Goal: Task Accomplishment & Management: Manage account settings

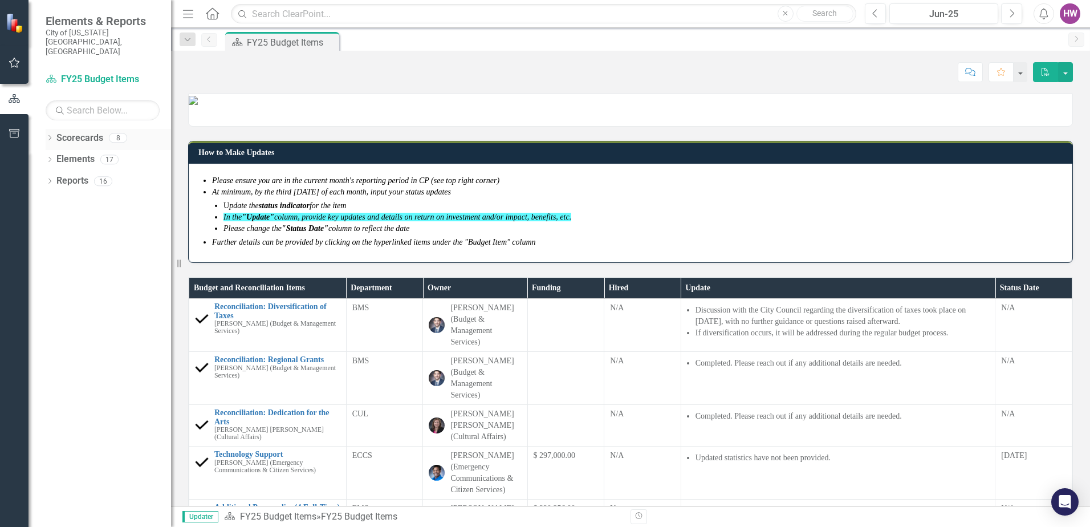
click at [50, 136] on icon "Dropdown" at bounding box center [50, 139] width 8 height 6
click at [55, 177] on icon "Dropdown" at bounding box center [55, 180] width 9 height 7
click at [114, 196] on link "FY25-26 DPP_HNP" at bounding box center [122, 202] width 97 height 13
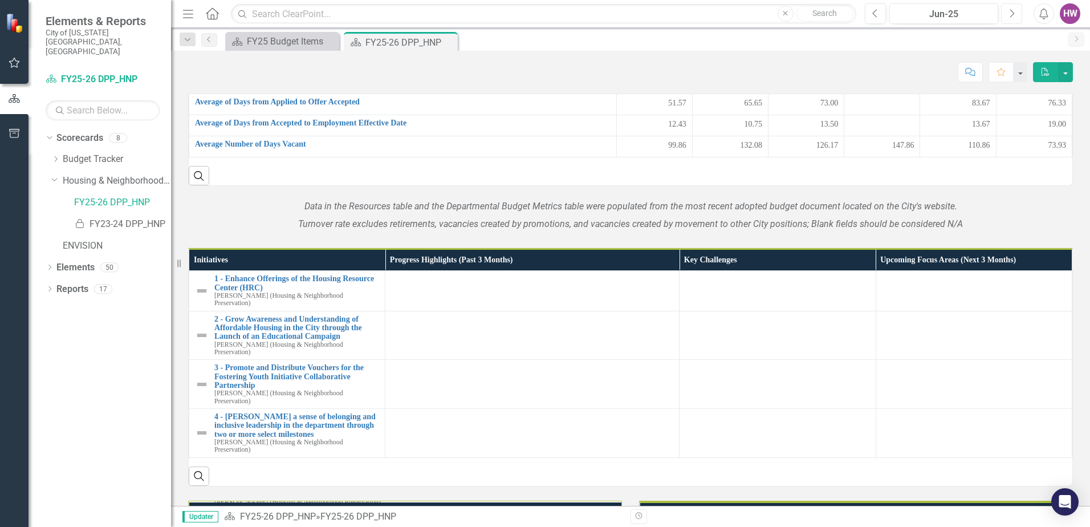
scroll to position [1403, 0]
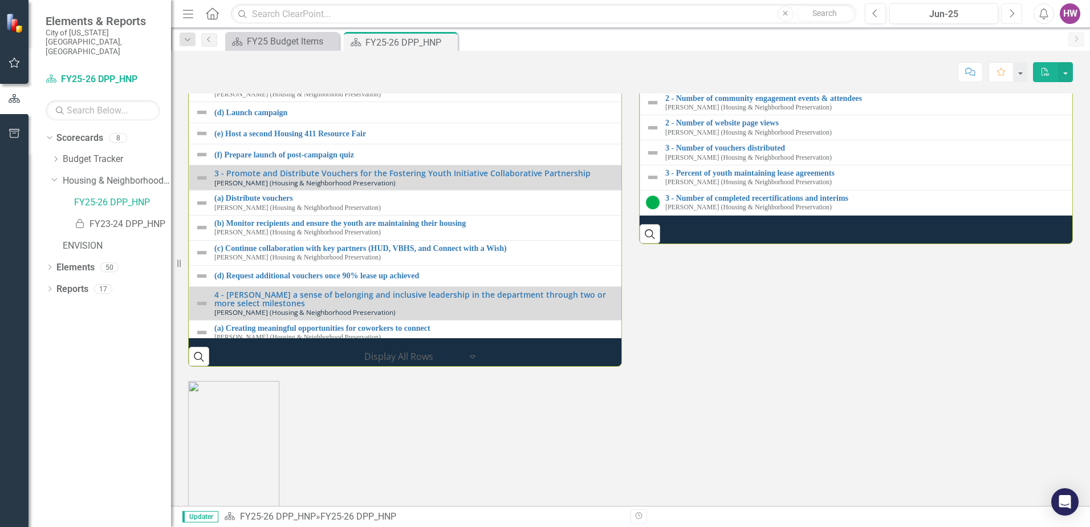
click at [1013, 17] on icon "Next" at bounding box center [1012, 14] width 6 height 10
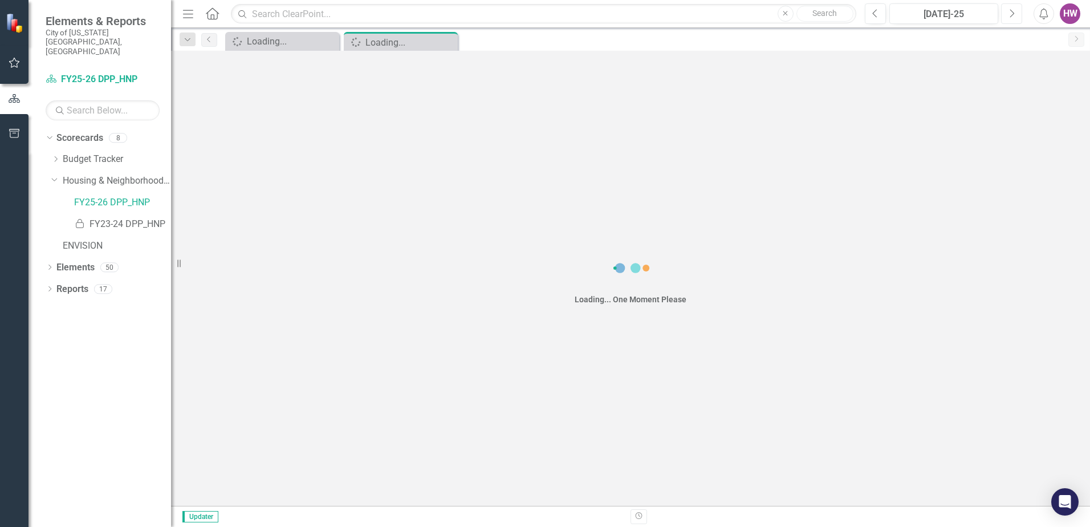
click at [1013, 17] on icon "Next" at bounding box center [1012, 14] width 6 height 10
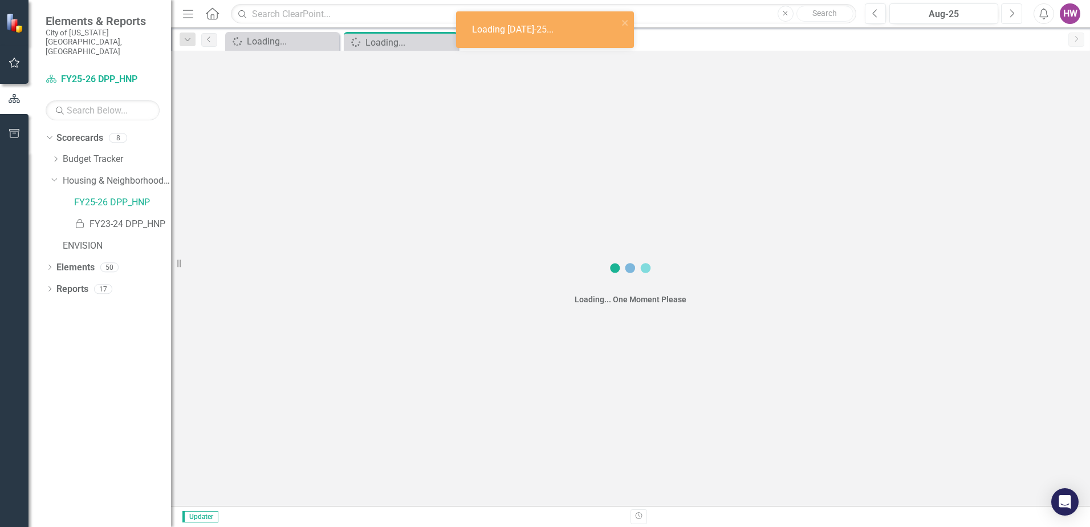
click at [1013, 17] on icon "Next" at bounding box center [1012, 14] width 6 height 10
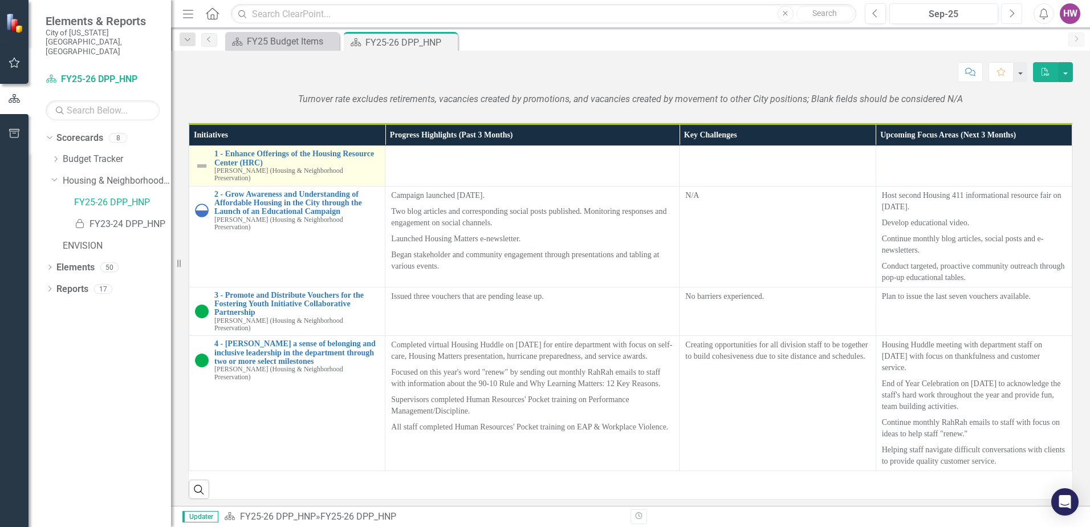
scroll to position [1083, 0]
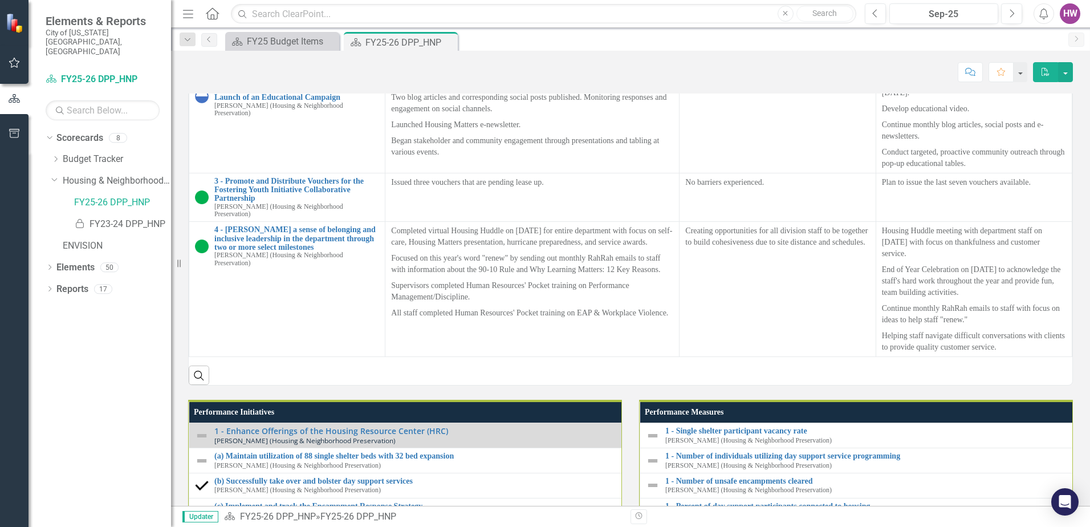
click at [201, 59] on img at bounding box center [202, 52] width 14 height 14
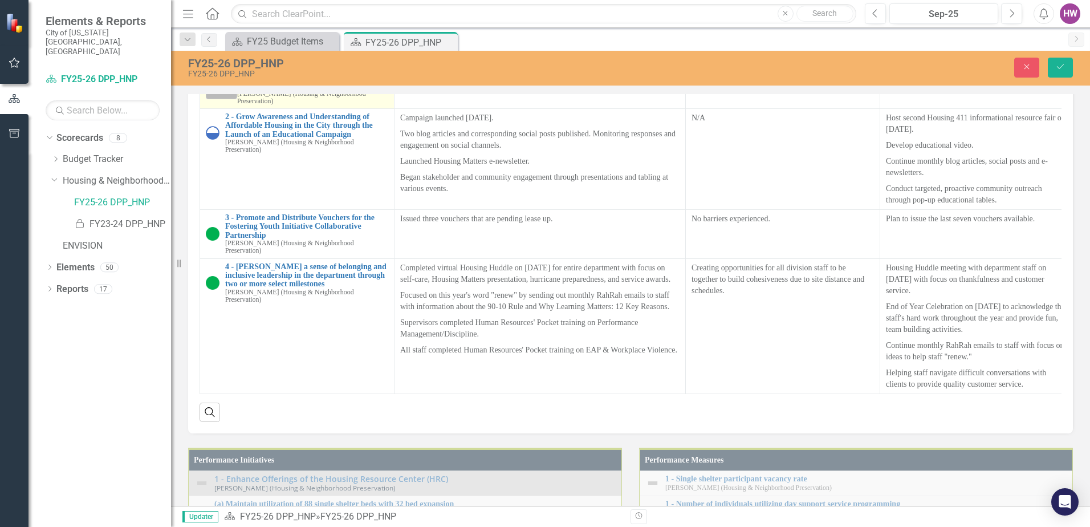
click at [229, 91] on icon at bounding box center [231, 89] width 6 height 3
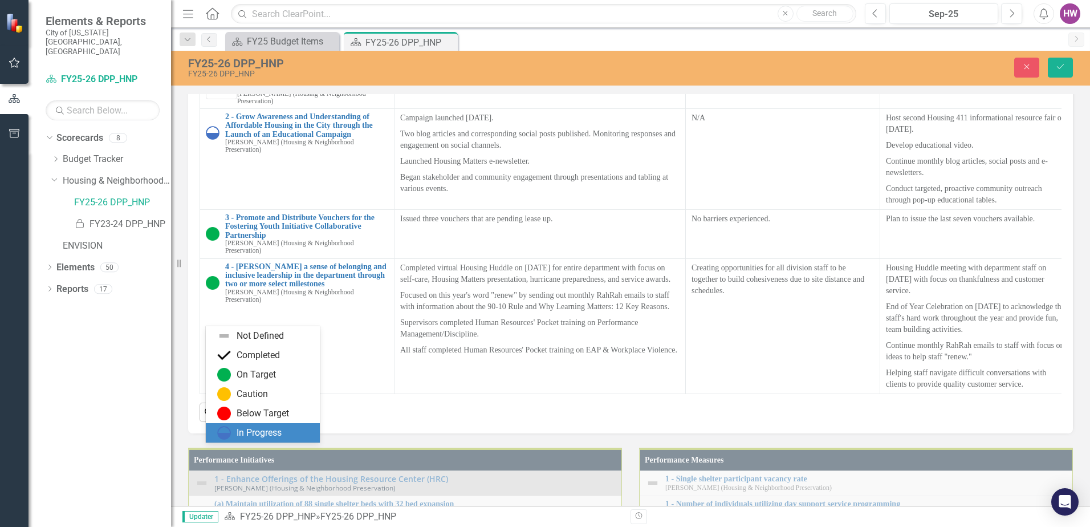
click at [243, 432] on div "In Progress" at bounding box center [259, 432] width 45 height 13
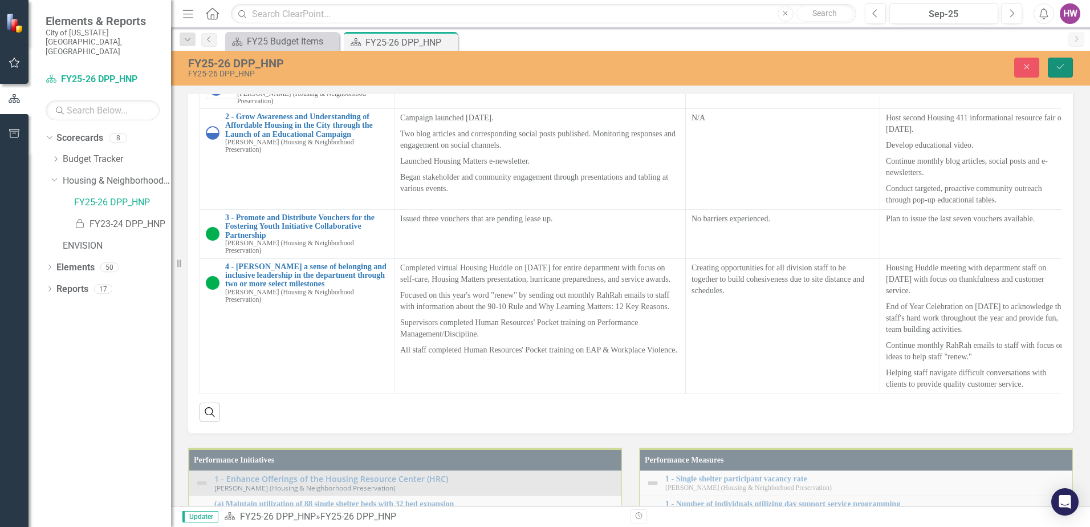
drag, startPoint x: 1062, startPoint y: 69, endPoint x: 1061, endPoint y: 78, distance: 8.6
click at [1061, 69] on icon "Save" at bounding box center [1060, 67] width 10 height 8
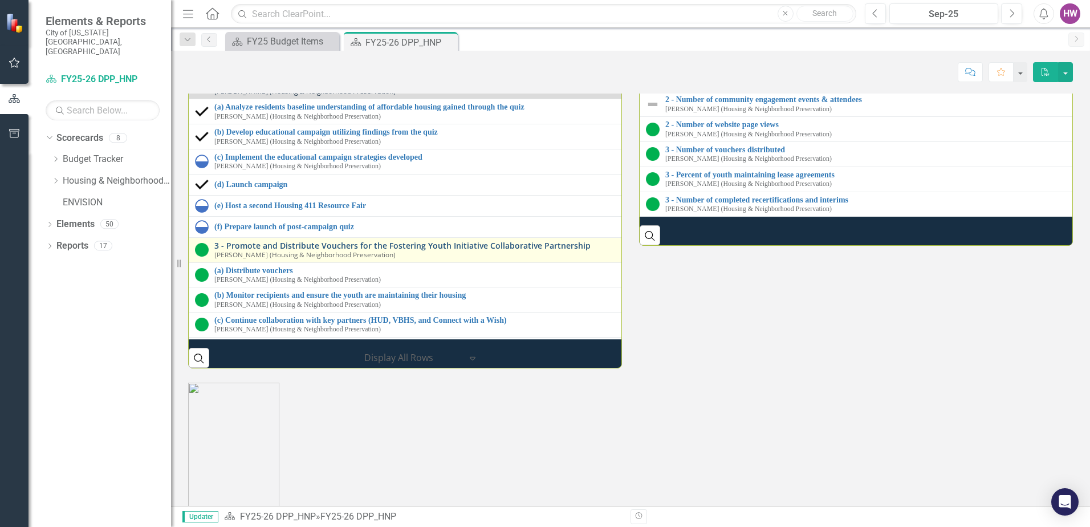
scroll to position [0, 0]
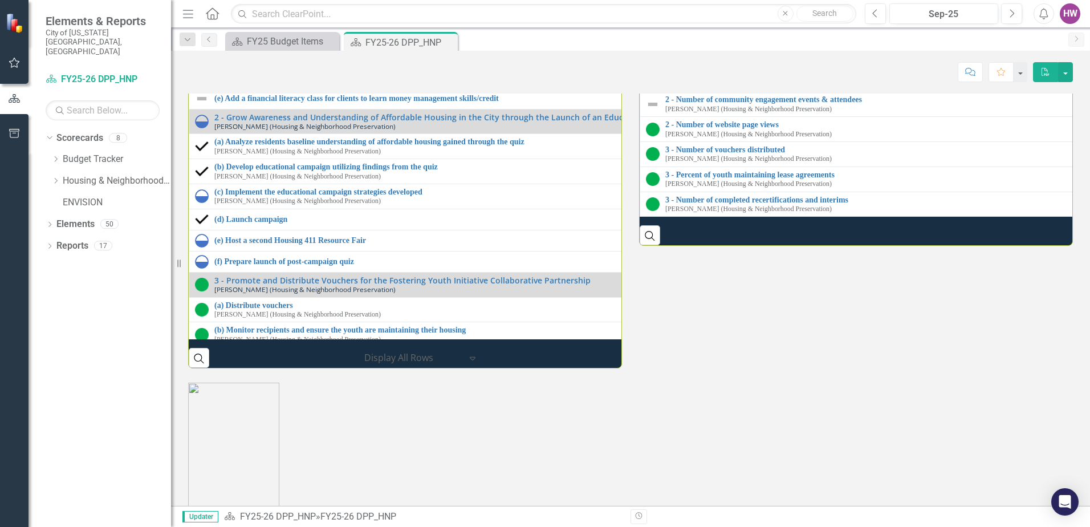
click at [200, 11] on img at bounding box center [202, 5] width 14 height 14
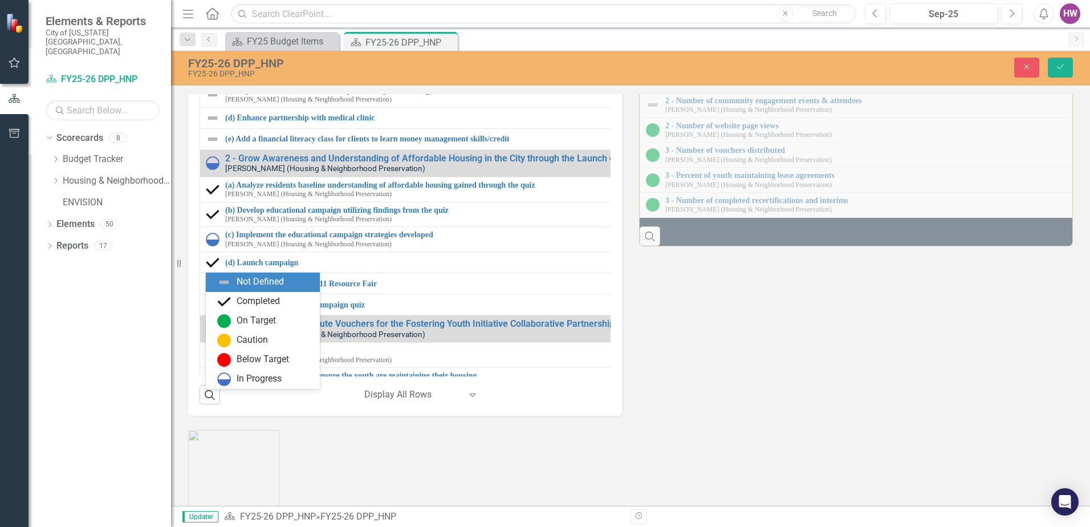
click at [230, 50] on icon "Expand" at bounding box center [230, 44] width 11 height 9
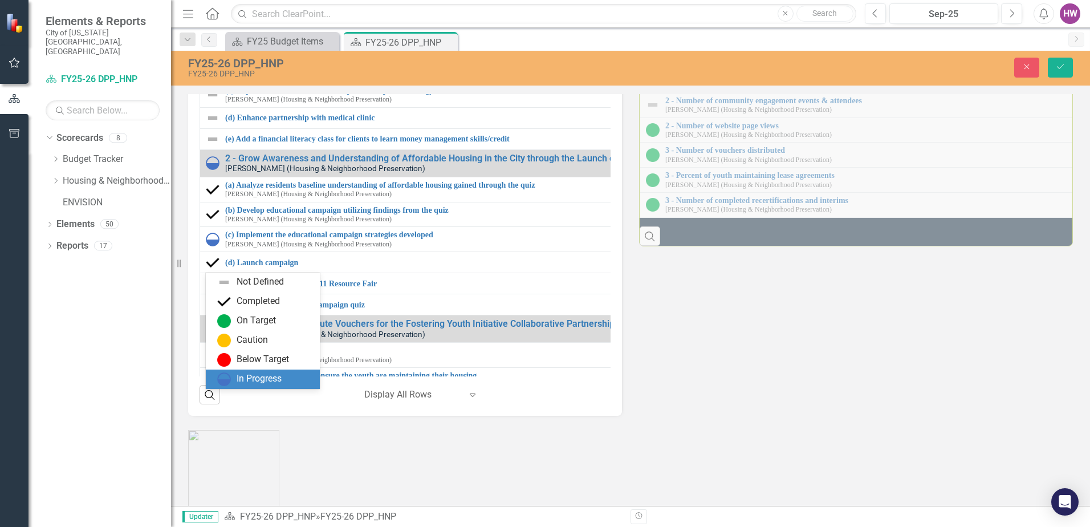
click at [236, 384] on div "In Progress" at bounding box center [265, 379] width 96 height 14
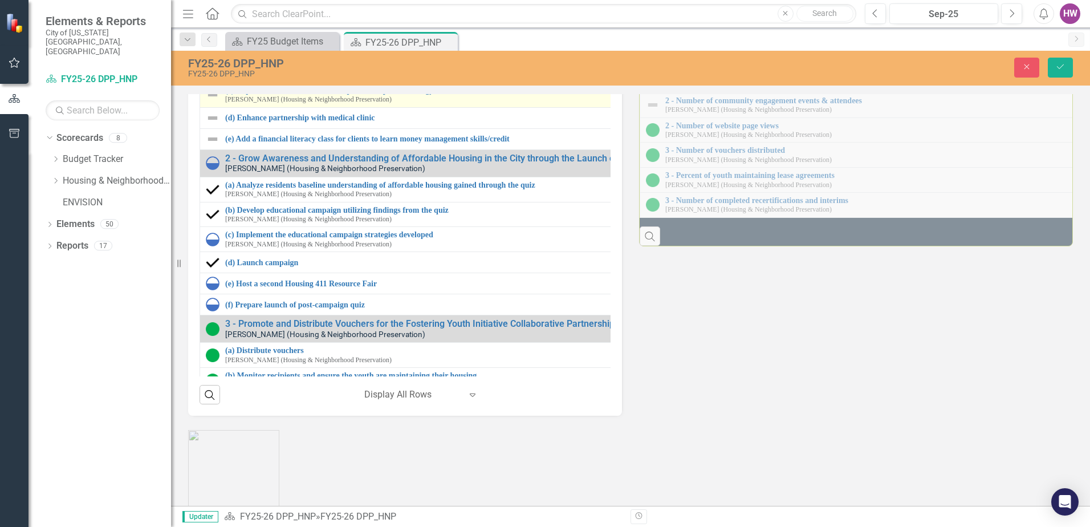
click at [212, 101] on img at bounding box center [213, 95] width 14 height 14
click at [229, 98] on icon at bounding box center [231, 96] width 6 height 3
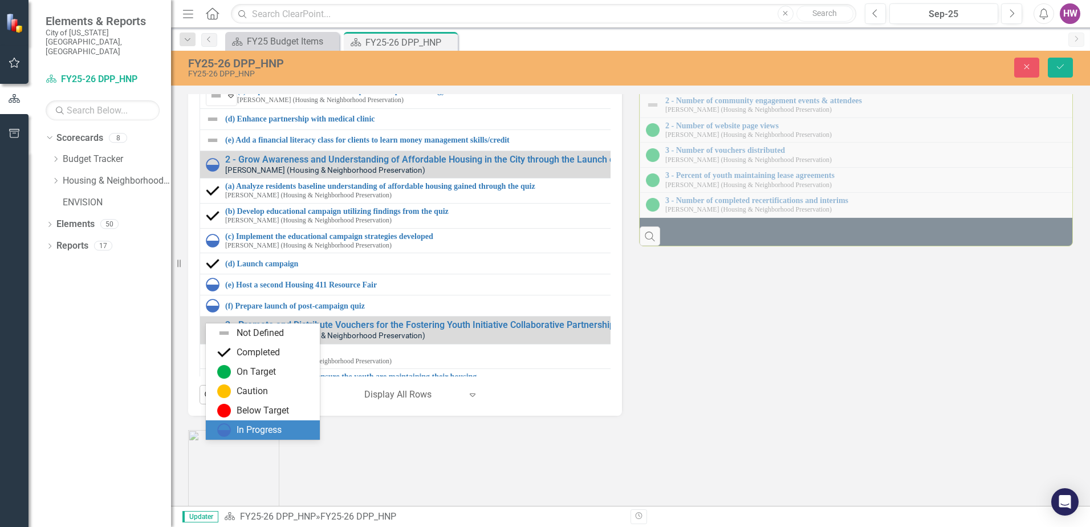
click at [229, 429] on img at bounding box center [224, 430] width 14 height 14
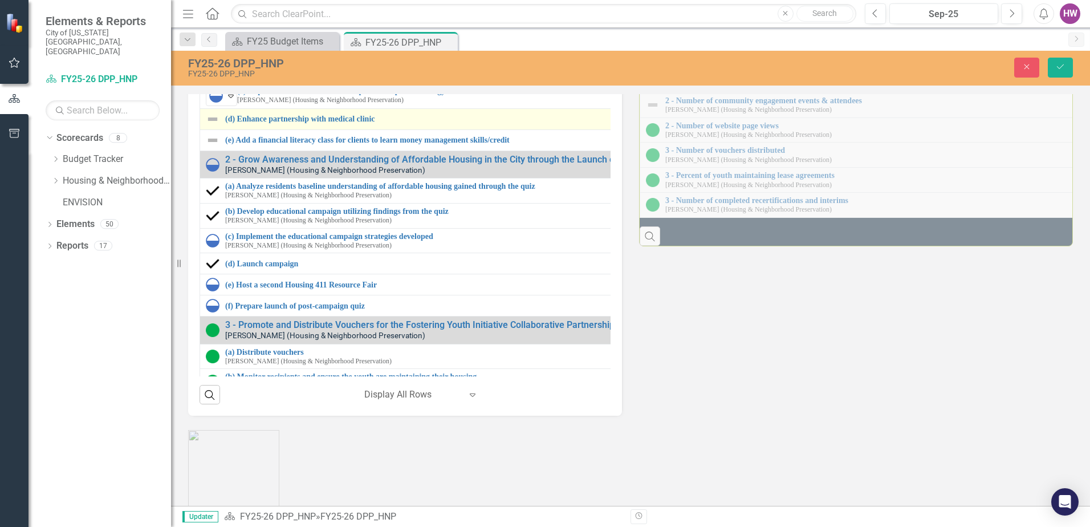
click at [212, 126] on img at bounding box center [213, 119] width 14 height 14
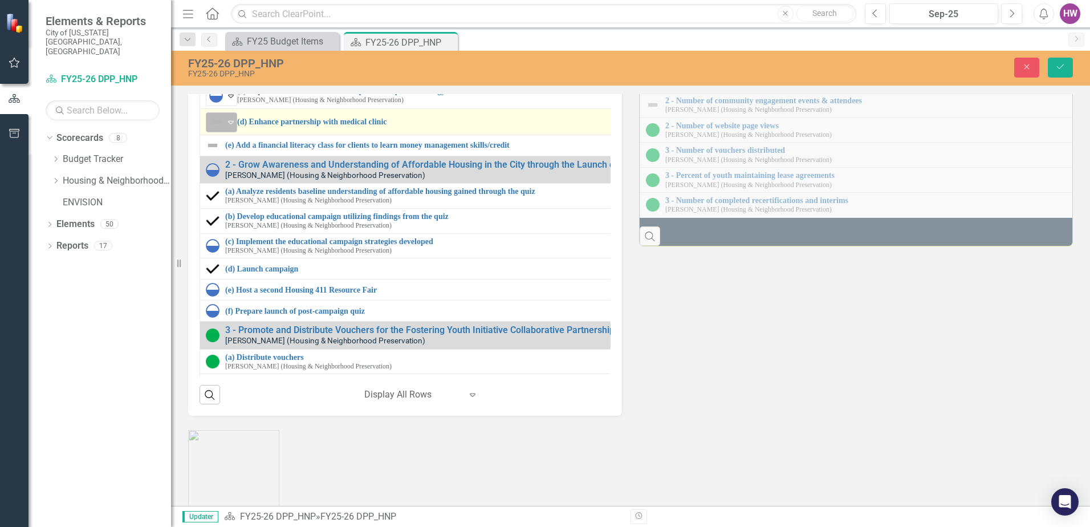
click at [233, 127] on icon "Expand" at bounding box center [230, 121] width 11 height 9
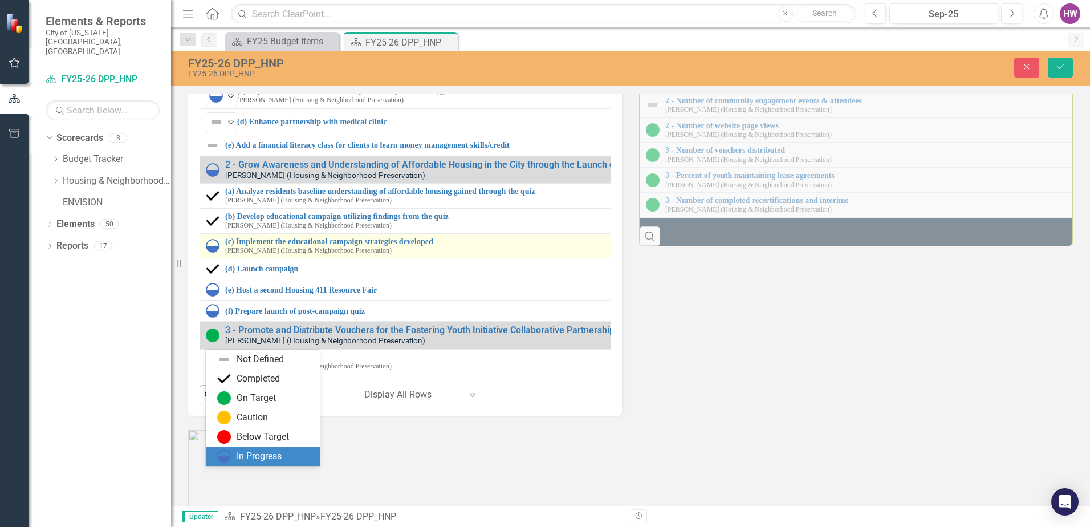
click at [228, 456] on img at bounding box center [224, 456] width 14 height 14
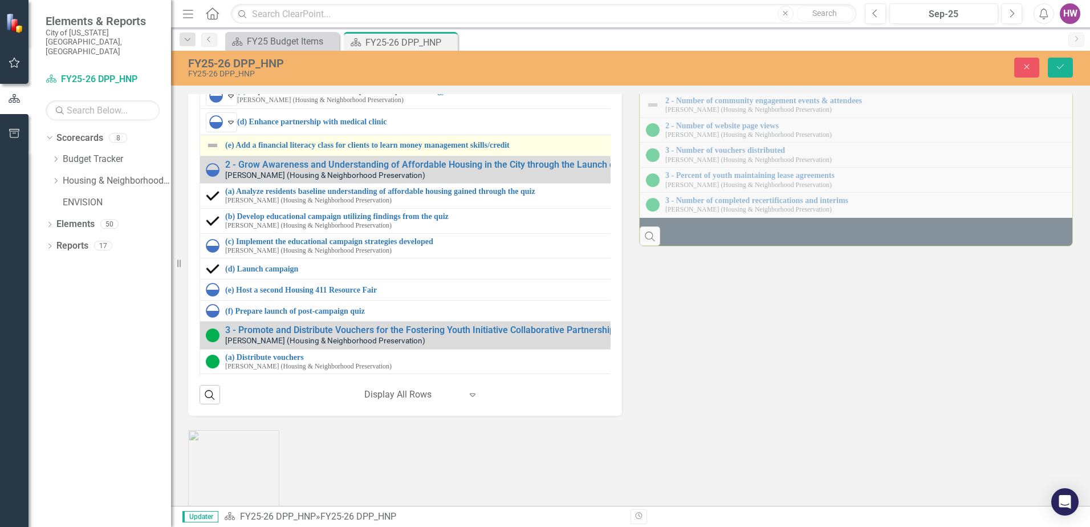
click at [216, 152] on img at bounding box center [213, 146] width 14 height 14
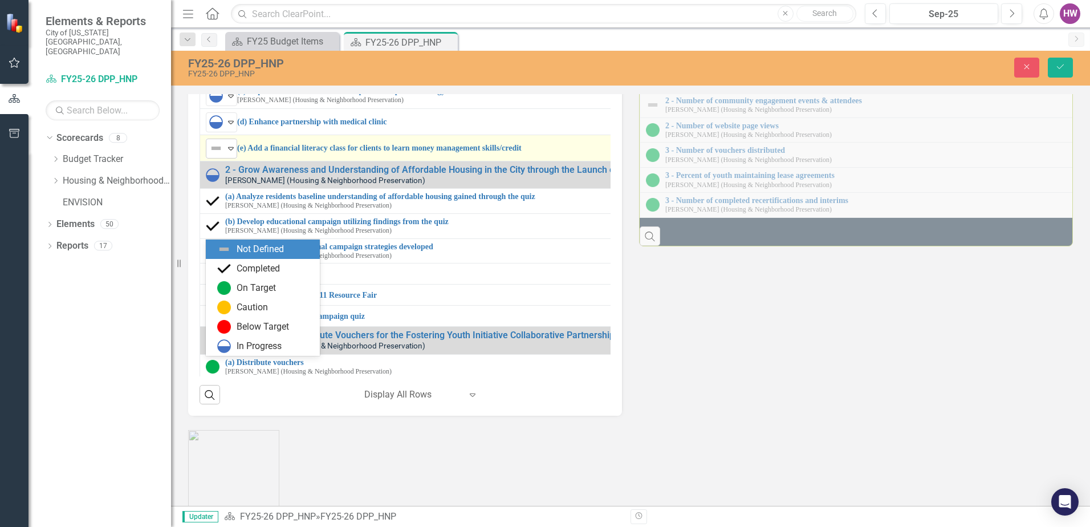
click at [235, 153] on icon "Expand" at bounding box center [230, 148] width 11 height 9
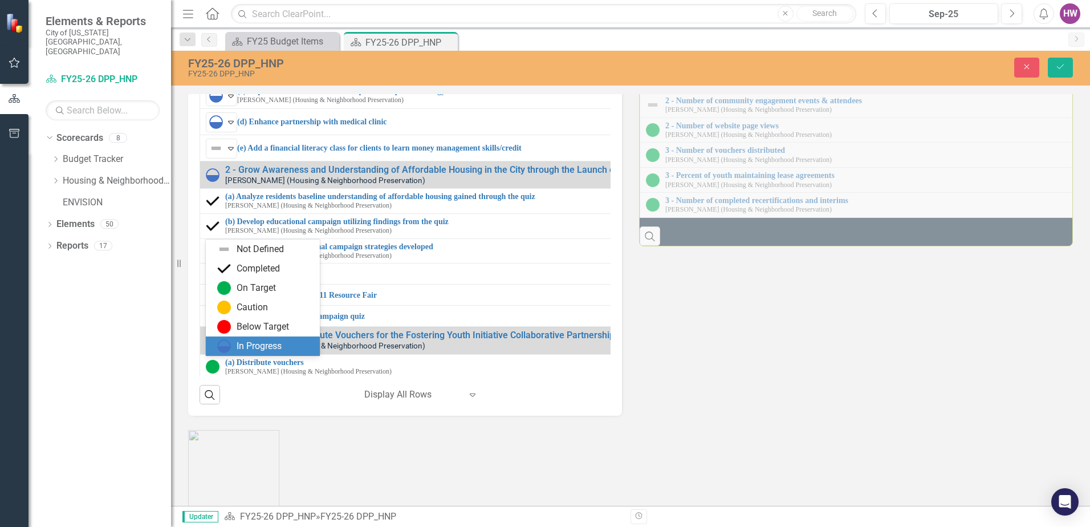
click at [226, 347] on img at bounding box center [224, 346] width 14 height 14
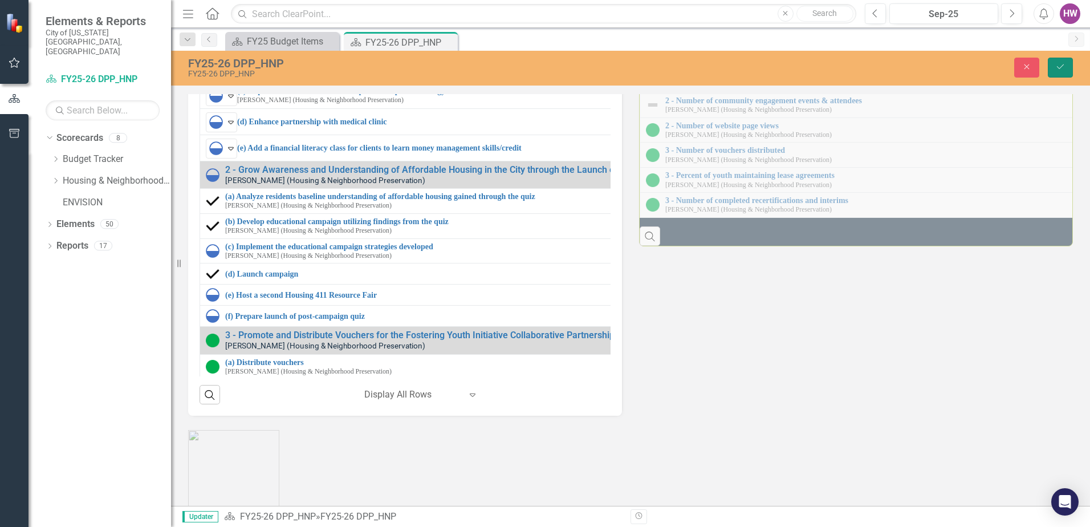
click at [1062, 66] on icon "submit" at bounding box center [1060, 66] width 7 height 5
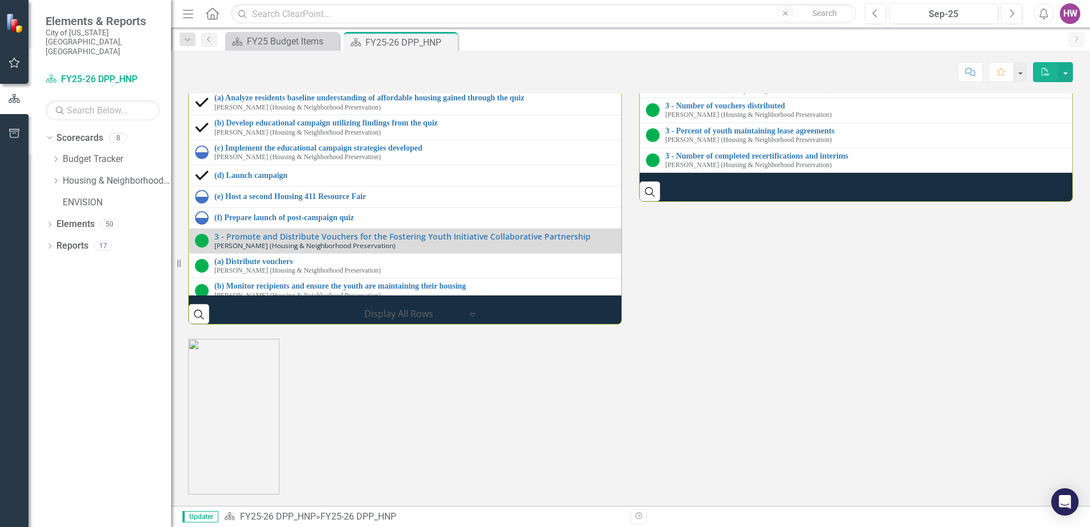
scroll to position [1572, 0]
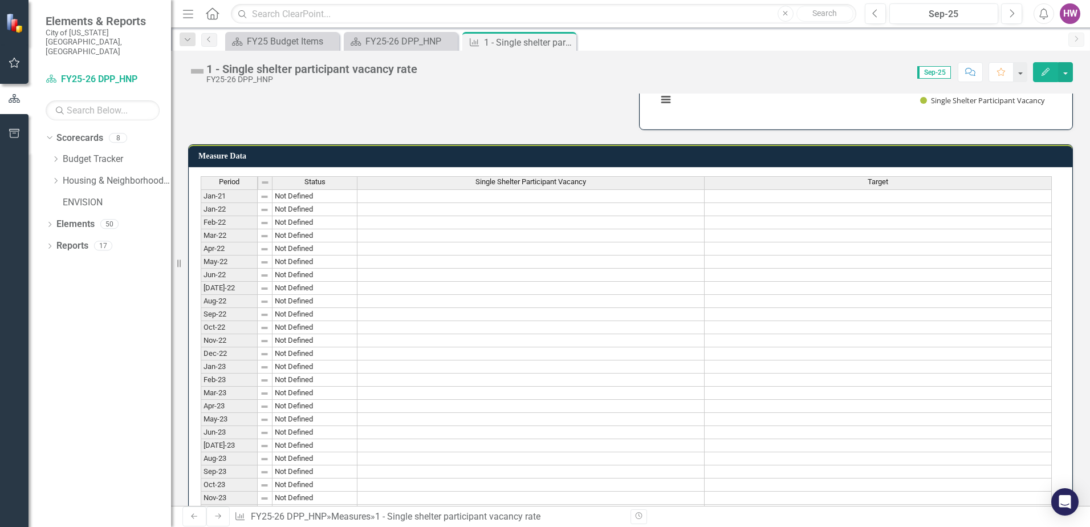
scroll to position [114, 0]
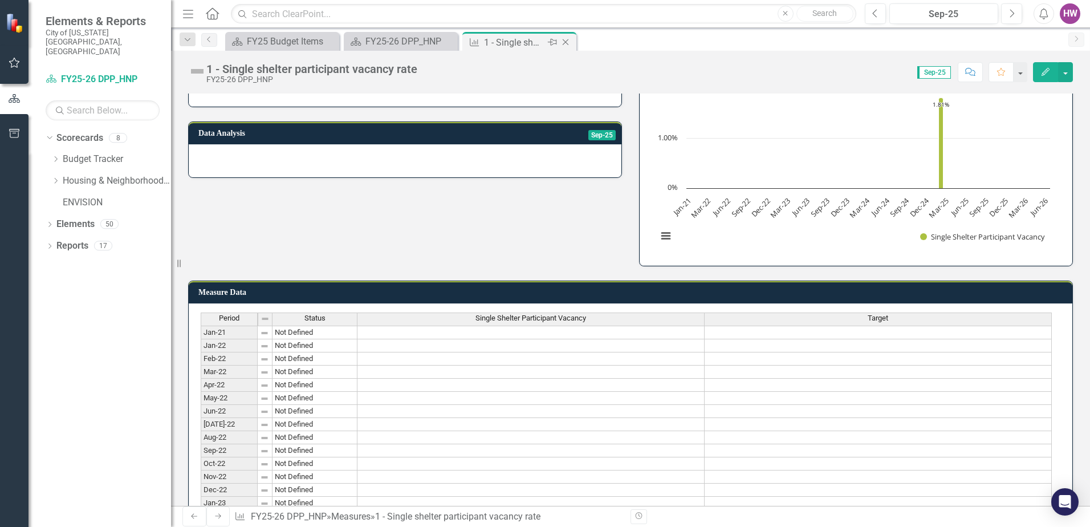
click at [566, 42] on icon "Close" at bounding box center [565, 42] width 11 height 9
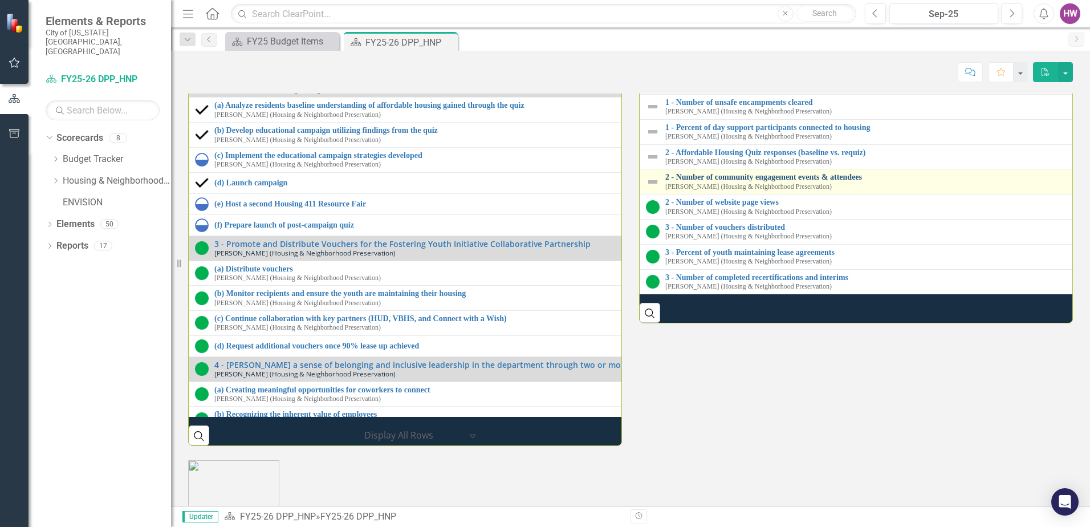
scroll to position [1482, 0]
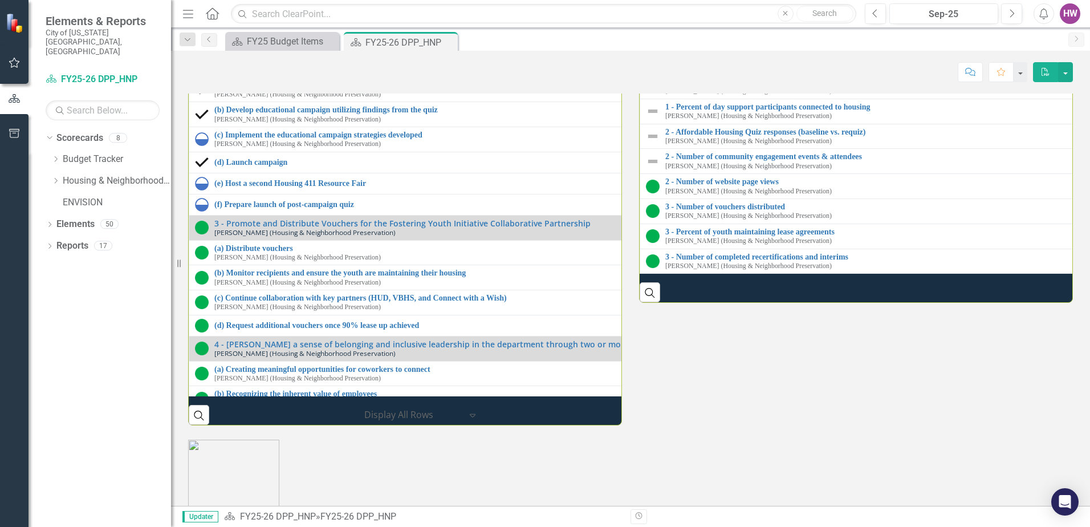
click at [759, 61] on link "1 - Number of individuals utilizing day support service programming" at bounding box center [1088, 56] width 847 height 9
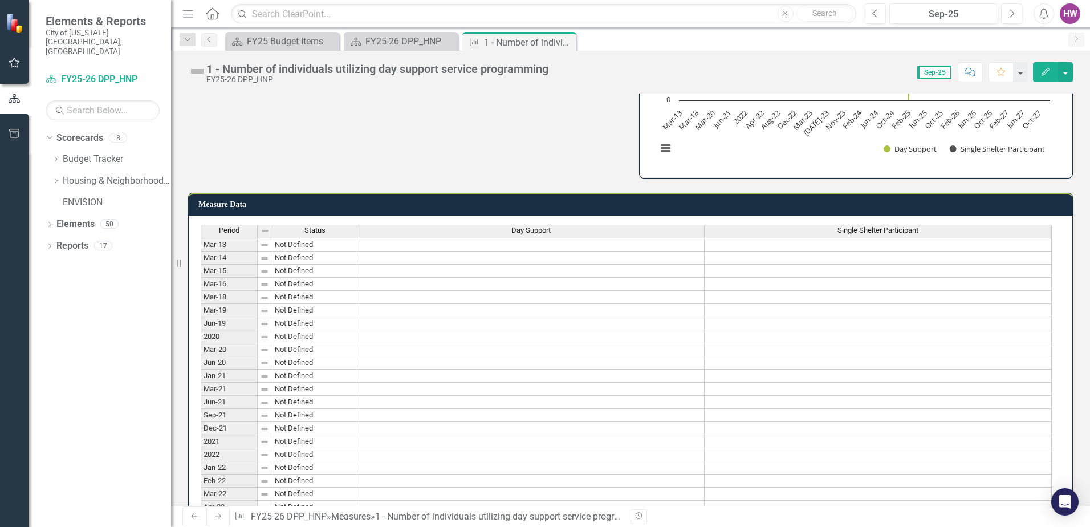
scroll to position [285, 0]
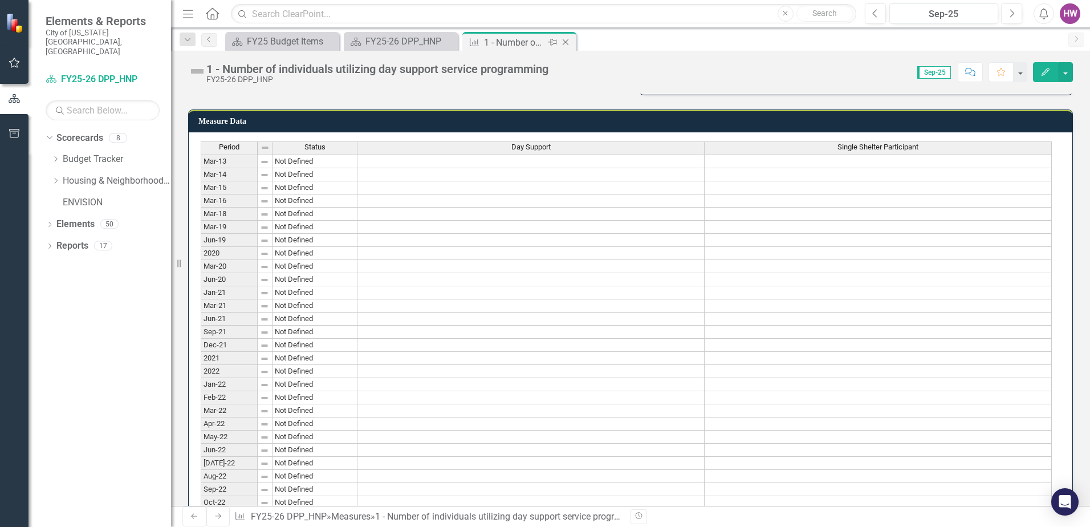
click at [566, 39] on icon "Close" at bounding box center [565, 42] width 11 height 9
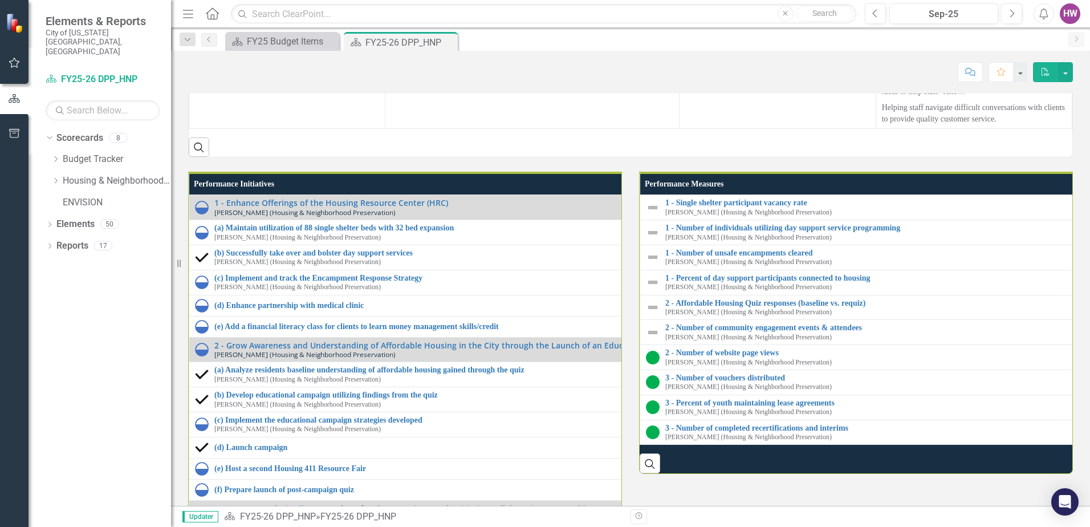
scroll to position [1482, 0]
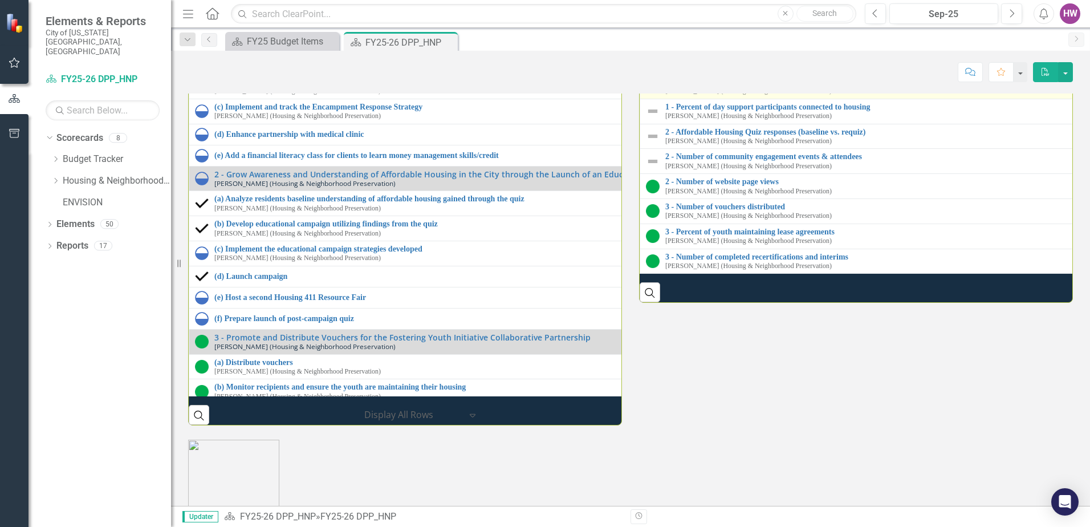
click at [748, 86] on link "1 - Number of unsafe encampments cleared" at bounding box center [1088, 82] width 847 height 9
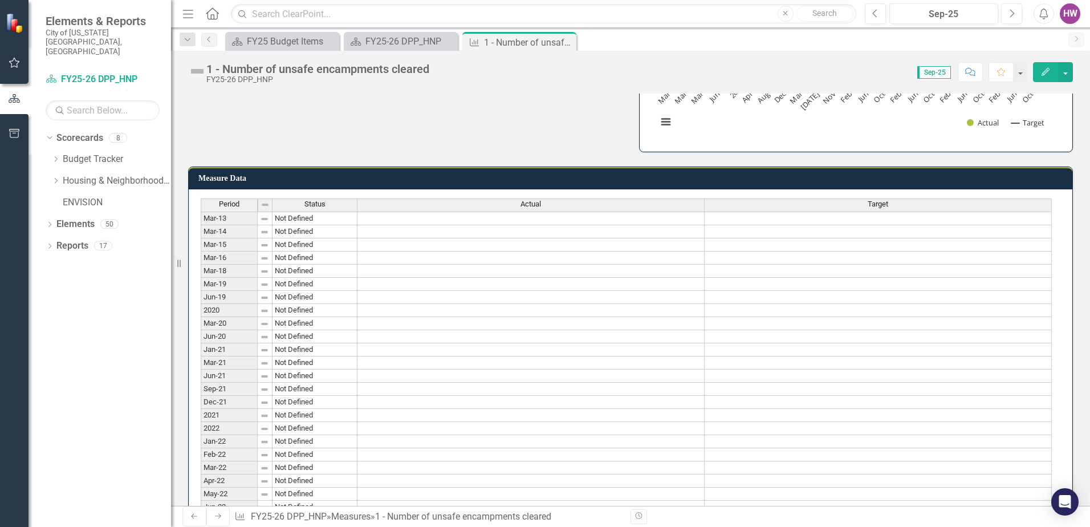
scroll to position [114, 0]
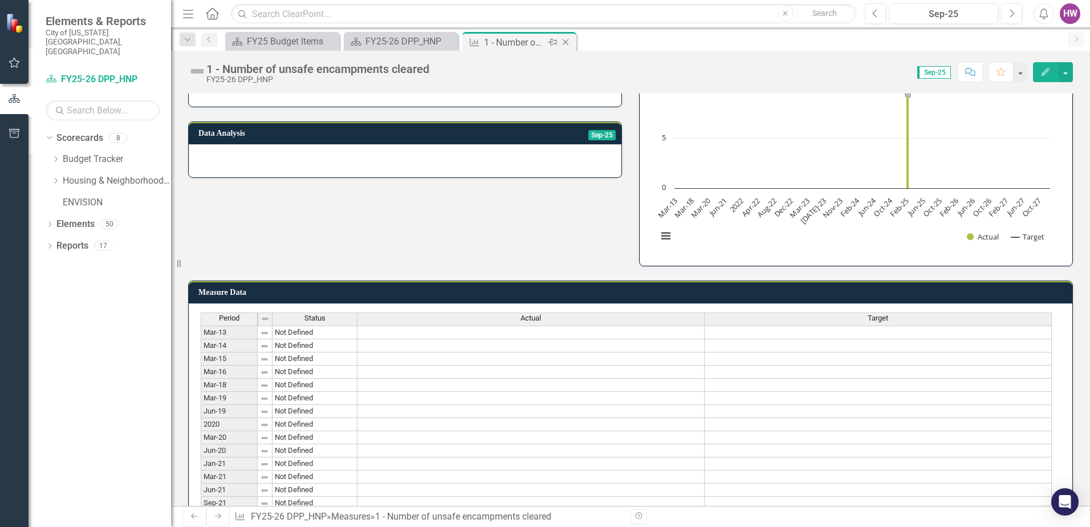
click at [567, 42] on icon "Close" at bounding box center [565, 42] width 11 height 9
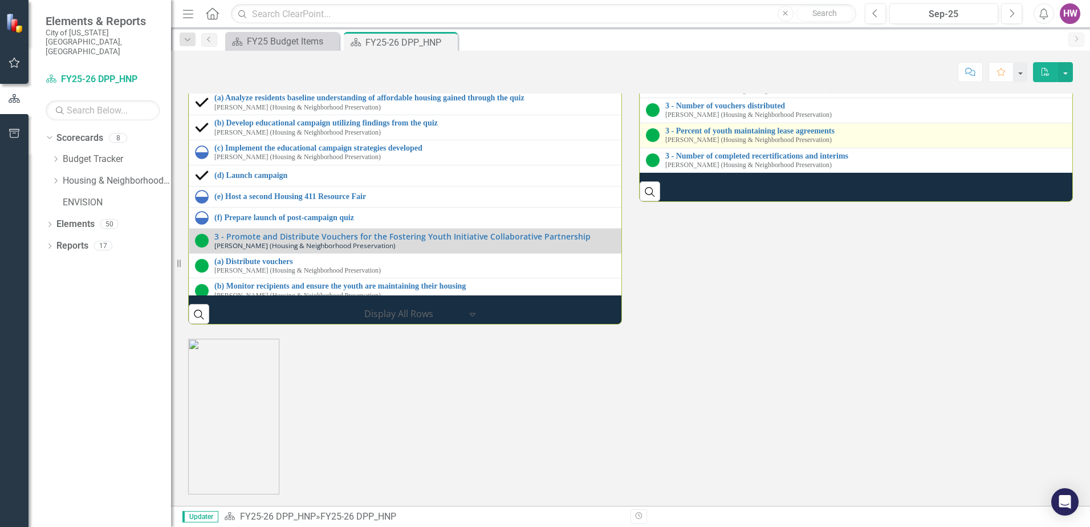
scroll to position [1596, 0]
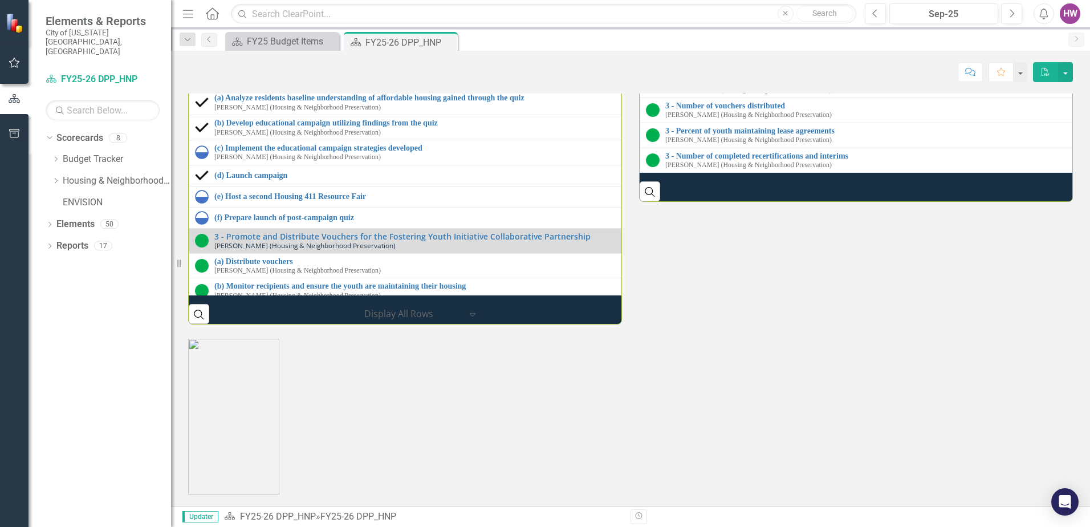
click at [700, 10] on link "1 - Percent of day support participants connected to housing" at bounding box center [1088, 6] width 847 height 9
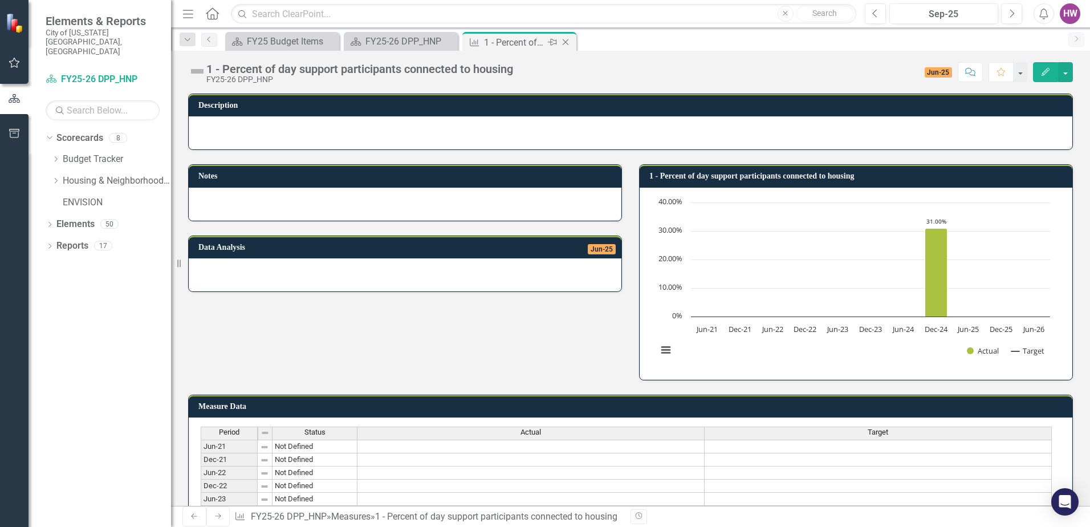
click at [563, 39] on icon "Close" at bounding box center [565, 42] width 11 height 9
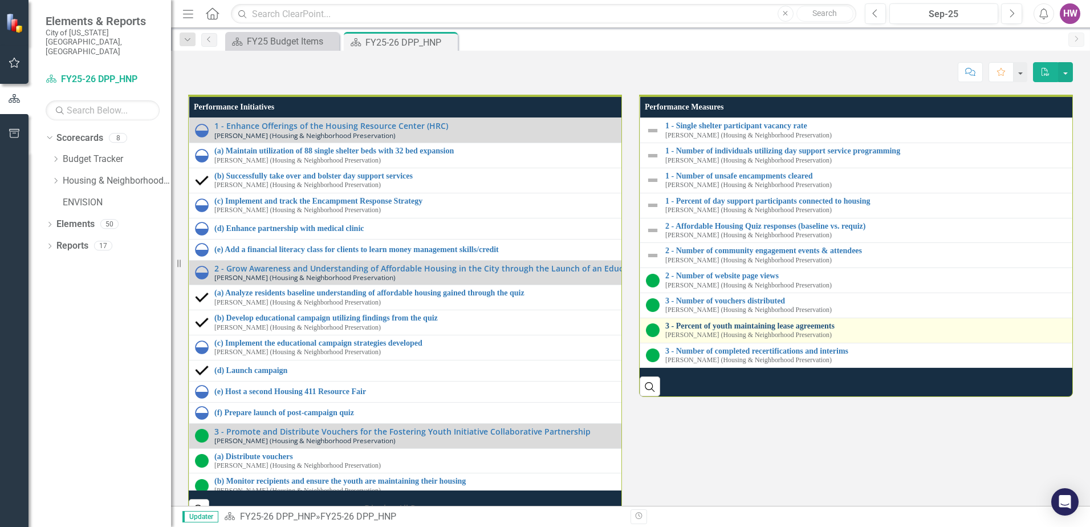
scroll to position [1539, 0]
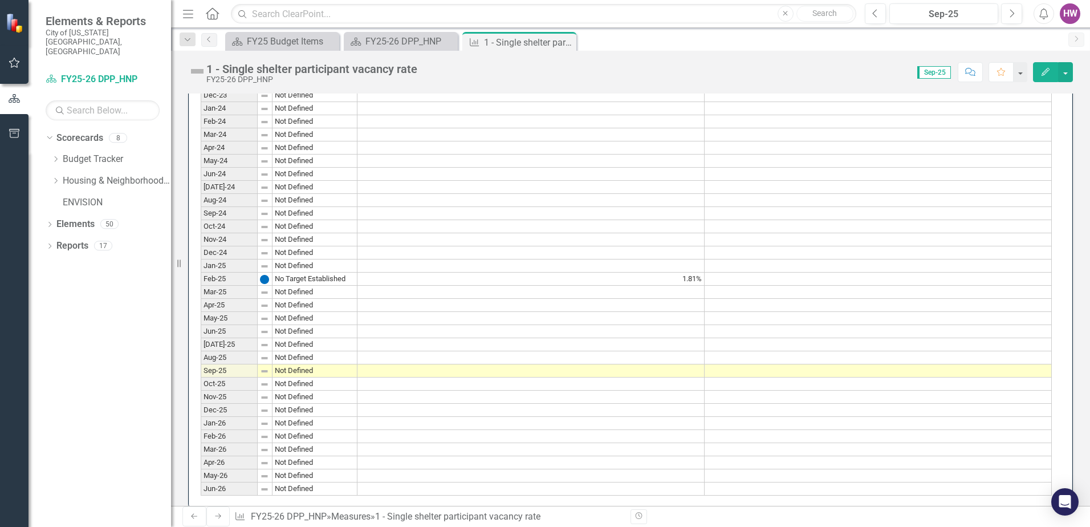
scroll to position [684, 0]
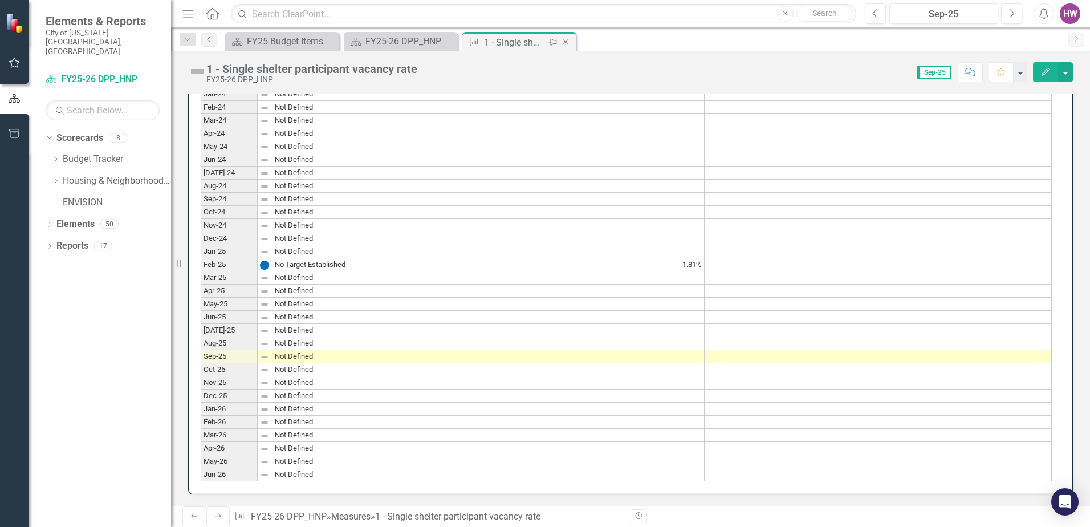
click at [566, 42] on icon "Close" at bounding box center [565, 42] width 11 height 9
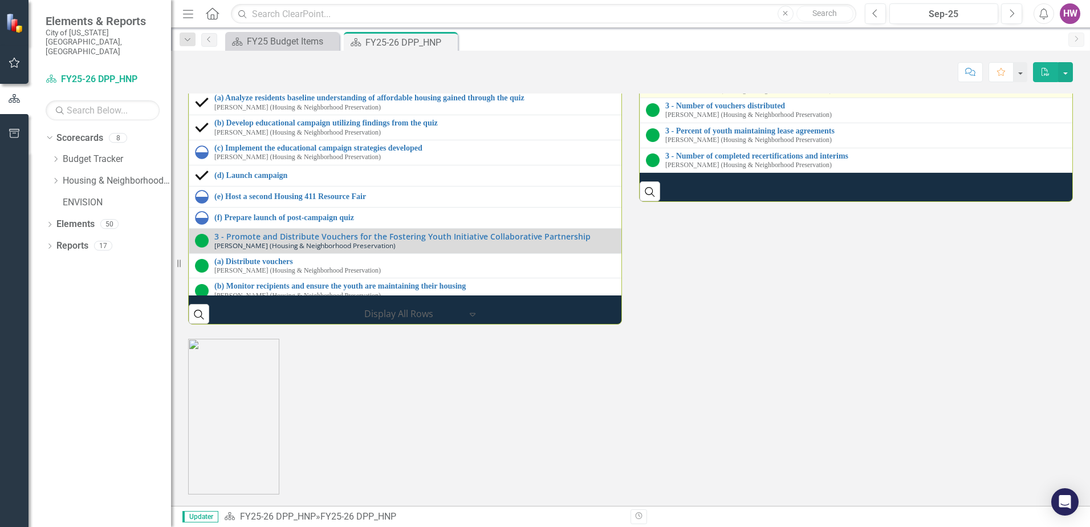
scroll to position [1596, 0]
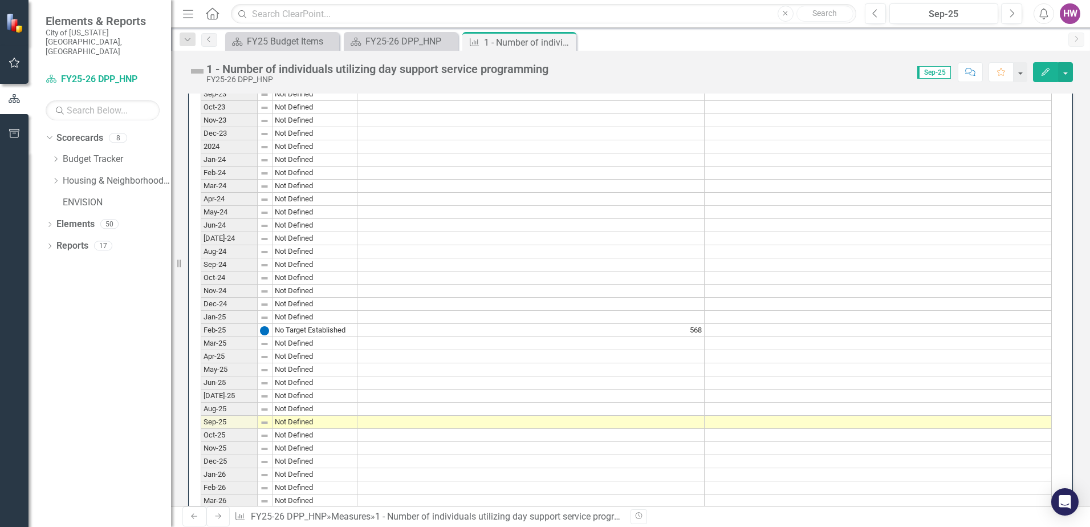
scroll to position [855, 0]
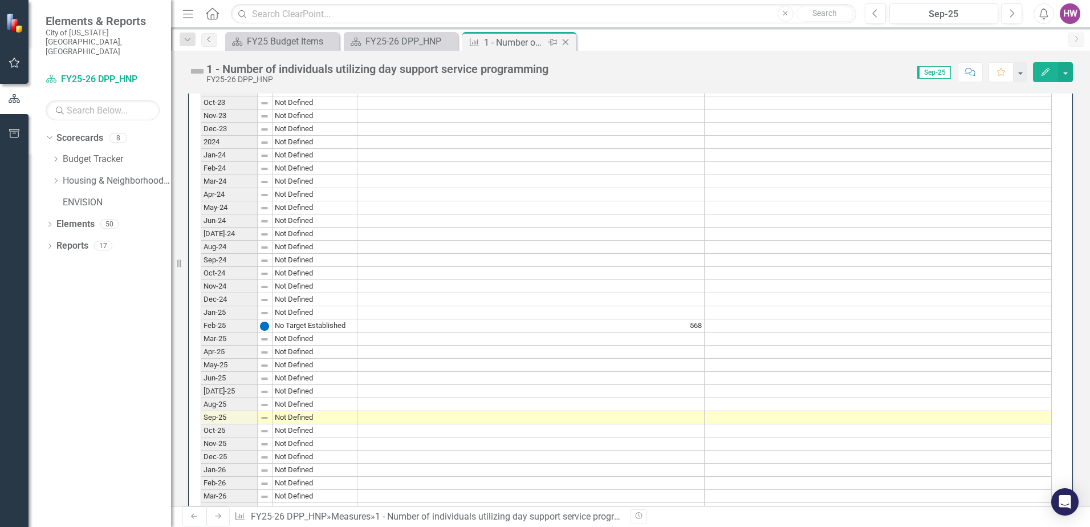
click at [565, 41] on icon "Close" at bounding box center [565, 42] width 11 height 9
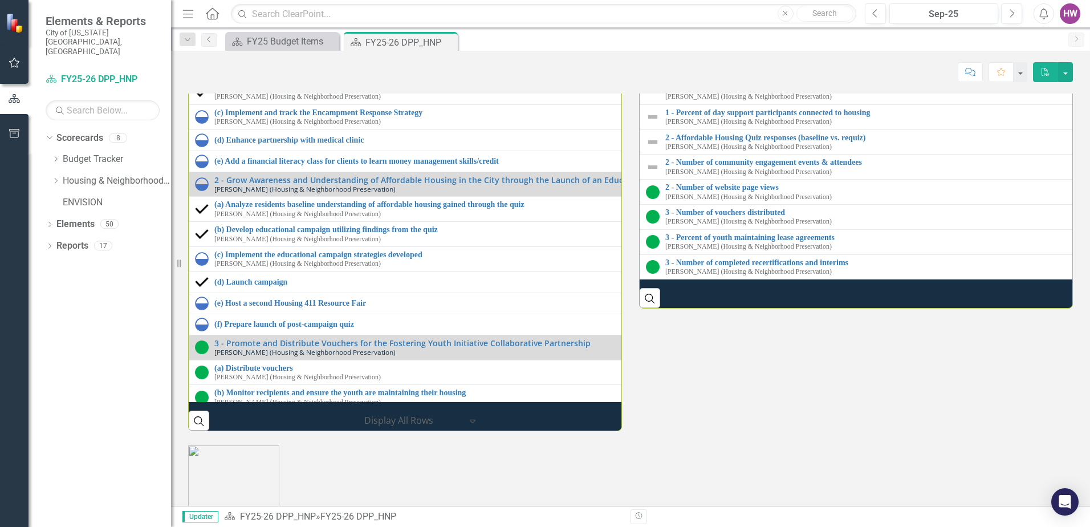
scroll to position [1653, 0]
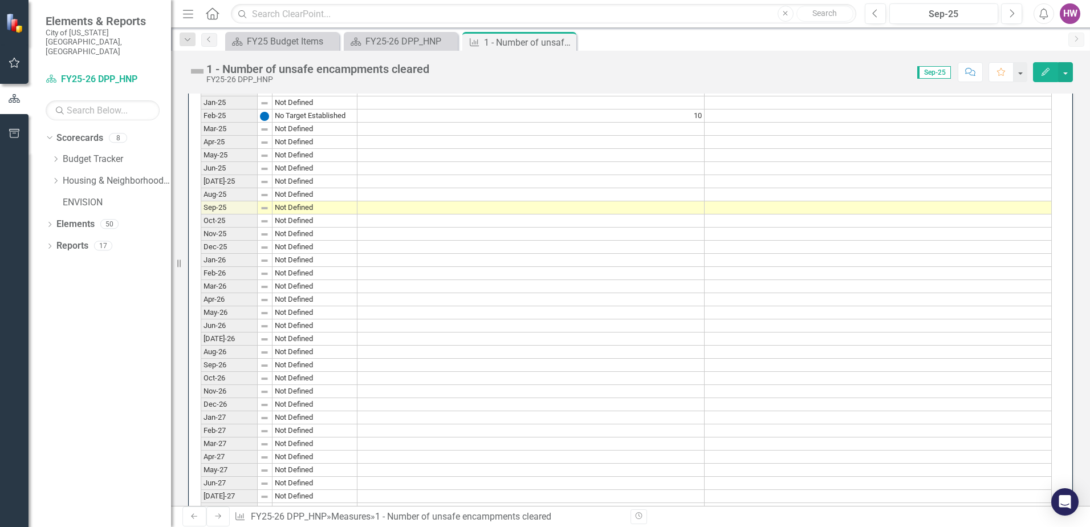
scroll to position [1083, 0]
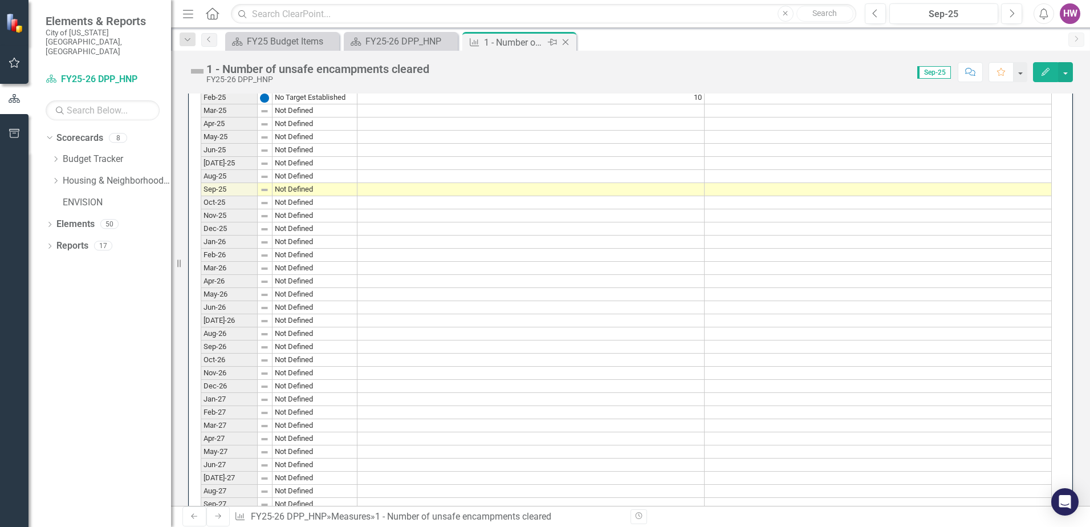
click at [571, 42] on icon "Close" at bounding box center [565, 42] width 11 height 9
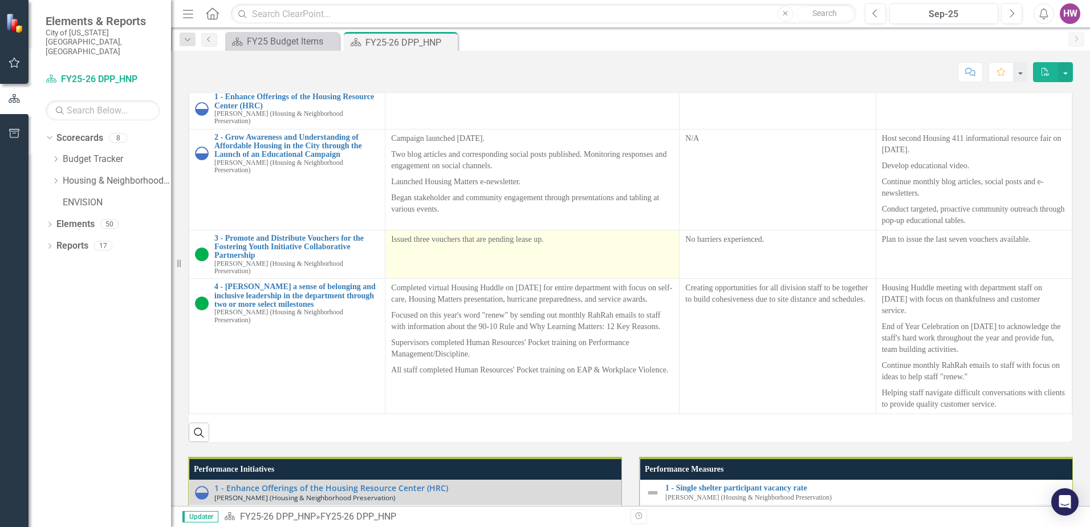
scroll to position [1173, 0]
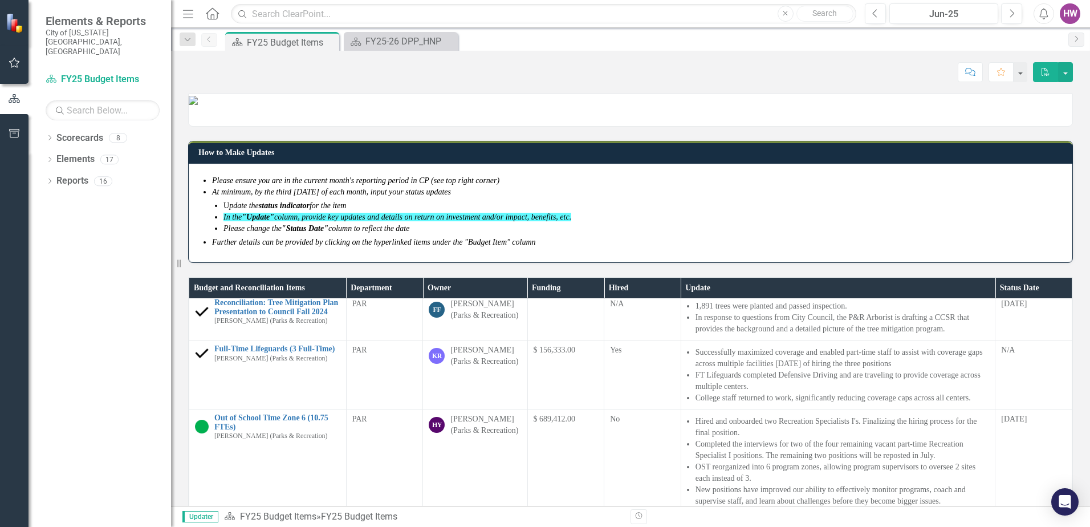
scroll to position [747, 0]
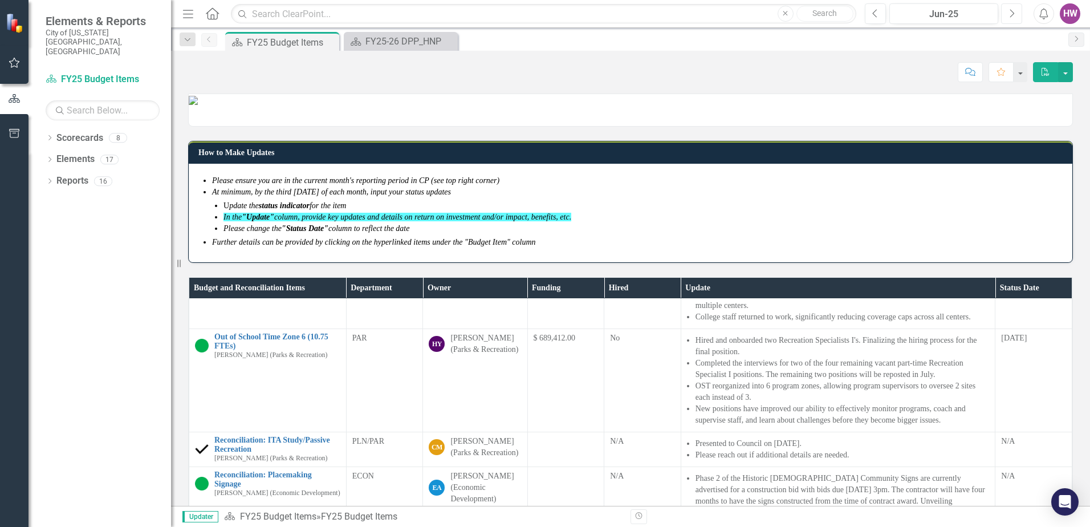
click at [1010, 15] on icon "Next" at bounding box center [1012, 14] width 6 height 10
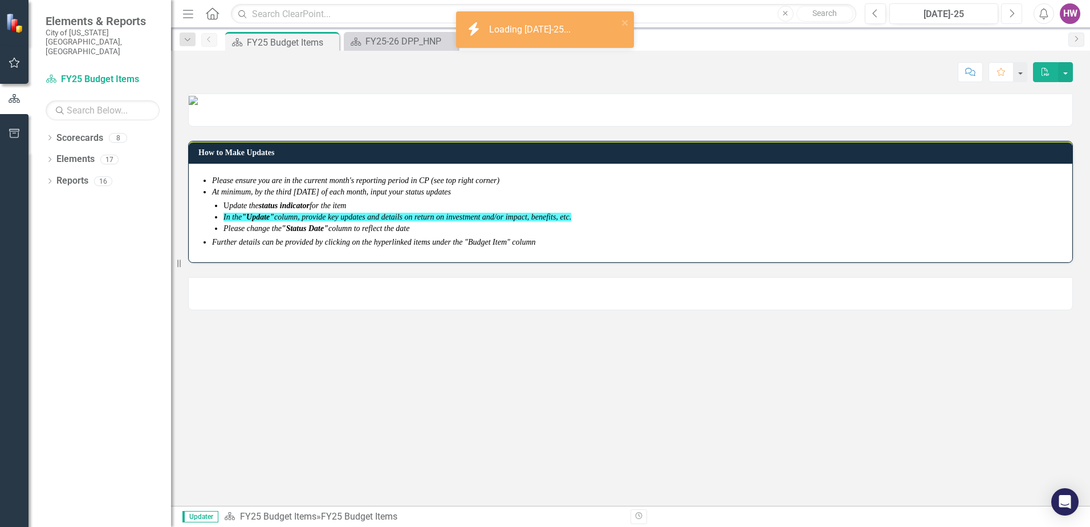
click at [1009, 14] on icon "Next" at bounding box center [1012, 14] width 6 height 10
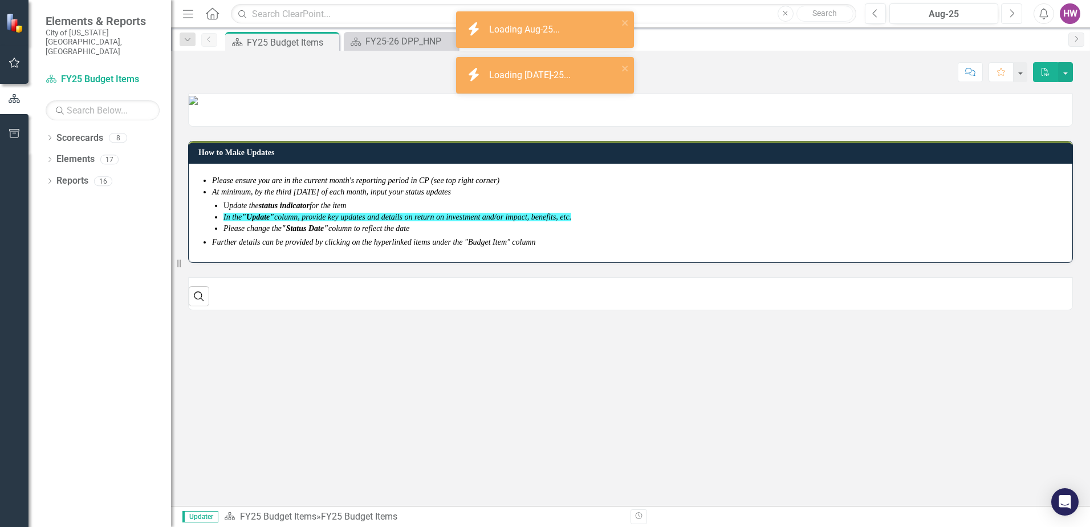
click at [1009, 14] on icon "Next" at bounding box center [1012, 14] width 6 height 10
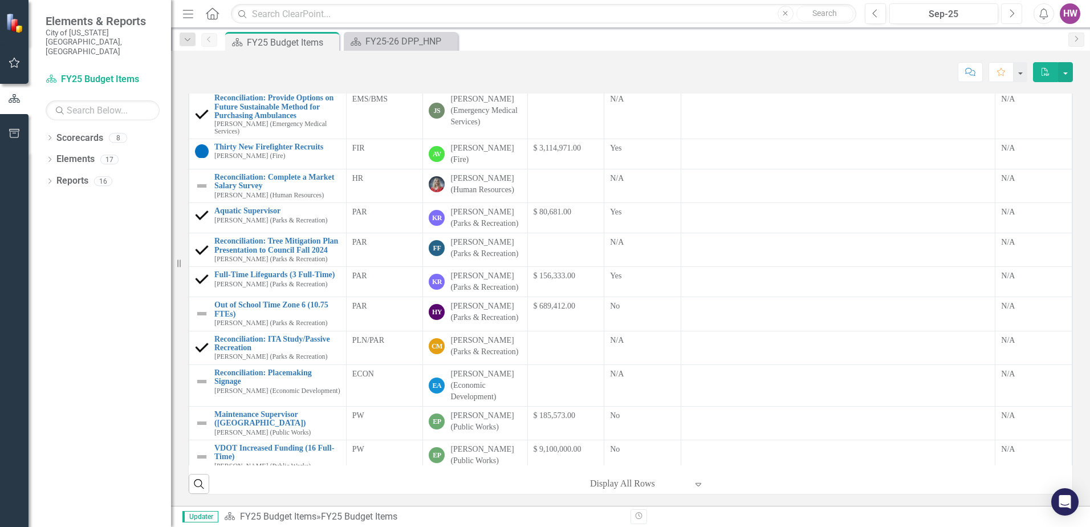
scroll to position [291, 0]
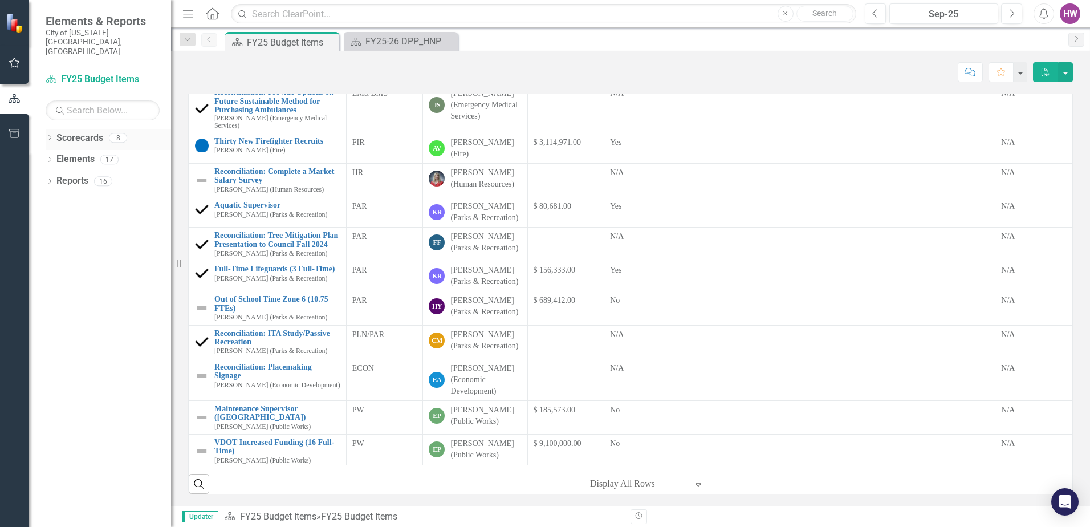
click at [48, 136] on icon "Dropdown" at bounding box center [50, 139] width 8 height 6
click at [55, 177] on icon "Dropdown" at bounding box center [55, 180] width 9 height 7
click at [100, 196] on link "FY25-26 DPP_HNP" at bounding box center [122, 202] width 97 height 13
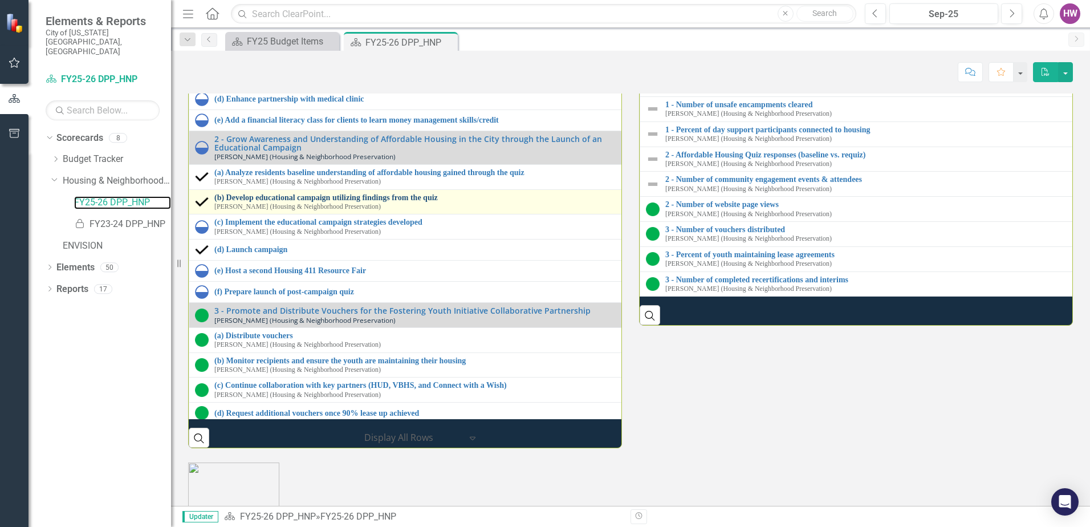
scroll to position [57, 0]
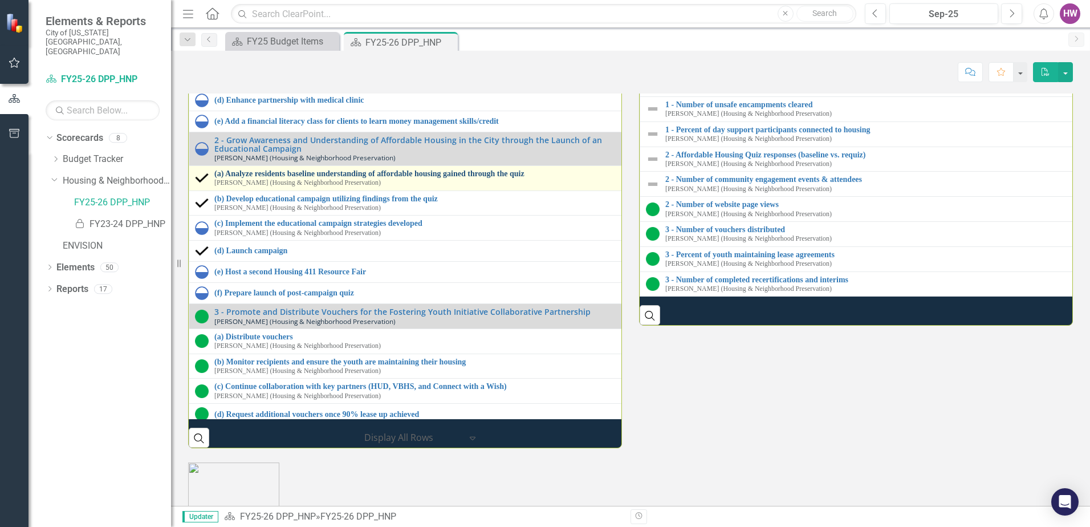
click at [322, 178] on link "(a) Analyze residents baseline understanding of affordable housing gained throu…" at bounding box center [418, 173] width 408 height 9
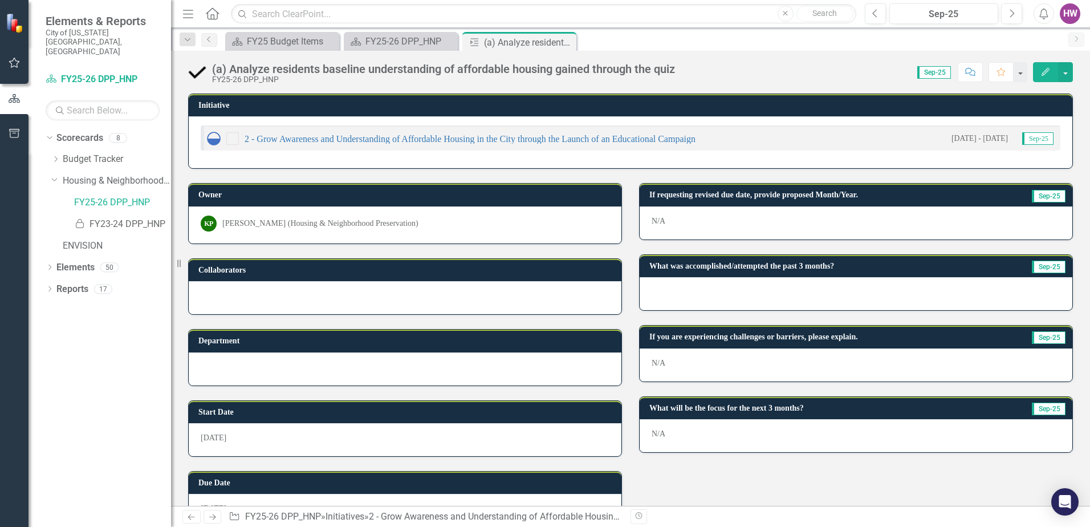
click at [678, 292] on div at bounding box center [856, 293] width 433 height 33
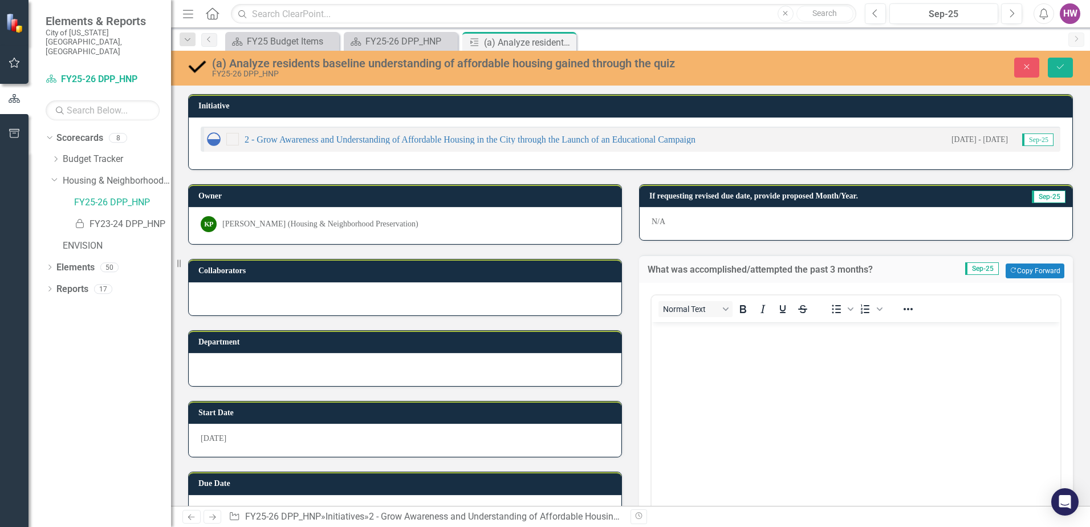
click at [688, 343] on body "Rich Text Area. Press ALT-0 for help." at bounding box center [856, 407] width 409 height 171
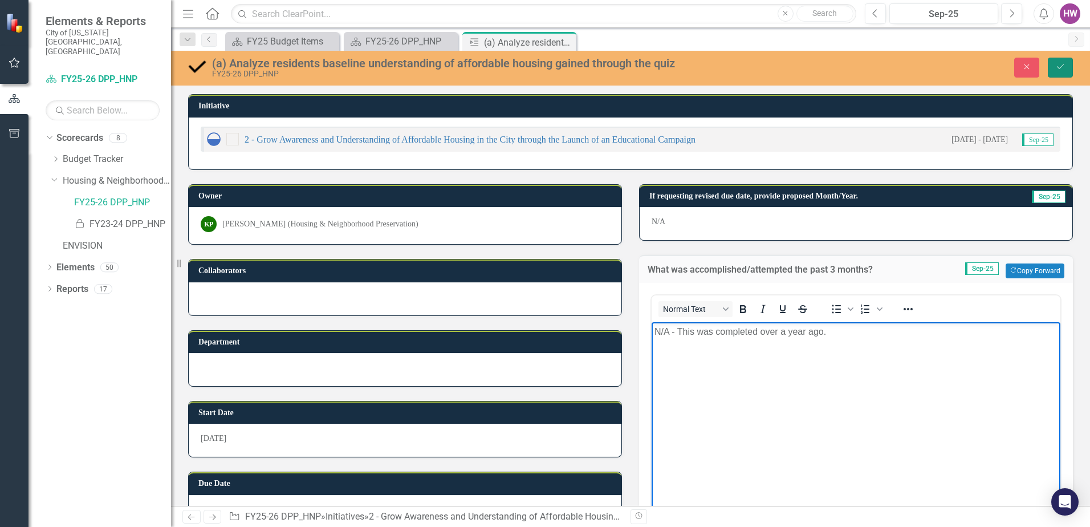
click at [1054, 64] on button "Save" at bounding box center [1060, 68] width 25 height 20
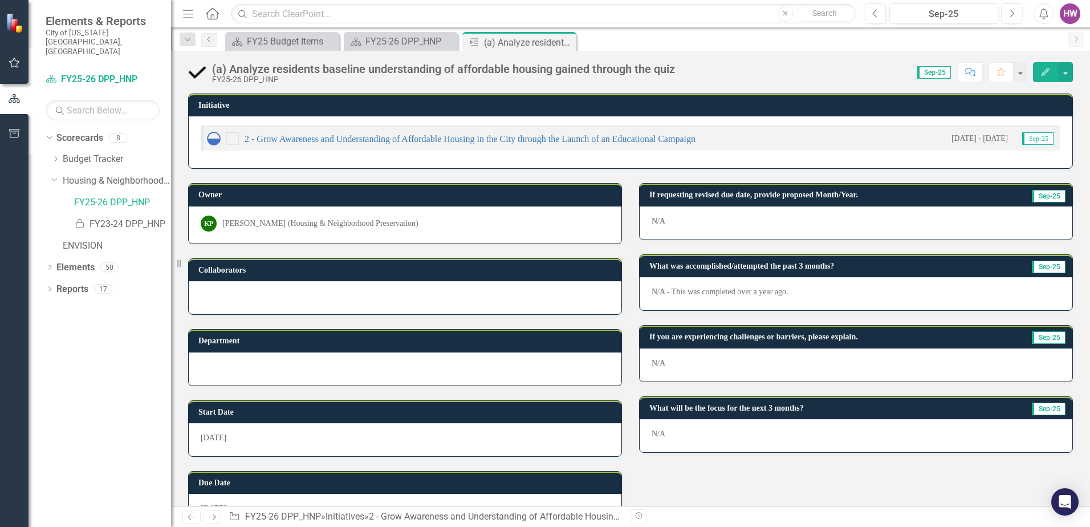
click at [0, 0] on icon "Close" at bounding box center [0, 0] width 0 height 0
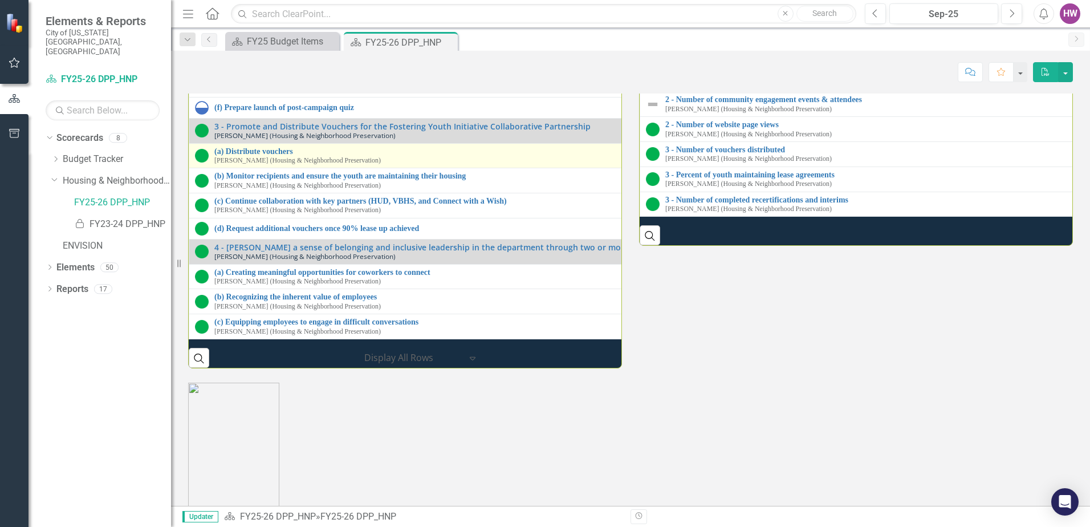
scroll to position [105, 0]
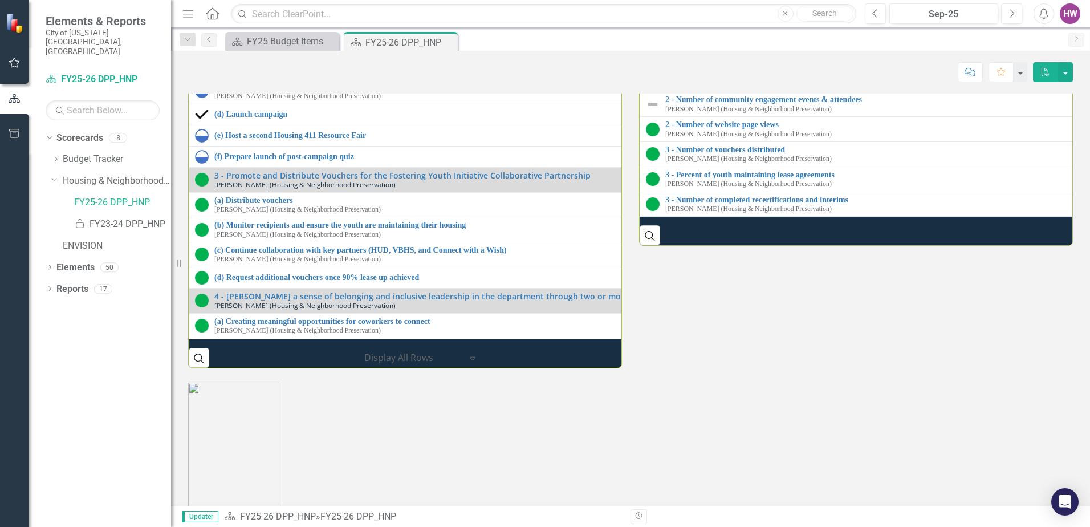
click at [274, 66] on link "(b) Develop educational campaign utilizing findings from the quiz" at bounding box center [639, 62] width 851 height 9
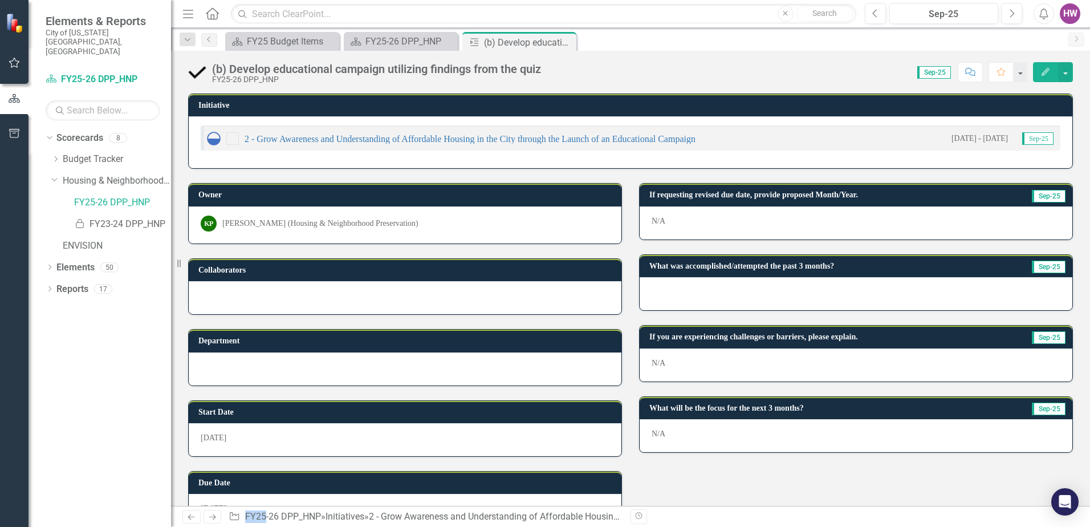
click at [777, 292] on div at bounding box center [856, 293] width 433 height 33
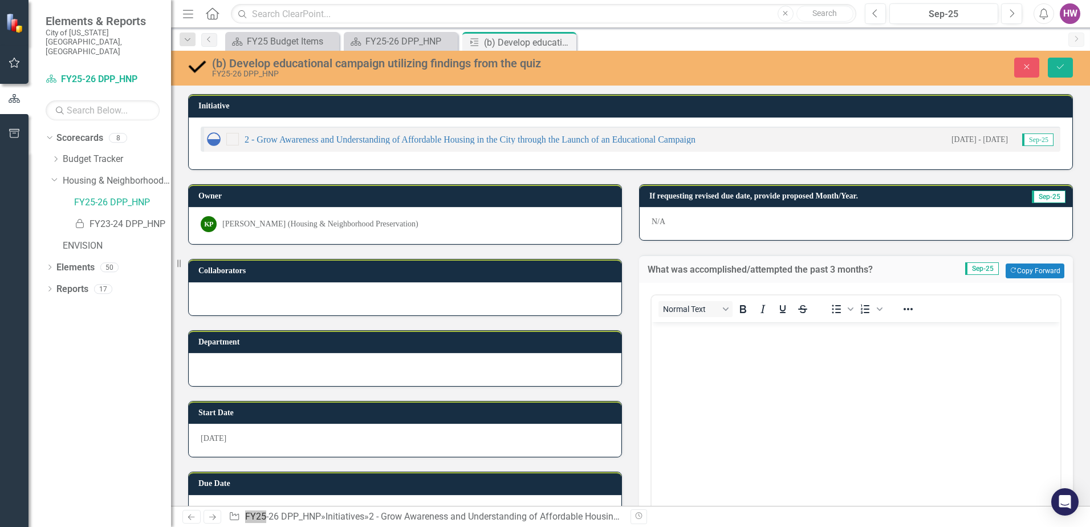
click at [714, 382] on body "Rich Text Area. Press ALT-0 for help." at bounding box center [856, 407] width 409 height 171
click at [1055, 64] on button "Save" at bounding box center [1060, 68] width 25 height 20
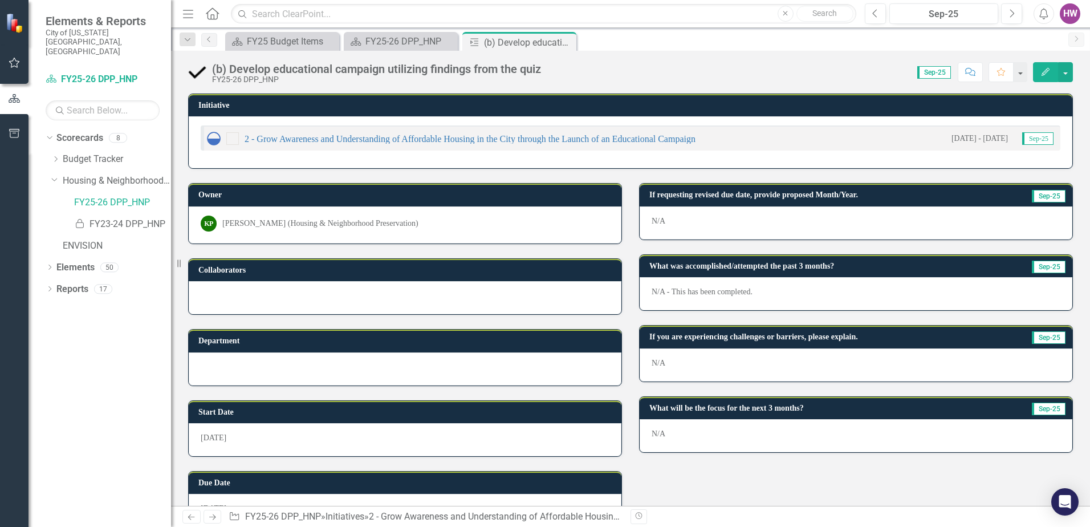
click at [0, 0] on icon "Close" at bounding box center [0, 0] width 0 height 0
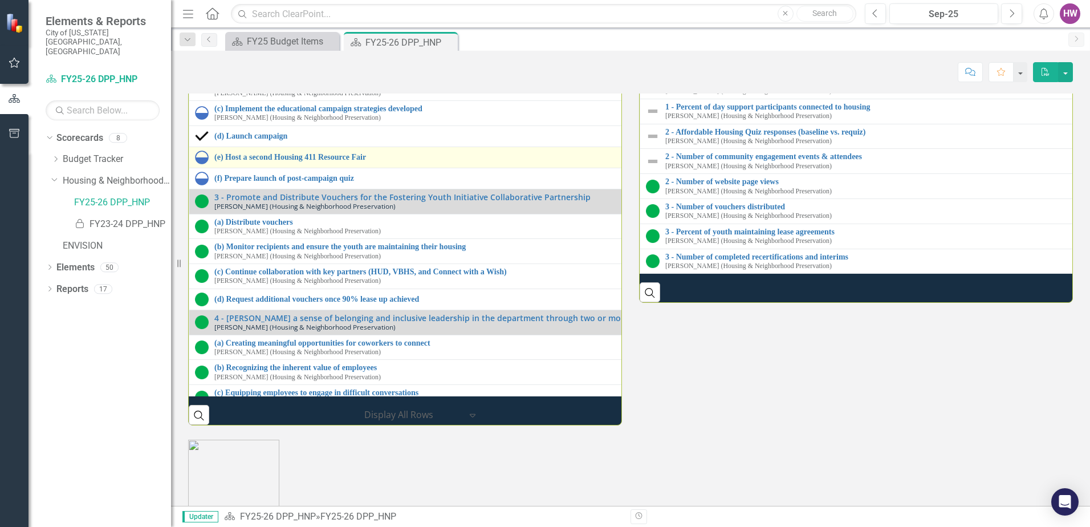
scroll to position [105, 0]
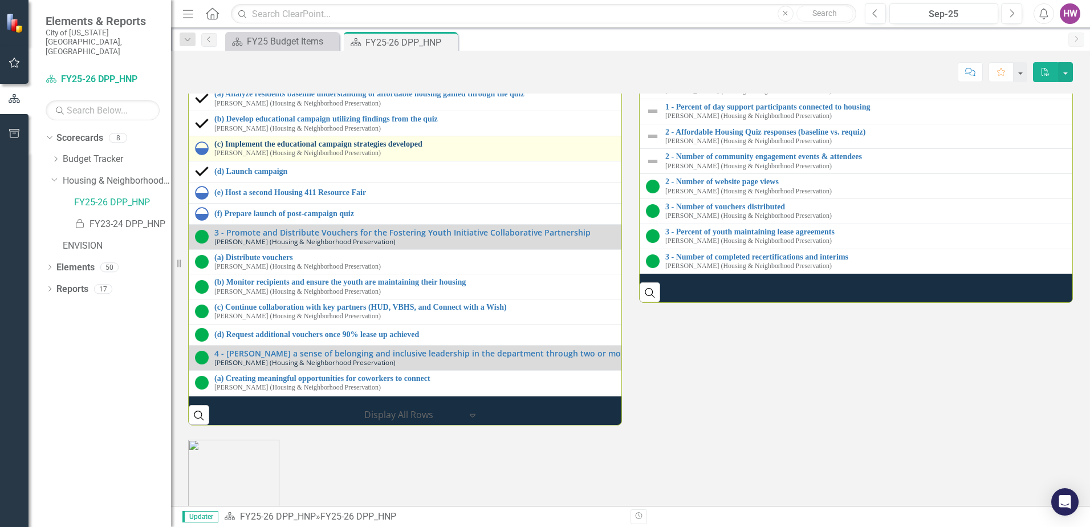
click at [335, 148] on link "(c) Implement the educational campaign strategies developed" at bounding box center [639, 144] width 850 height 9
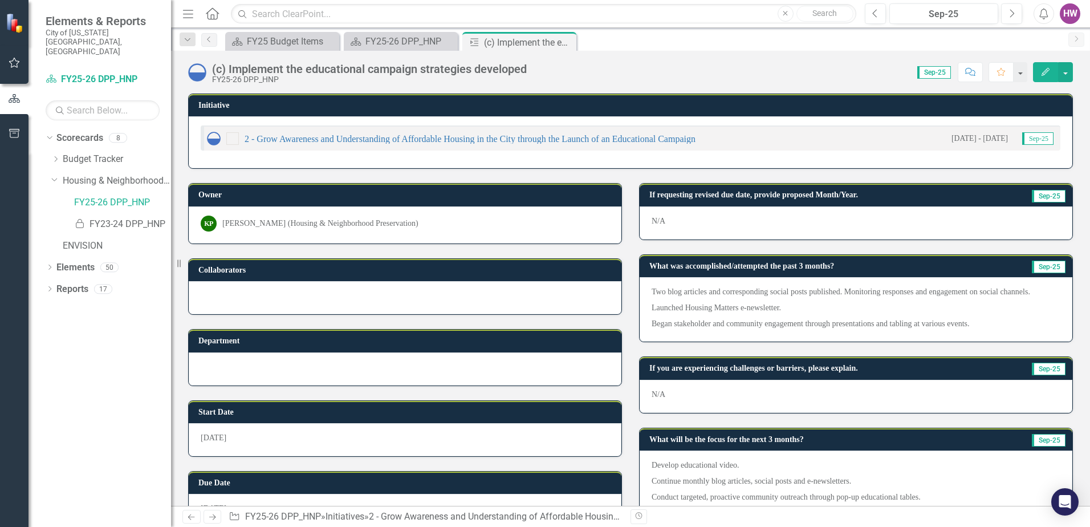
drag, startPoint x: 660, startPoint y: 309, endPoint x: 655, endPoint y: 303, distance: 8.1
click at [660, 308] on p "Launched Housing Matters e-newsletter." at bounding box center [856, 308] width 409 height 16
click at [652, 292] on p "Two blog articles and corresponding social posts published. Monitoring response…" at bounding box center [856, 293] width 409 height 14
click at [681, 311] on p "Launched Housing Matters e-newsletter." at bounding box center [856, 308] width 409 height 16
click at [775, 299] on p "Two blog articles and corresponding social posts published. Monitoring response…" at bounding box center [856, 293] width 409 height 14
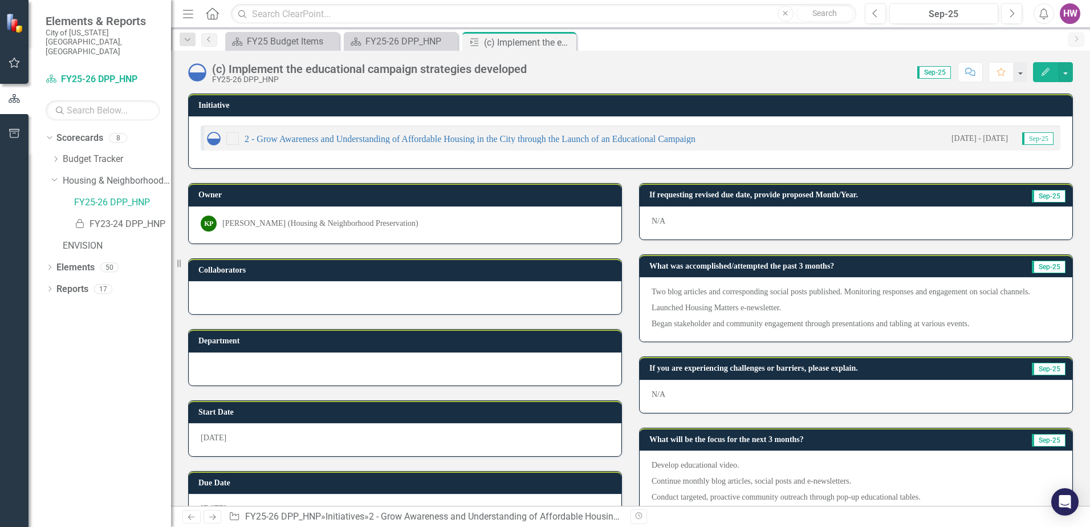
click at [774, 299] on p "Two blog articles and corresponding social posts published. Monitoring response…" at bounding box center [856, 293] width 409 height 14
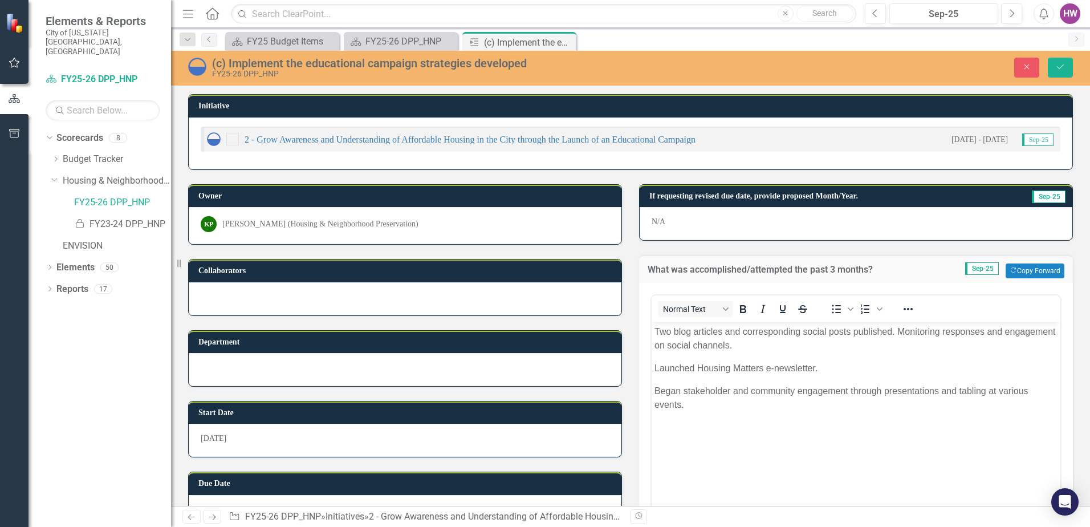
drag, startPoint x: 1297, startPoint y: 651, endPoint x: 713, endPoint y: 377, distance: 645.5
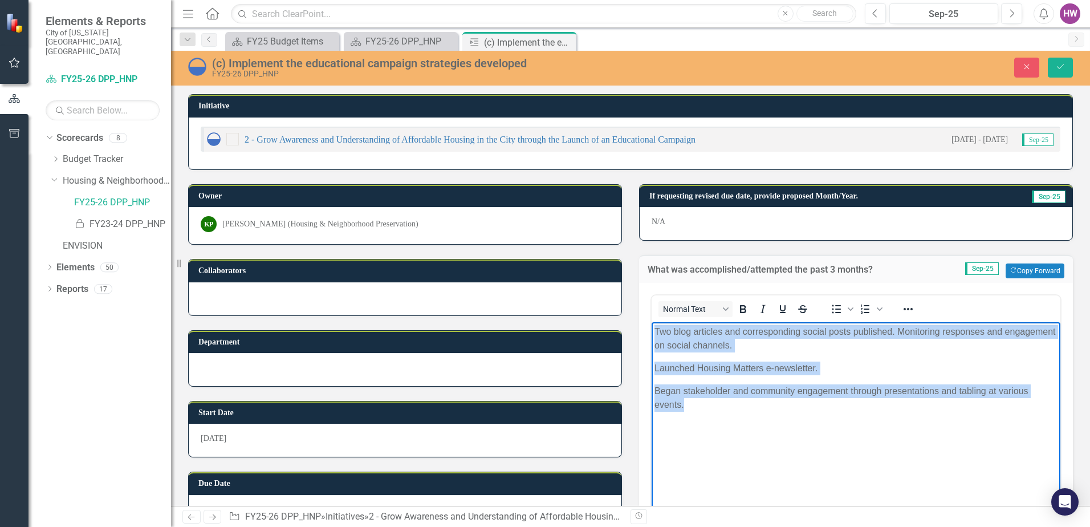
drag, startPoint x: 654, startPoint y: 330, endPoint x: 838, endPoint y: 452, distance: 220.9
click at [838, 452] on body "Two blog articles and corresponding social posts published. Monitoring response…" at bounding box center [856, 407] width 409 height 171
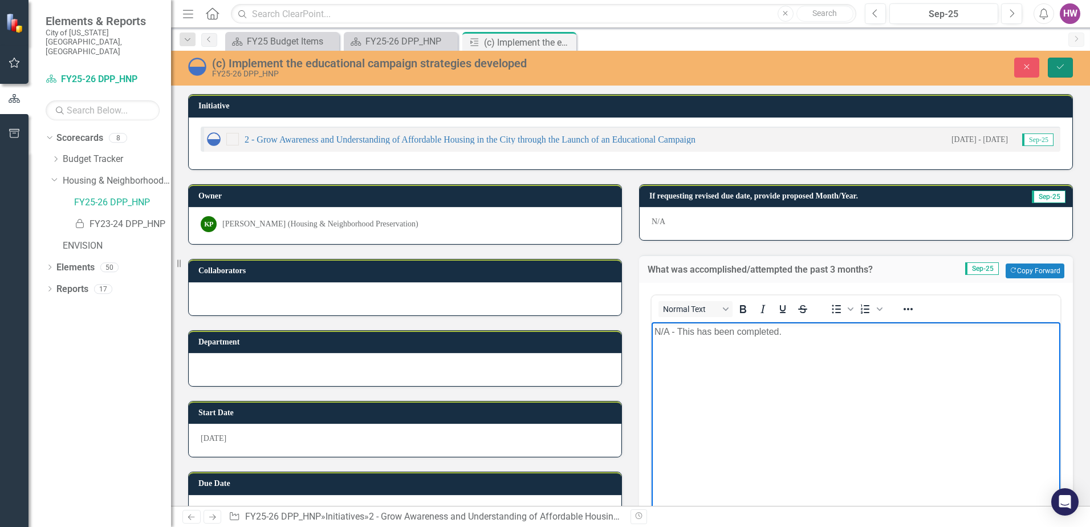
click at [1062, 66] on icon "submit" at bounding box center [1060, 66] width 7 height 5
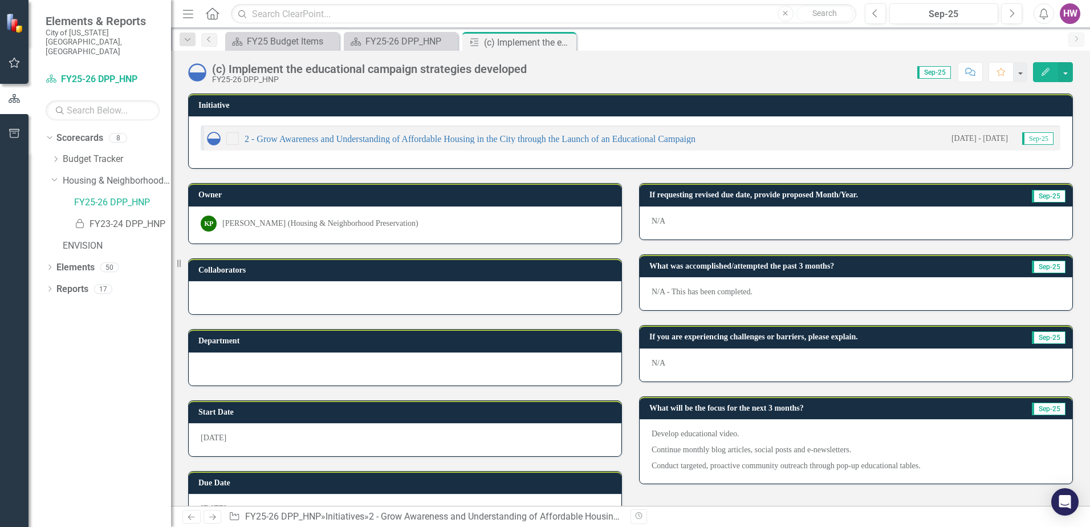
click at [652, 437] on p "Develop educational video." at bounding box center [856, 435] width 409 height 14
click at [652, 434] on p "Develop educational video." at bounding box center [856, 435] width 409 height 14
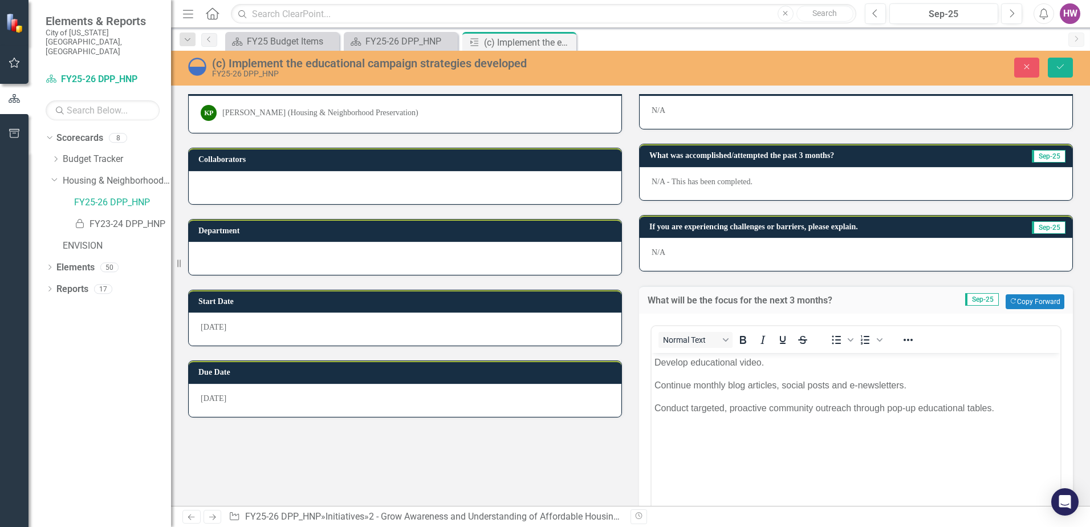
scroll to position [114, 0]
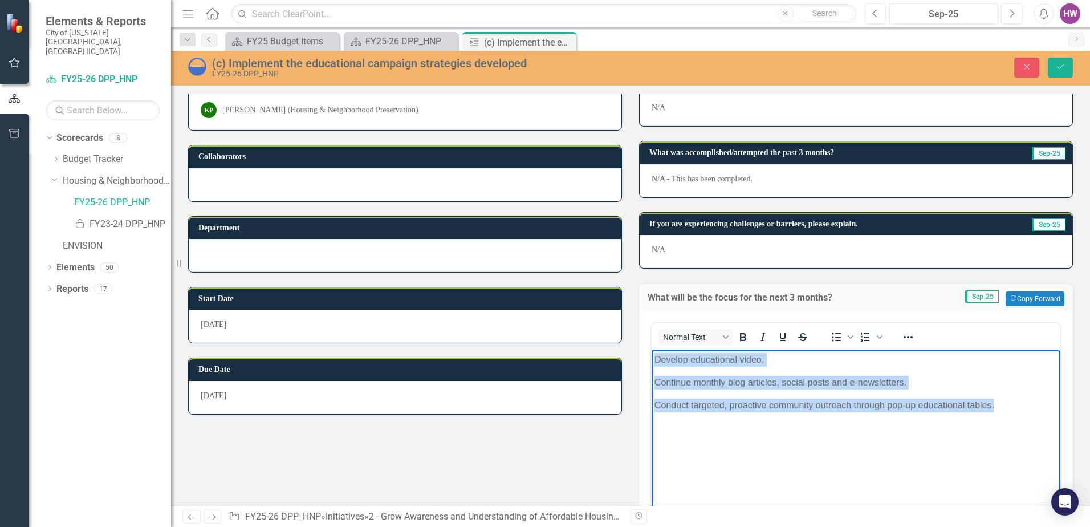
drag, startPoint x: 654, startPoint y: 358, endPoint x: 1039, endPoint y: 425, distance: 391.1
click at [1039, 425] on body "Develop educational video. Continue monthly blog articles, social posts and e-n…" at bounding box center [856, 435] width 409 height 171
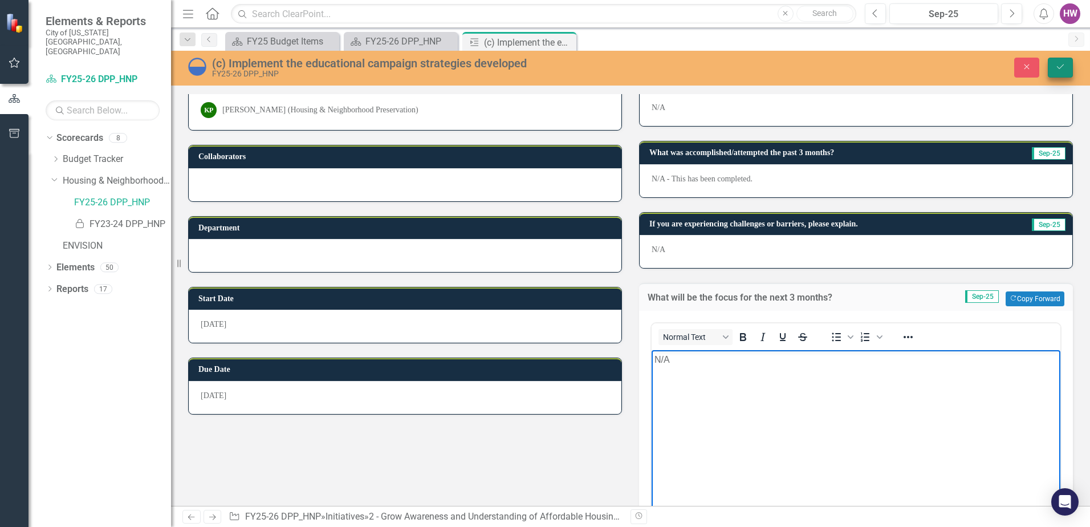
click at [1058, 71] on icon "Save" at bounding box center [1060, 67] width 10 height 8
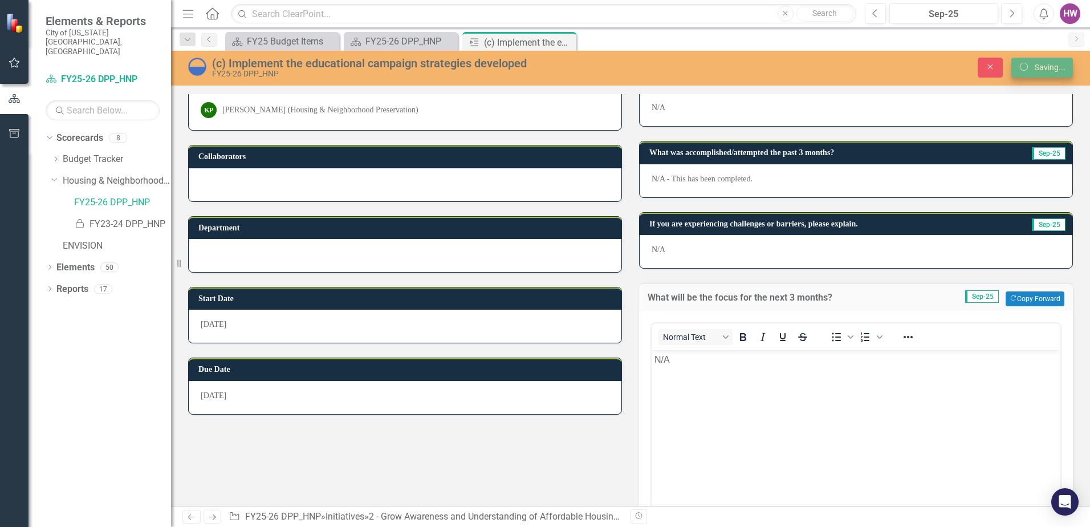
scroll to position [34, 0]
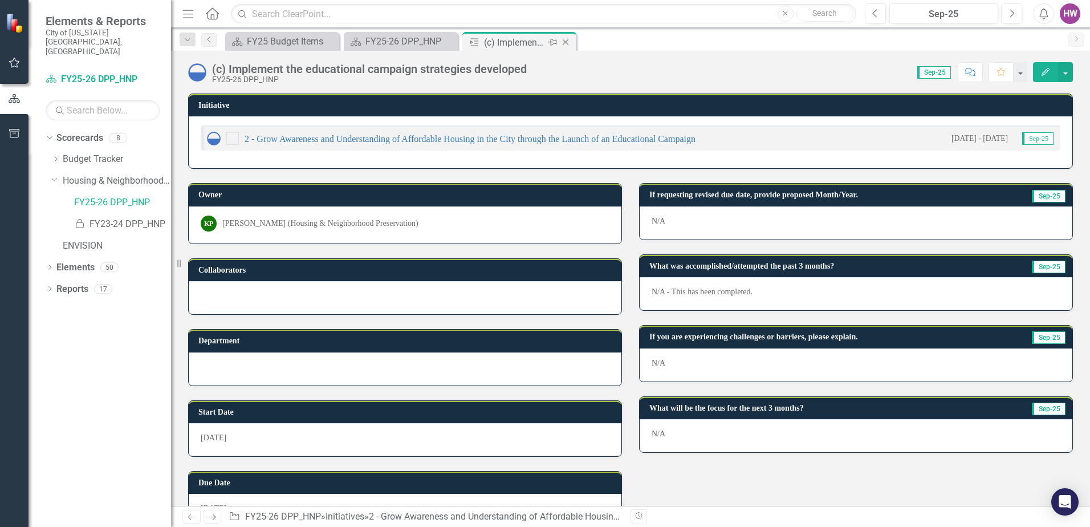
click at [566, 43] on icon "Close" at bounding box center [565, 42] width 11 height 9
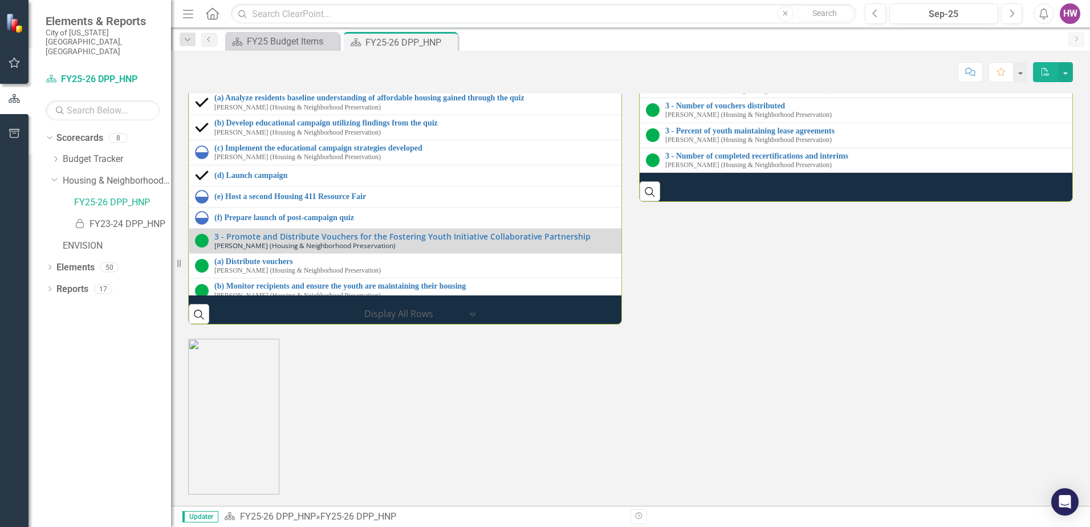
scroll to position [1767, 0]
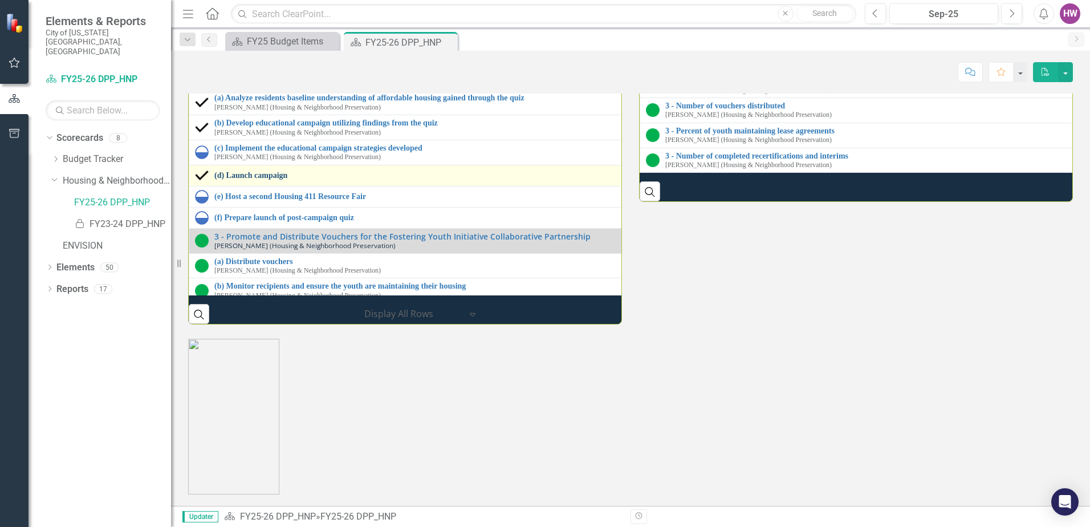
click at [246, 180] on link "(d) Launch campaign" at bounding box center [639, 175] width 851 height 9
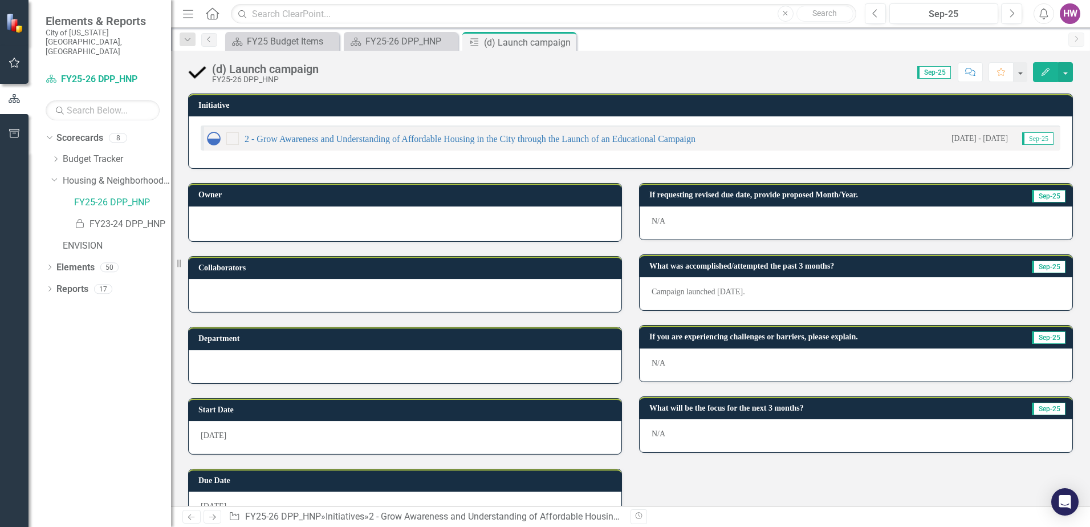
click at [712, 293] on p "Campaign launched [DATE]." at bounding box center [856, 291] width 409 height 11
click at [710, 288] on p "Campaign launched [DATE]." at bounding box center [856, 291] width 409 height 11
click at [712, 292] on p "Campaign launched [DATE]." at bounding box center [856, 291] width 409 height 11
click at [712, 291] on p "Campaign launched [DATE]." at bounding box center [856, 291] width 409 height 11
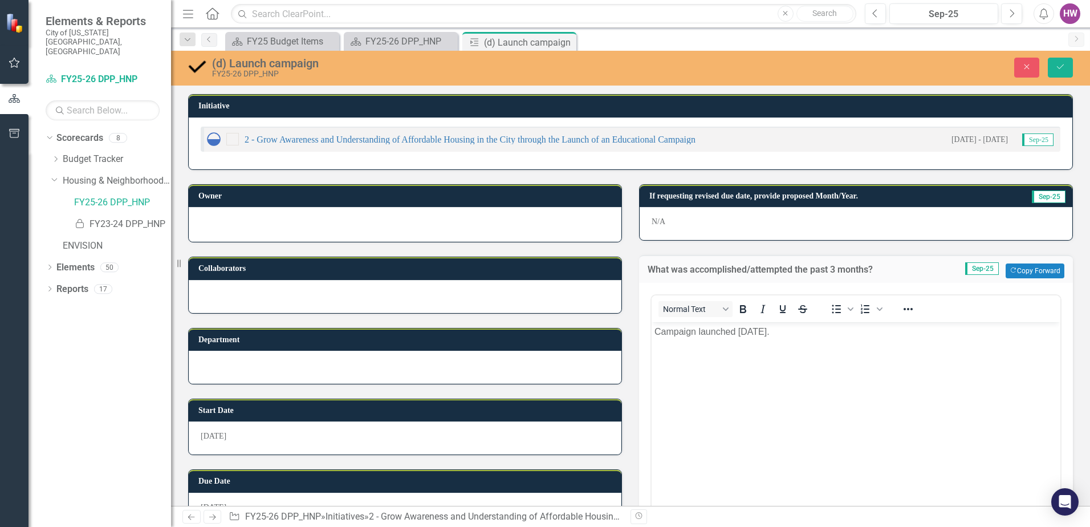
click at [736, 334] on p "Campaign launched [DATE]." at bounding box center [856, 332] width 403 height 14
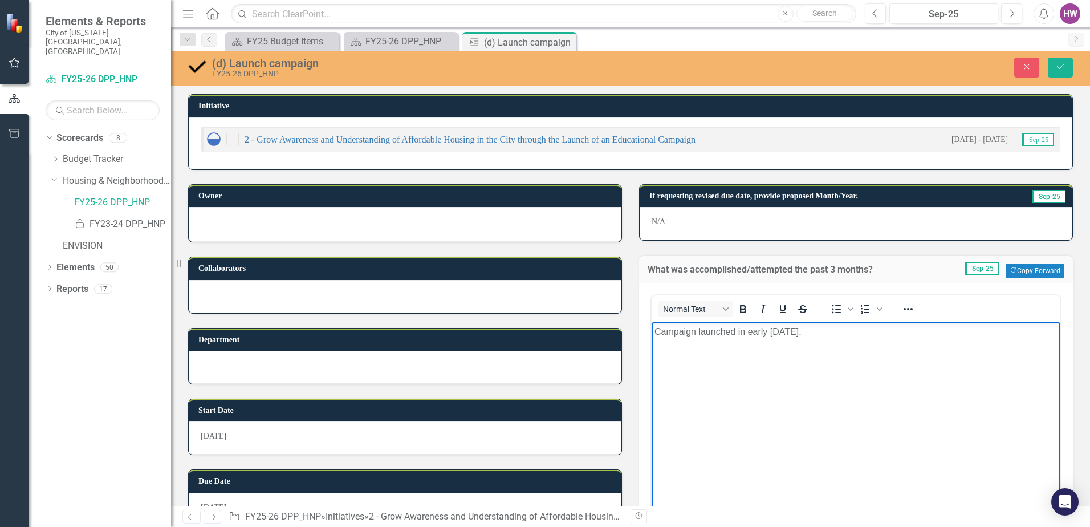
click at [865, 332] on p "Campaign launched in early [DATE]." at bounding box center [856, 332] width 403 height 14
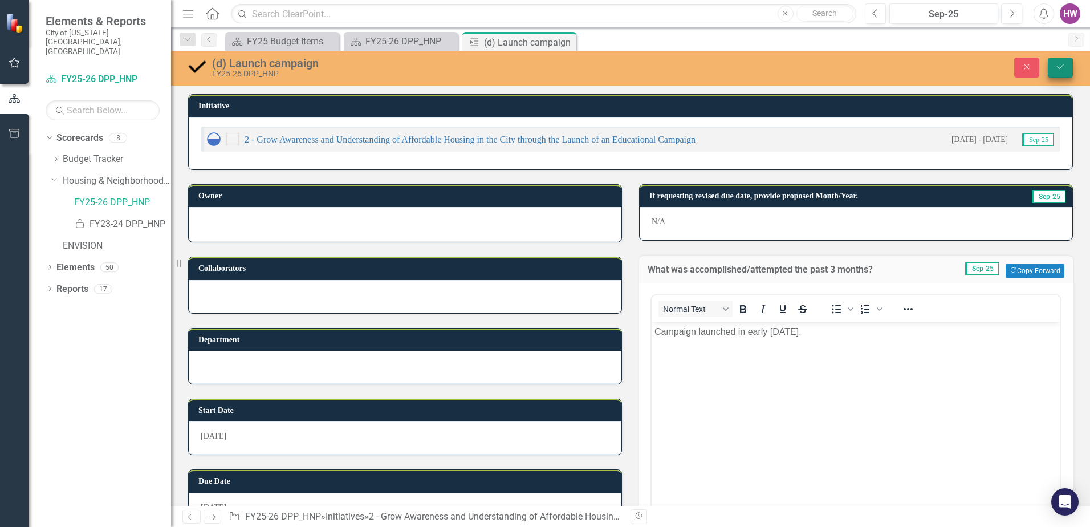
click at [1058, 66] on icon "Save" at bounding box center [1060, 67] width 10 height 8
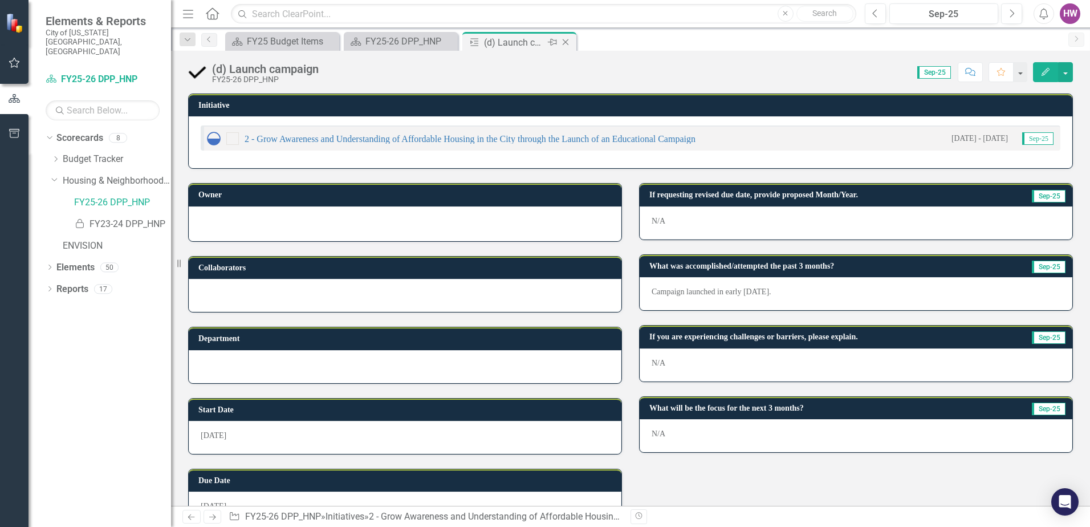
click at [565, 42] on icon at bounding box center [566, 42] width 6 height 6
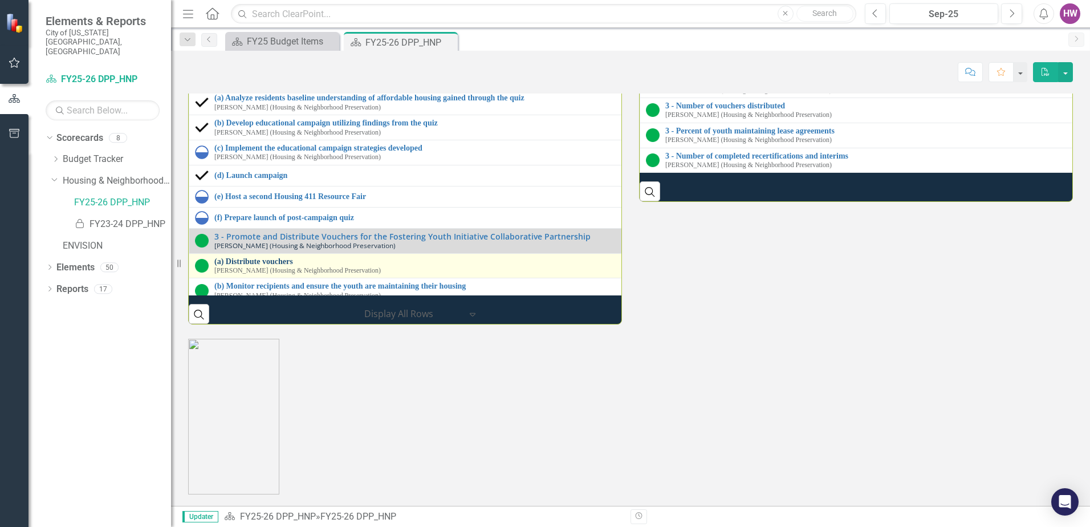
scroll to position [1653, 0]
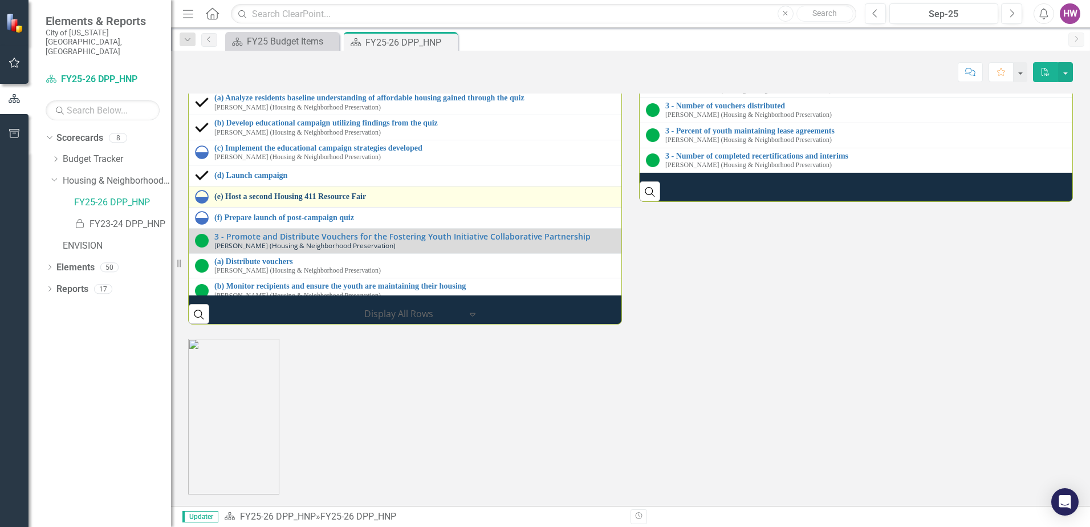
click at [255, 201] on link "(e) Host a second Housing 411 Resource Fair" at bounding box center [641, 196] width 854 height 9
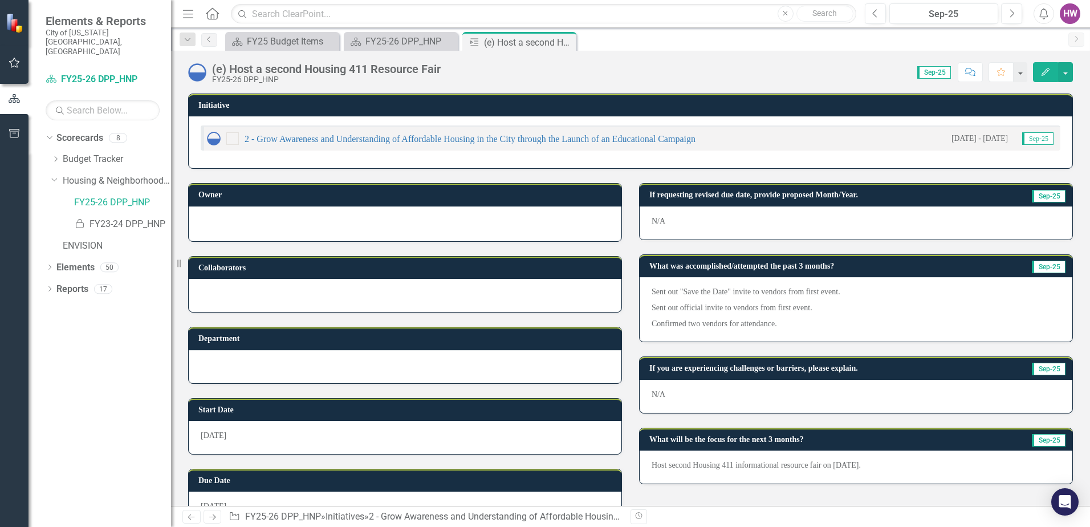
click at [796, 317] on p "Confirmed two vendors for attendance." at bounding box center [856, 323] width 409 height 14
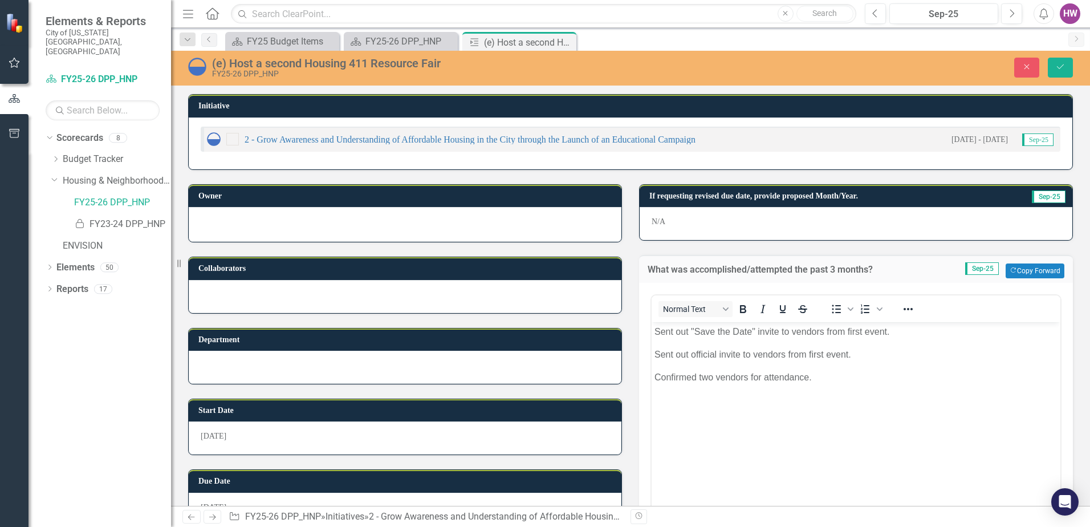
click at [892, 332] on p "Sent out "Save the Date" invite to vendors from first event." at bounding box center [856, 332] width 403 height 14
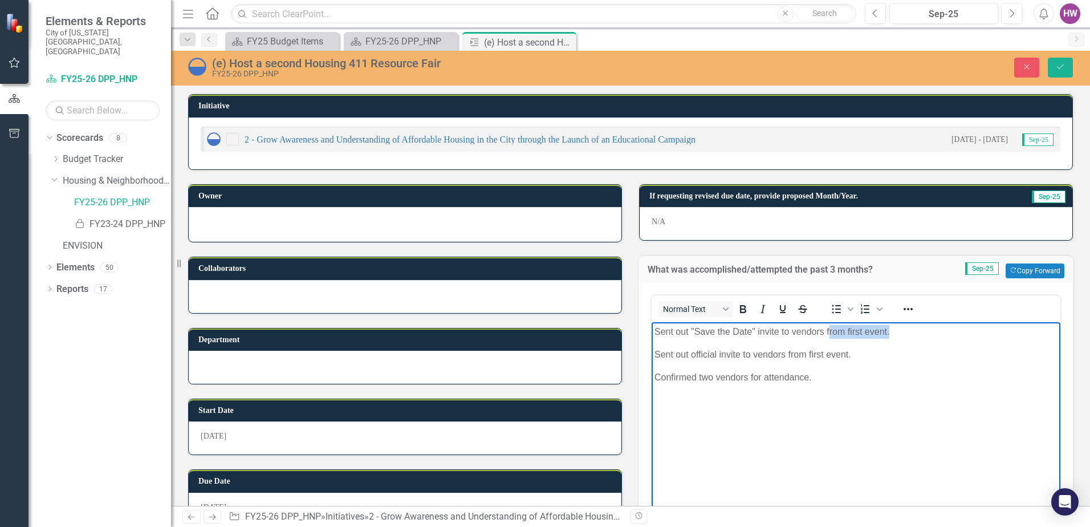
drag, startPoint x: 892, startPoint y: 331, endPoint x: 827, endPoint y: 335, distance: 64.5
click at [828, 334] on p "Sent out "Save the Date" invite to vendors from first event." at bounding box center [856, 332] width 403 height 14
drag, startPoint x: 868, startPoint y: 351, endPoint x: 730, endPoint y: 377, distance: 141.0
click at [717, 356] on p "Sent out official invite to vendors from first event." at bounding box center [856, 355] width 403 height 14
drag, startPoint x: 843, startPoint y: 375, endPoint x: 660, endPoint y: 383, distance: 183.2
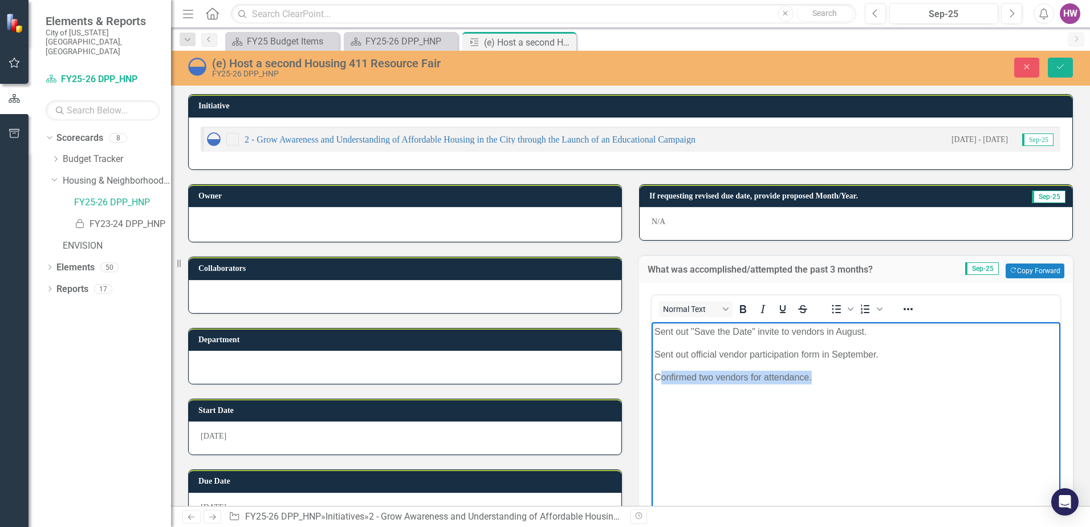
click at [660, 383] on p "Confirmed two vendors for attendance." at bounding box center [856, 378] width 403 height 14
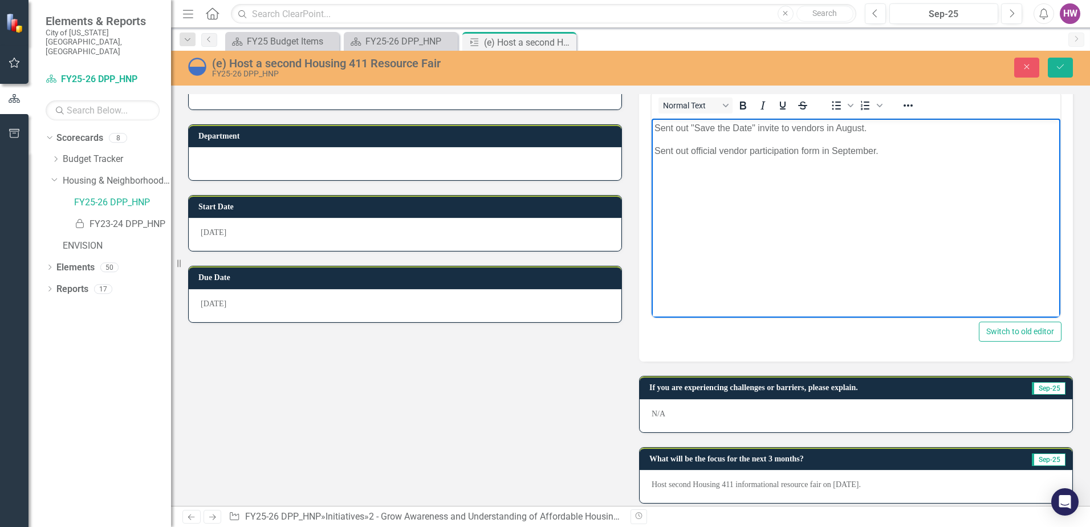
scroll to position [213, 0]
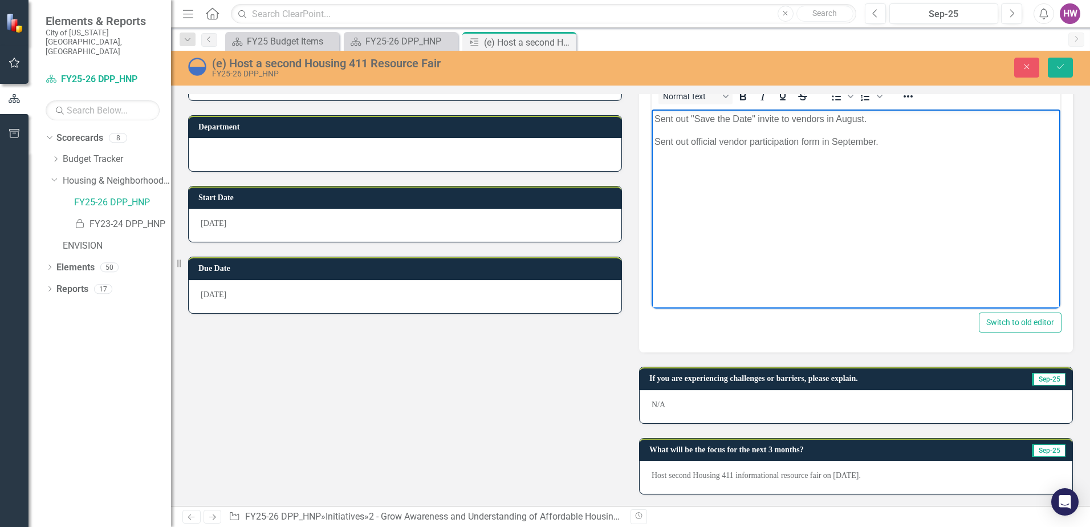
click at [865, 474] on p "Host second Housing 411 informational resource fair on [DATE]." at bounding box center [856, 475] width 409 height 11
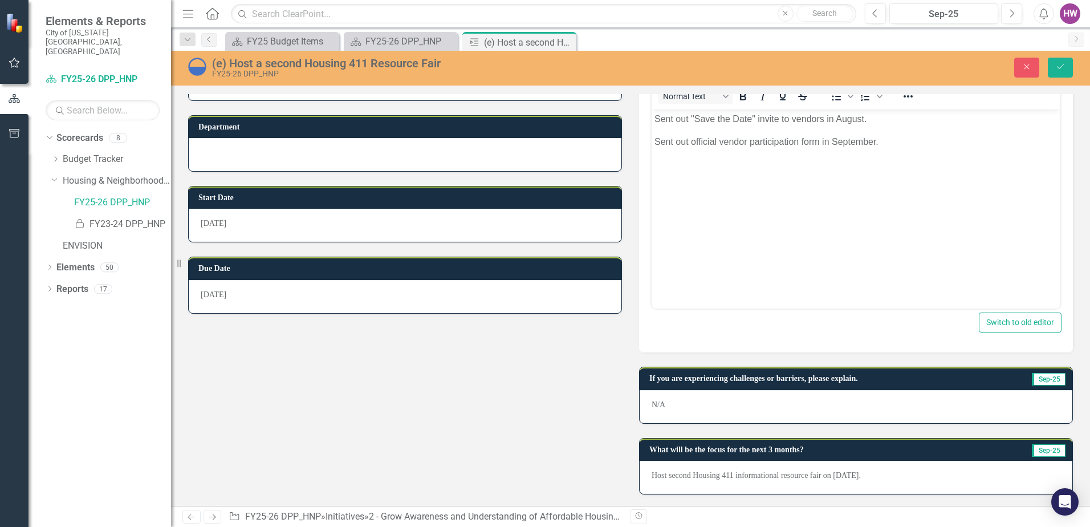
click at [863, 474] on p "Host second Housing 411 informational resource fair on [DATE]." at bounding box center [856, 475] width 409 height 11
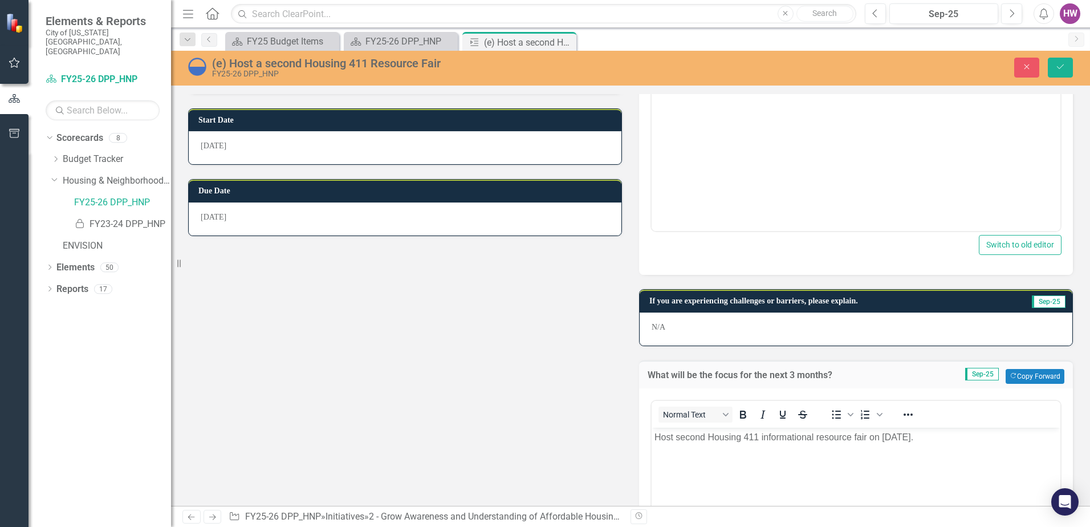
scroll to position [466, 0]
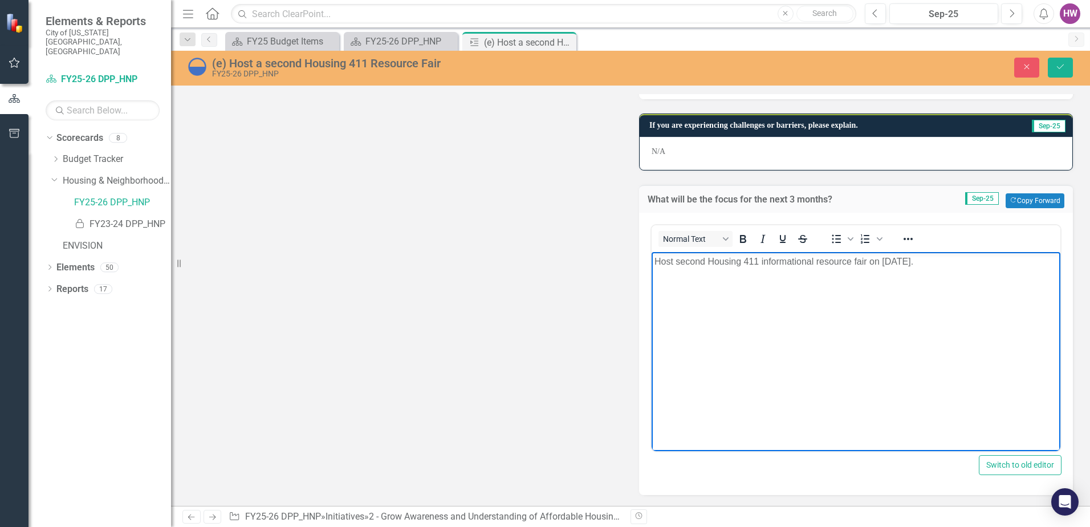
drag, startPoint x: 941, startPoint y: 262, endPoint x: 618, endPoint y: 267, distance: 322.7
click at [652, 267] on html "Host second Housing 411 informational resource fair on [DATE]." at bounding box center [856, 336] width 409 height 171
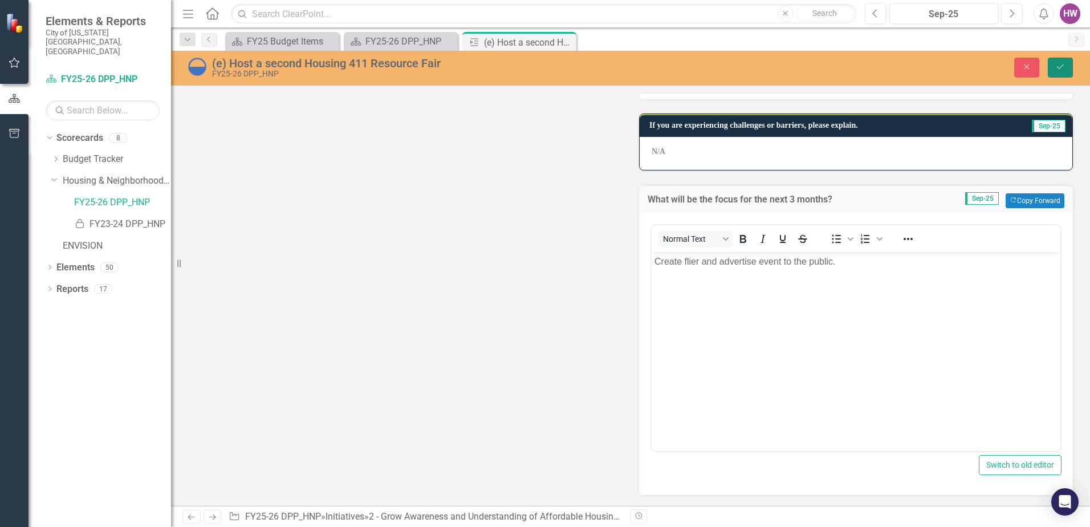
click at [1058, 67] on icon "submit" at bounding box center [1060, 66] width 7 height 5
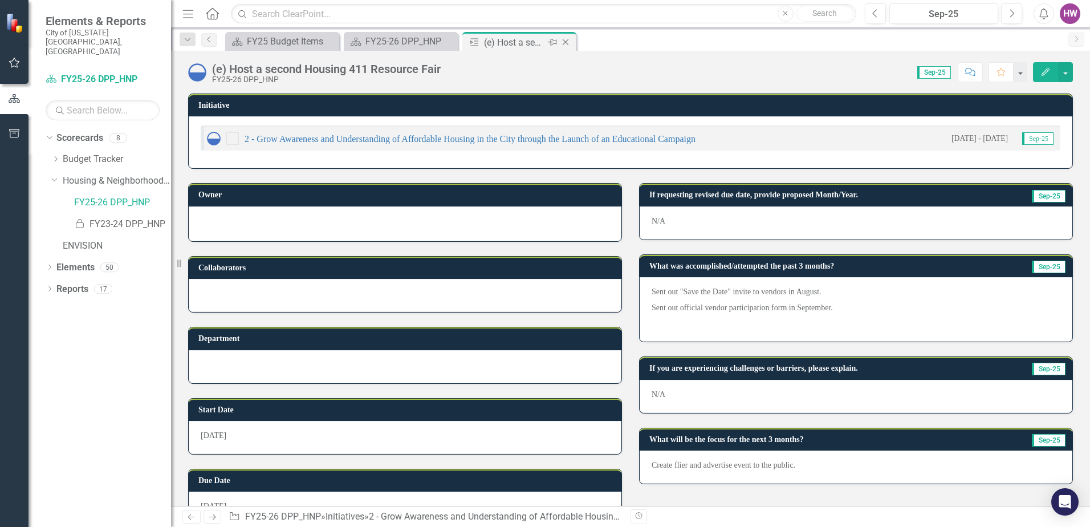
click at [567, 43] on icon "Close" at bounding box center [565, 42] width 11 height 9
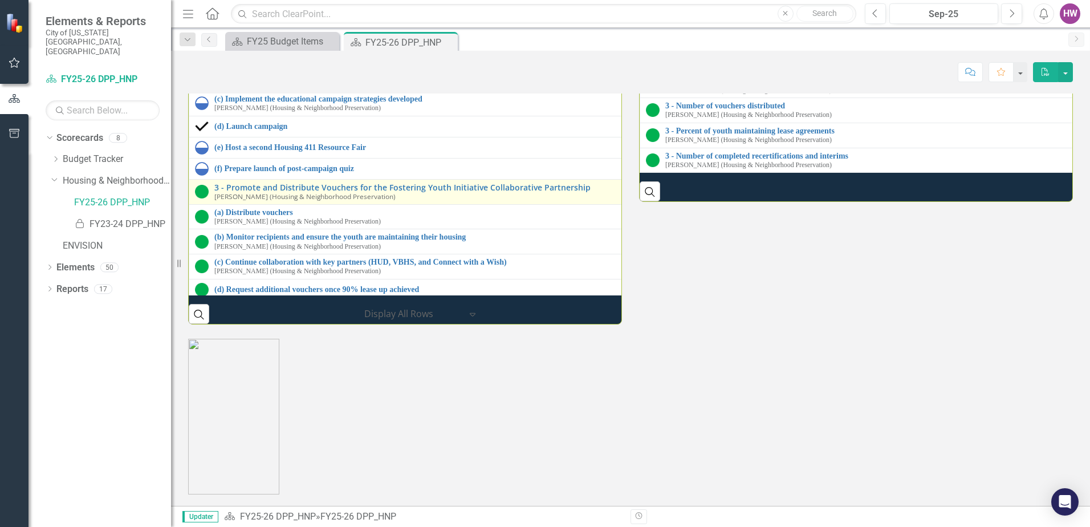
scroll to position [48, 0]
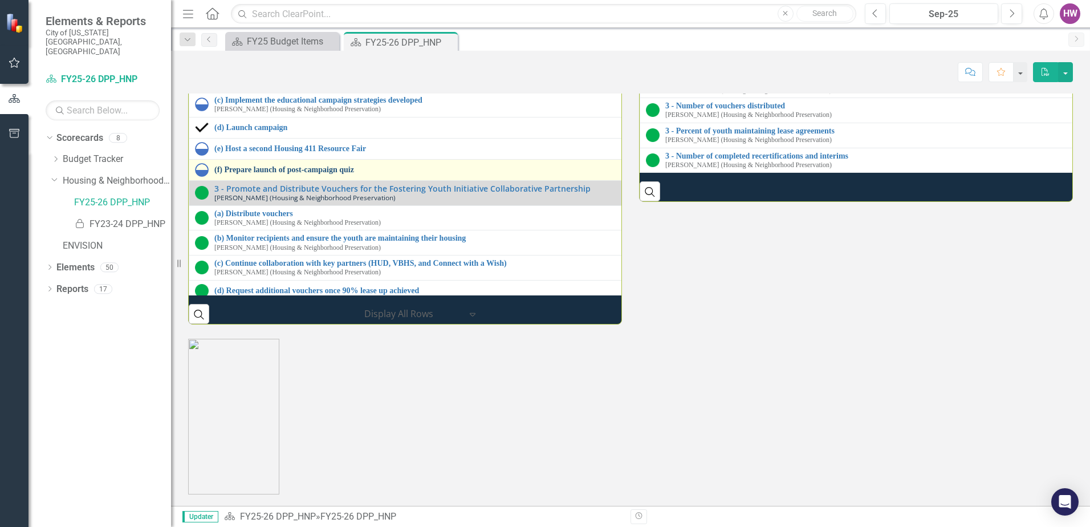
click at [238, 174] on link "(f) Prepare launch of post-campaign quiz" at bounding box center [640, 169] width 852 height 9
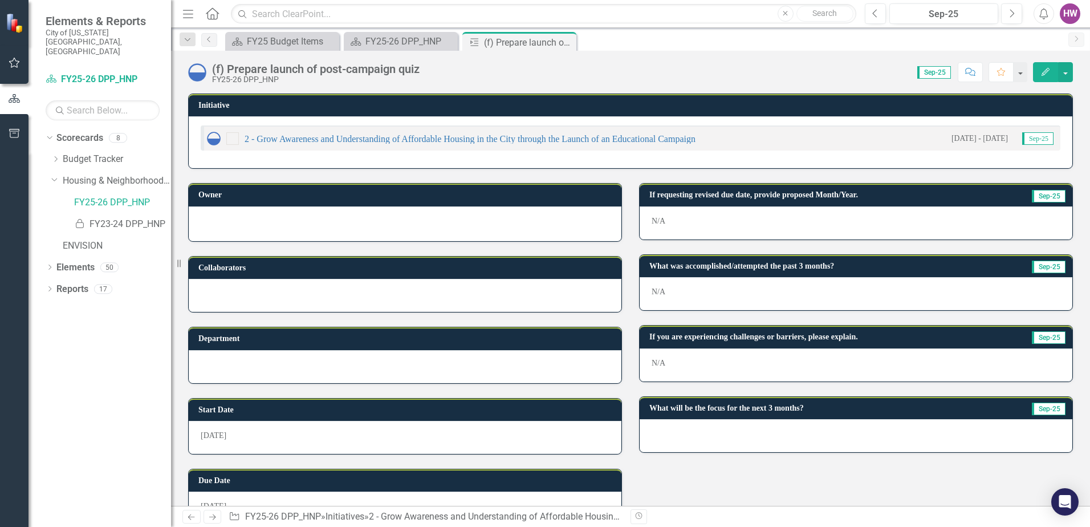
click at [693, 220] on div "N/A" at bounding box center [856, 222] width 433 height 33
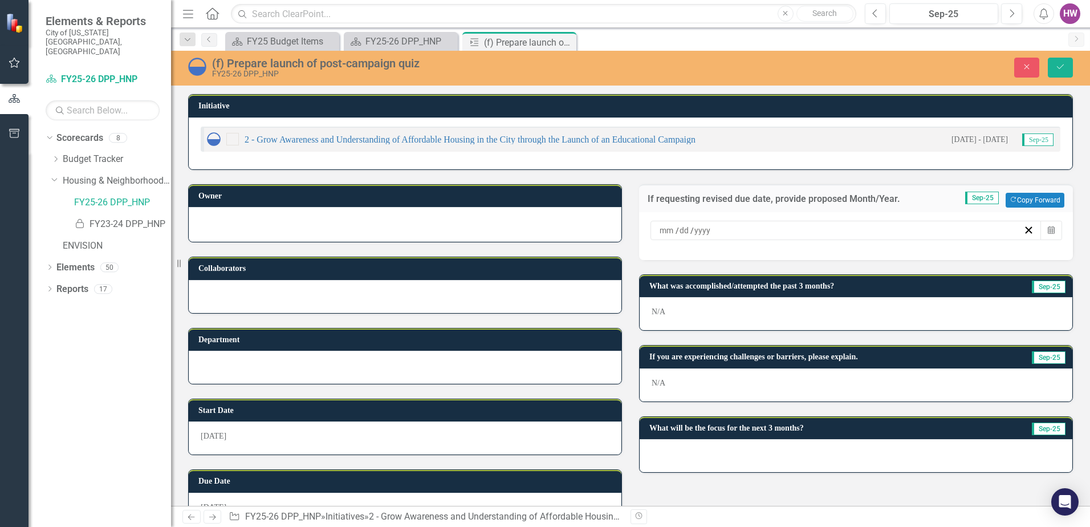
click at [687, 311] on p "N/A" at bounding box center [856, 311] width 409 height 11
click at [1022, 71] on icon "Close" at bounding box center [1027, 67] width 10 height 8
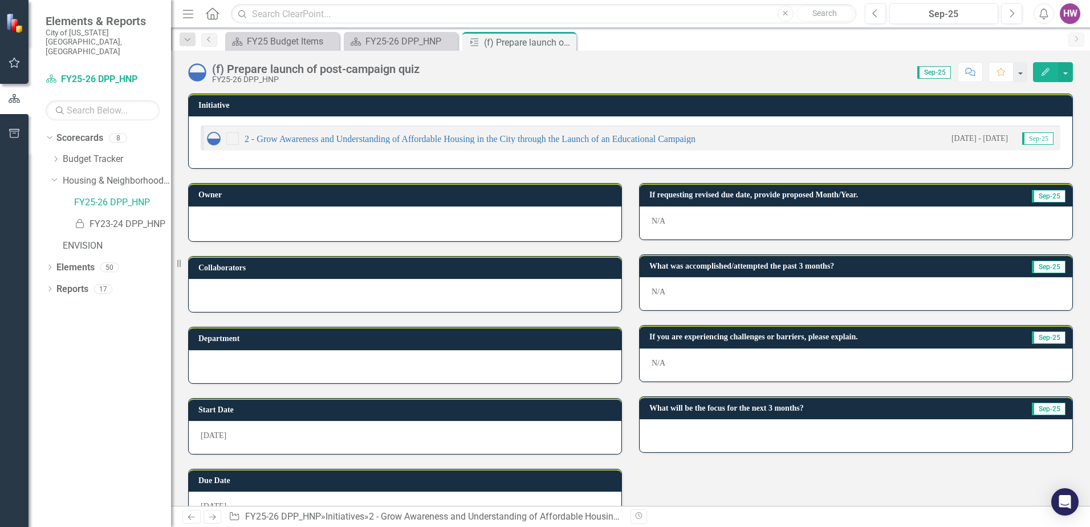
click at [708, 291] on p "N/A" at bounding box center [856, 291] width 409 height 11
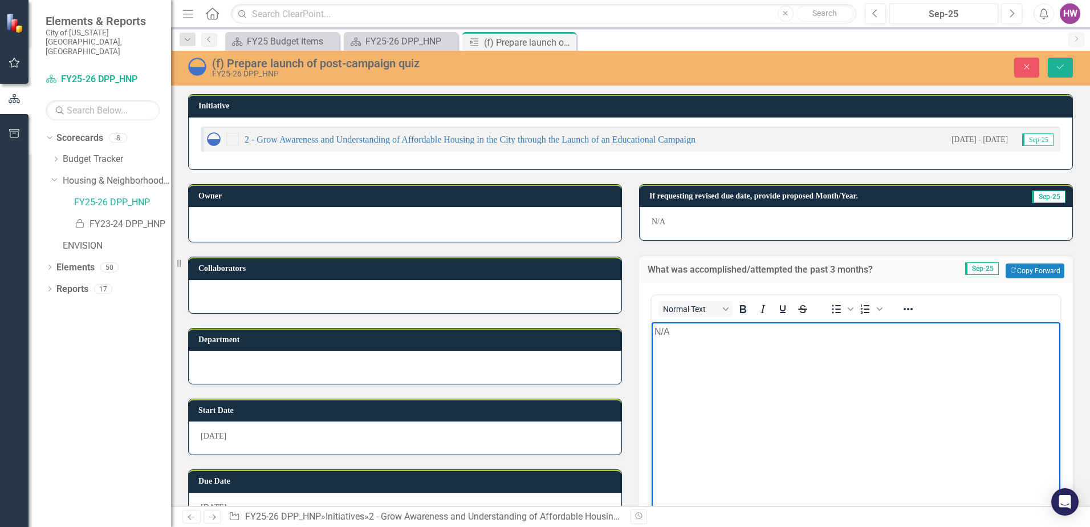
click at [696, 336] on p "N/A" at bounding box center [856, 332] width 403 height 14
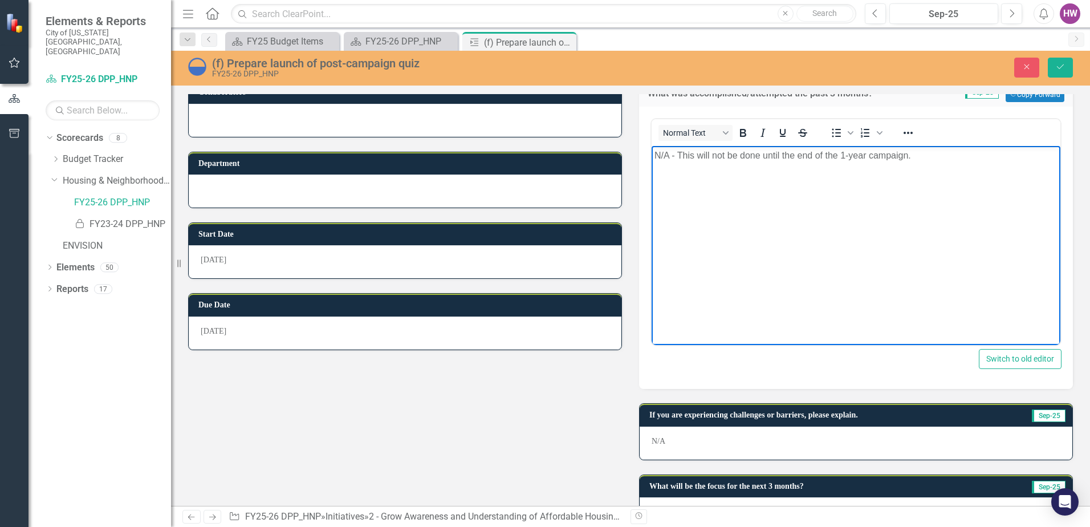
scroll to position [213, 0]
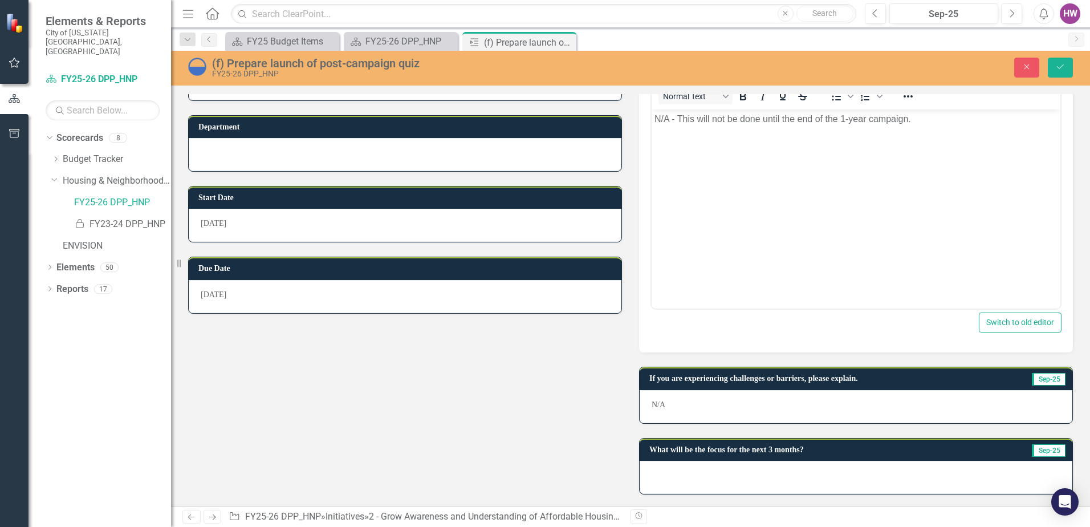
click at [750, 476] on div at bounding box center [856, 477] width 433 height 33
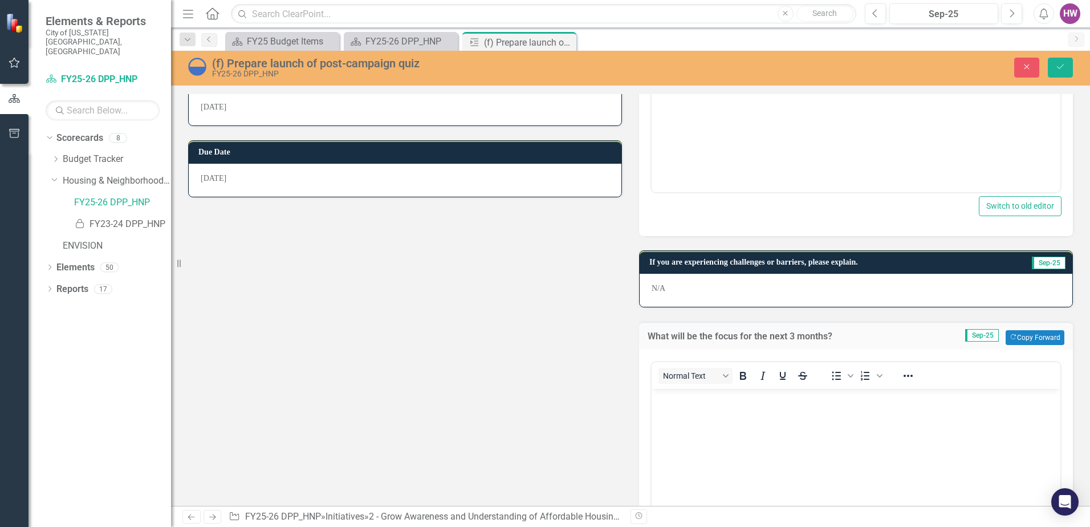
scroll to position [466, 0]
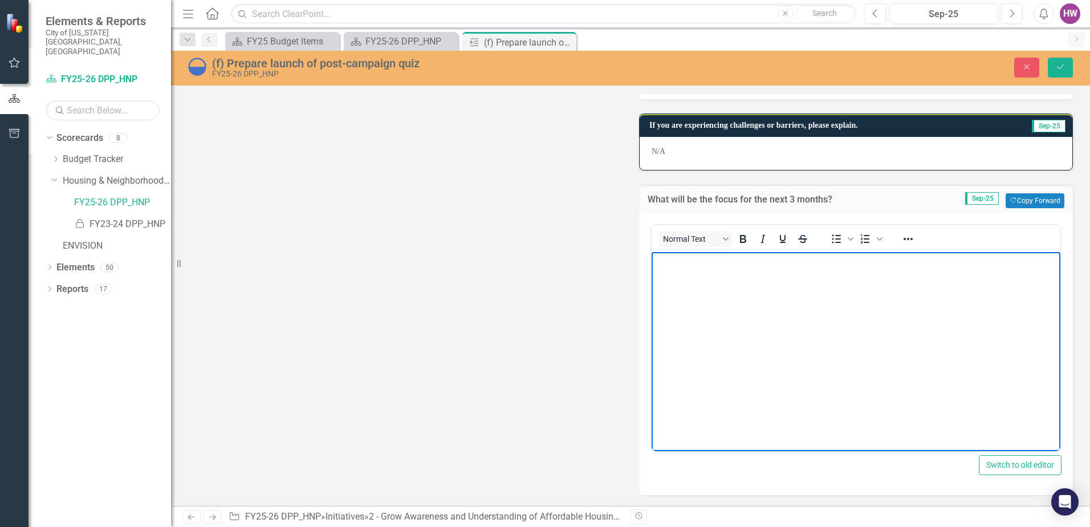
click at [711, 320] on body "Rich Text Area. Press ALT-0 for help." at bounding box center [856, 336] width 409 height 171
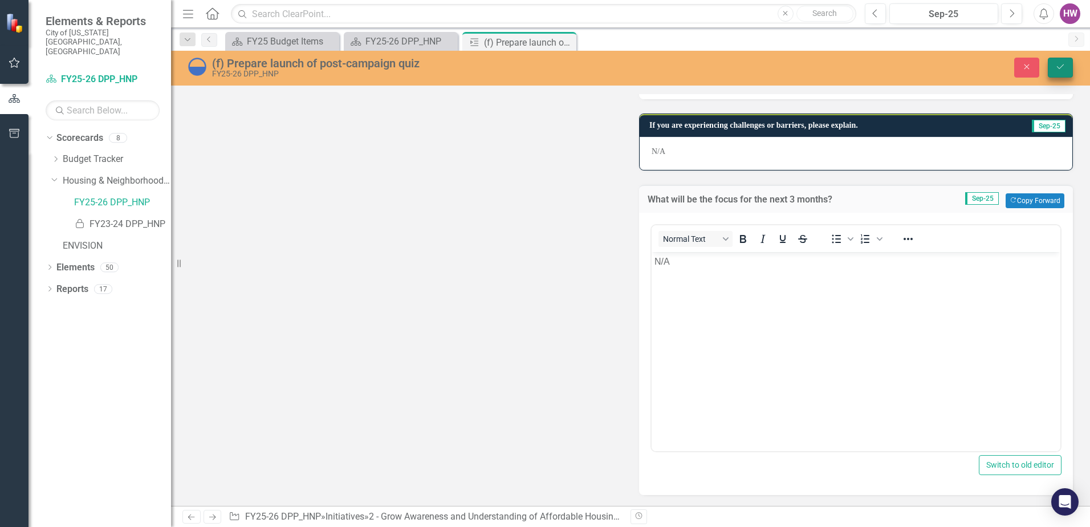
click at [1064, 70] on icon "Save" at bounding box center [1060, 67] width 10 height 8
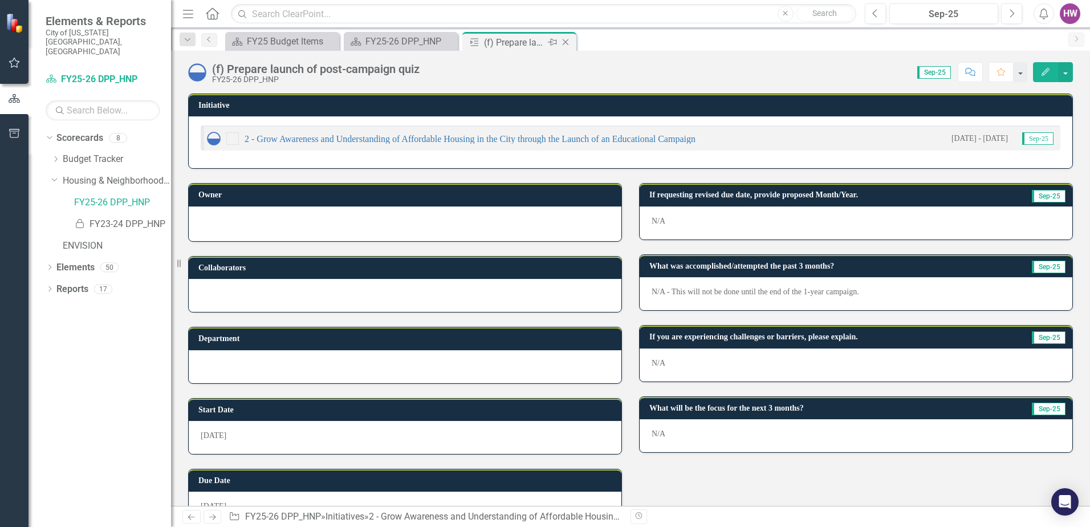
click at [568, 41] on icon "Close" at bounding box center [565, 42] width 11 height 9
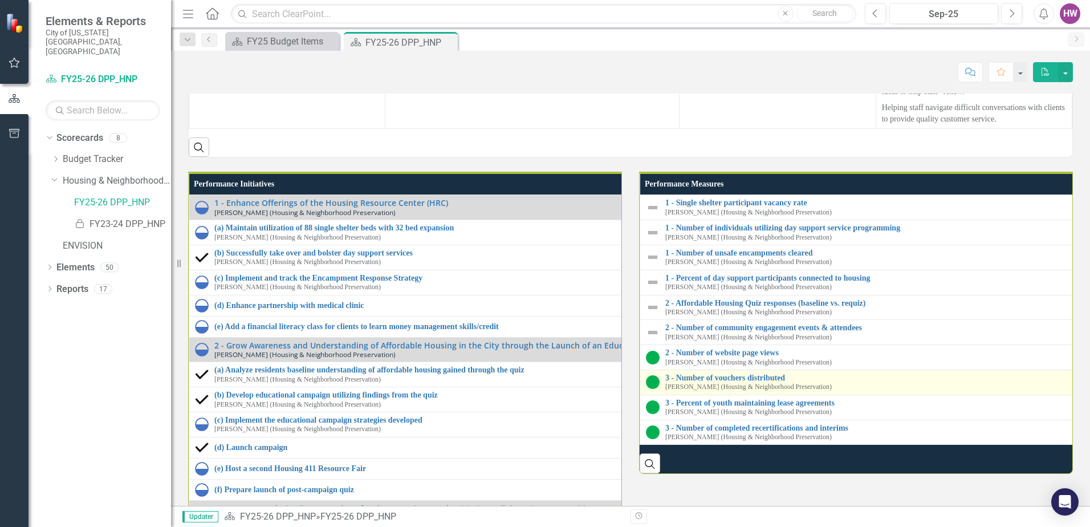
scroll to position [1539, 0]
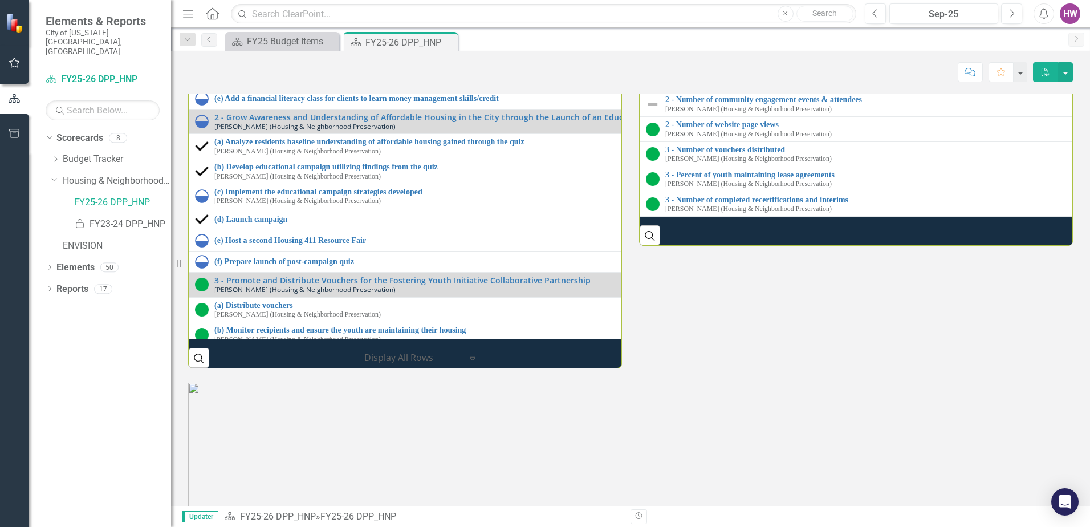
click at [712, 79] on link "2 - Affordable Housing Quiz responses (baseline vs. requiz)" at bounding box center [1095, 75] width 860 height 9
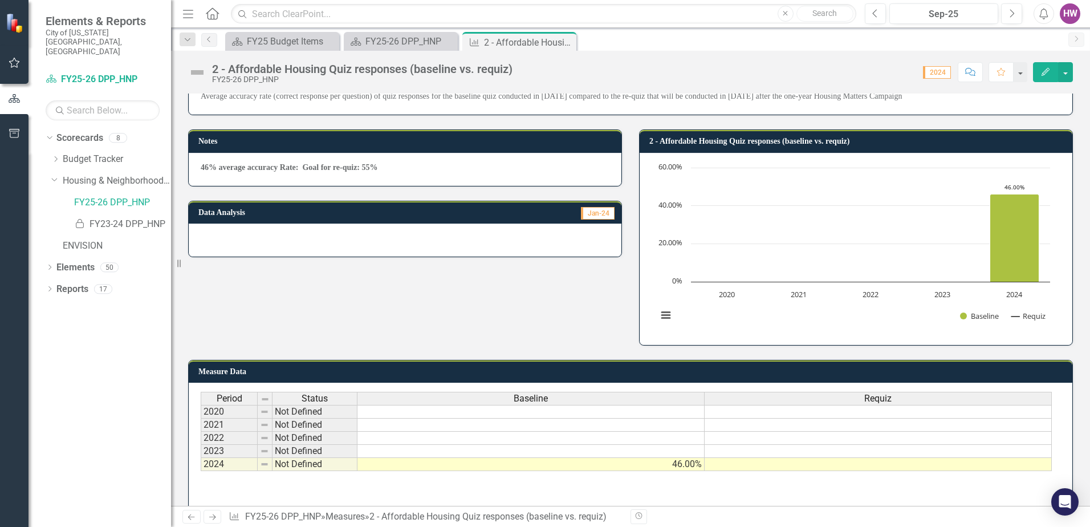
scroll to position [64, 0]
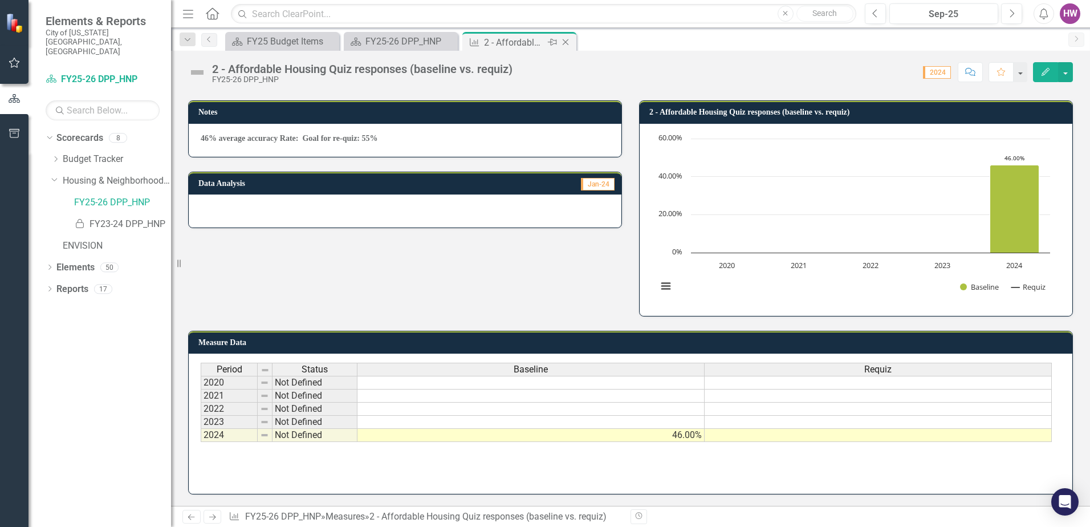
click at [564, 42] on icon "Close" at bounding box center [565, 42] width 11 height 9
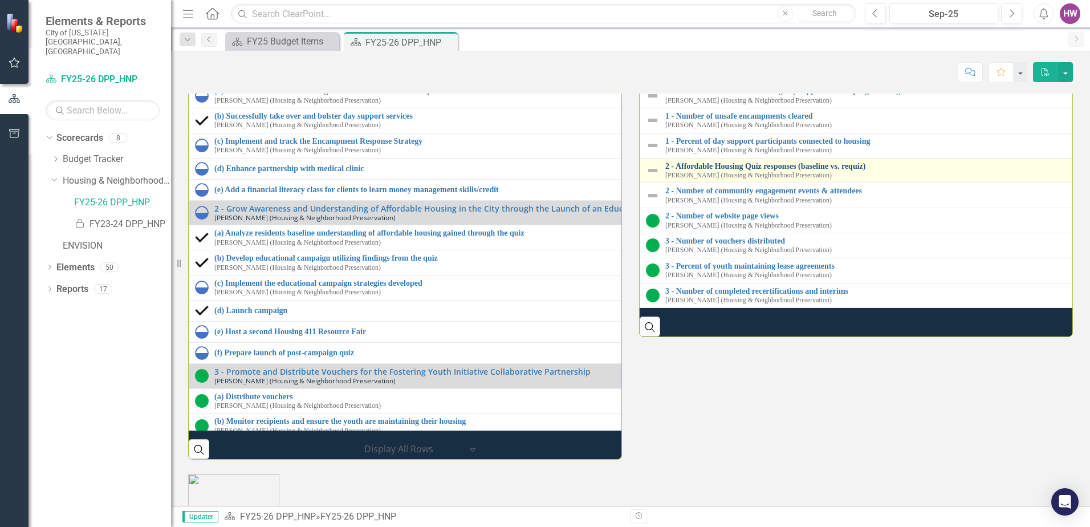
scroll to position [1482, 0]
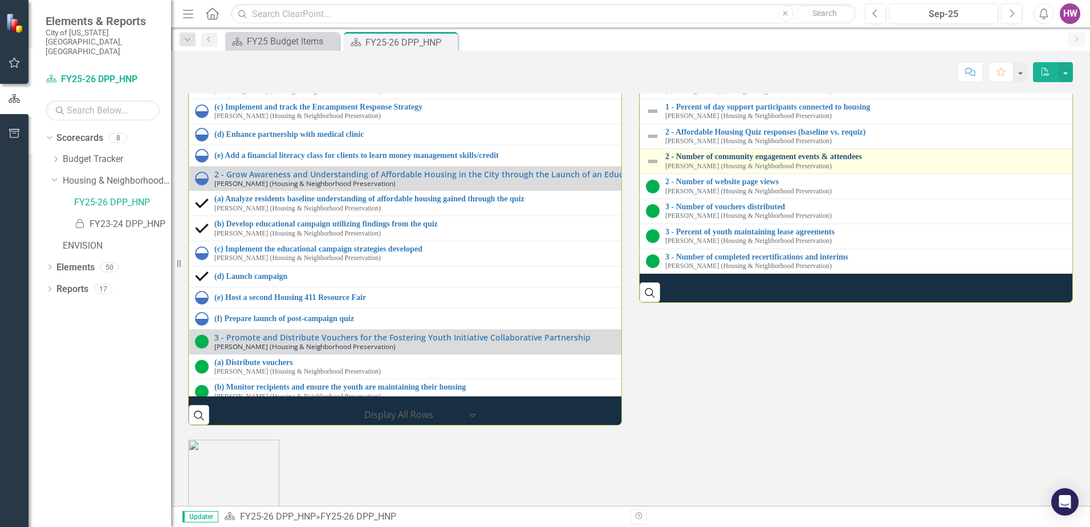
click at [757, 161] on link "2 - Number of community engagement events & attendees" at bounding box center [1088, 156] width 847 height 9
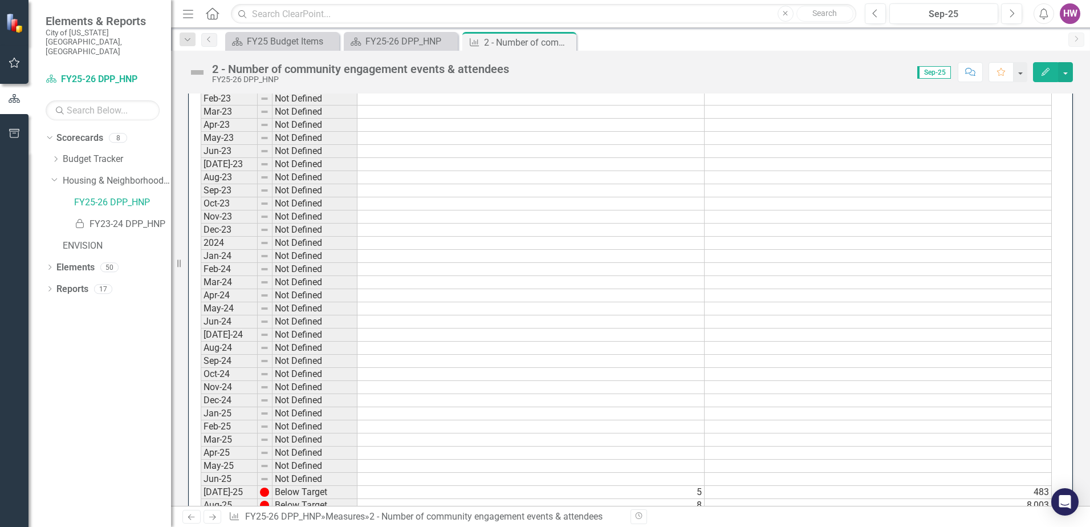
scroll to position [976, 0]
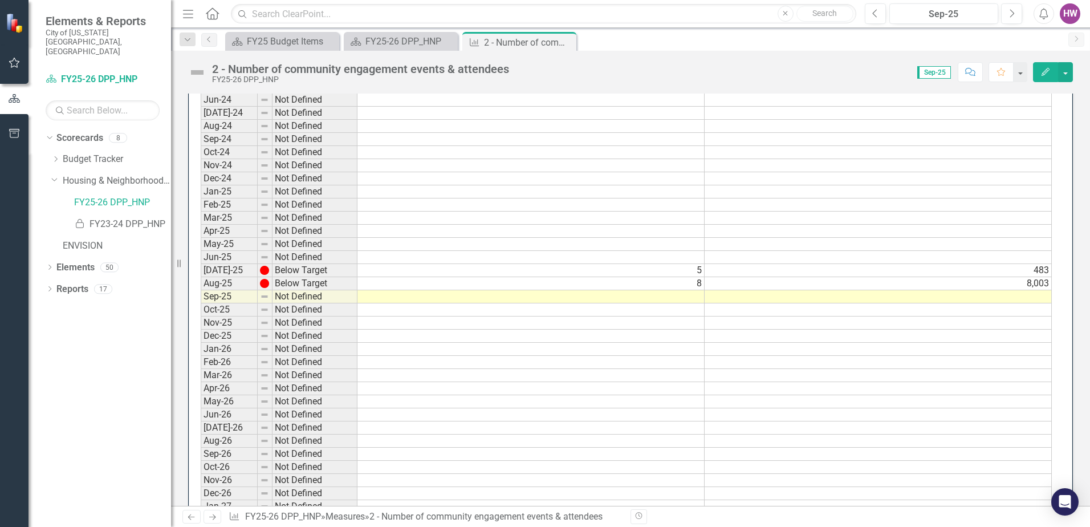
click at [0, 0] on icon "Close" at bounding box center [0, 0] width 0 height 0
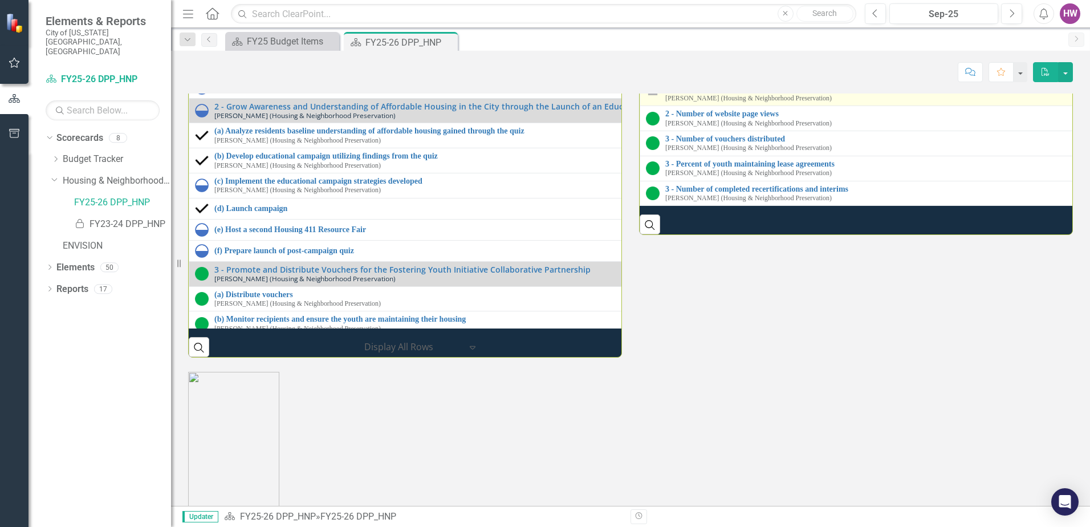
scroll to position [1653, 0]
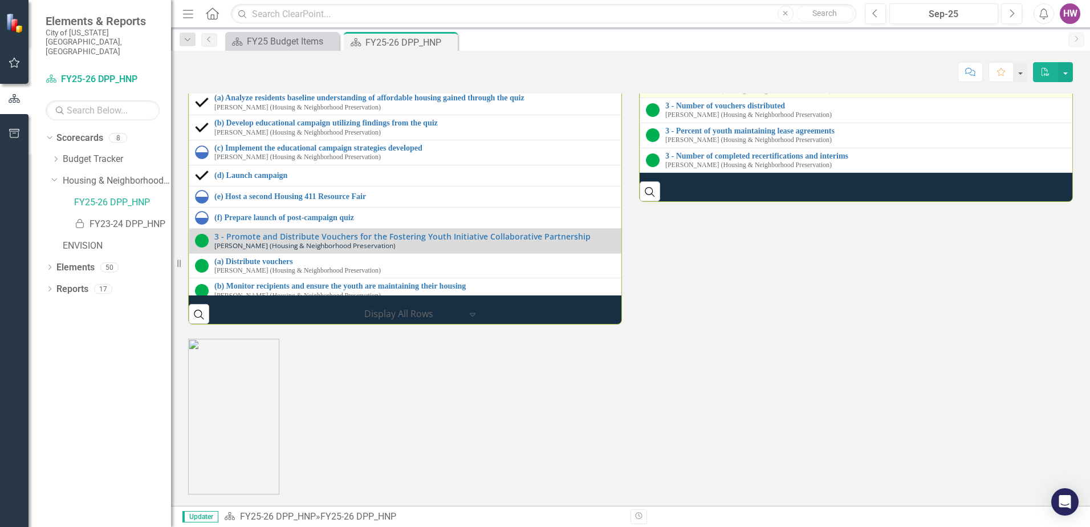
click at [759, 85] on link "2 - Number of website page views" at bounding box center [1088, 80] width 847 height 9
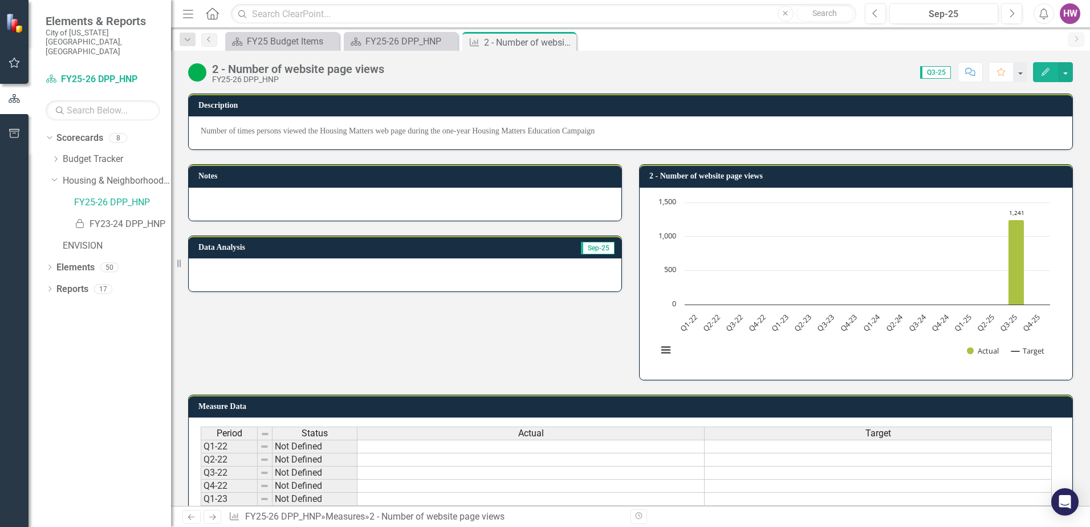
click at [343, 202] on div at bounding box center [405, 204] width 433 height 33
click at [334, 276] on div at bounding box center [405, 274] width 433 height 33
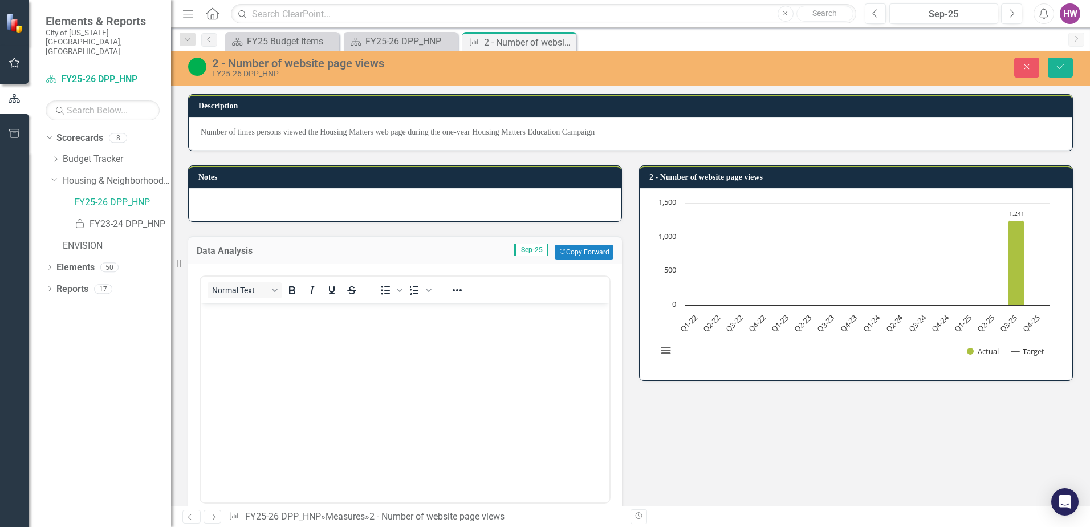
click at [253, 331] on body "Rich Text Area. Press ALT-0 for help." at bounding box center [405, 388] width 409 height 171
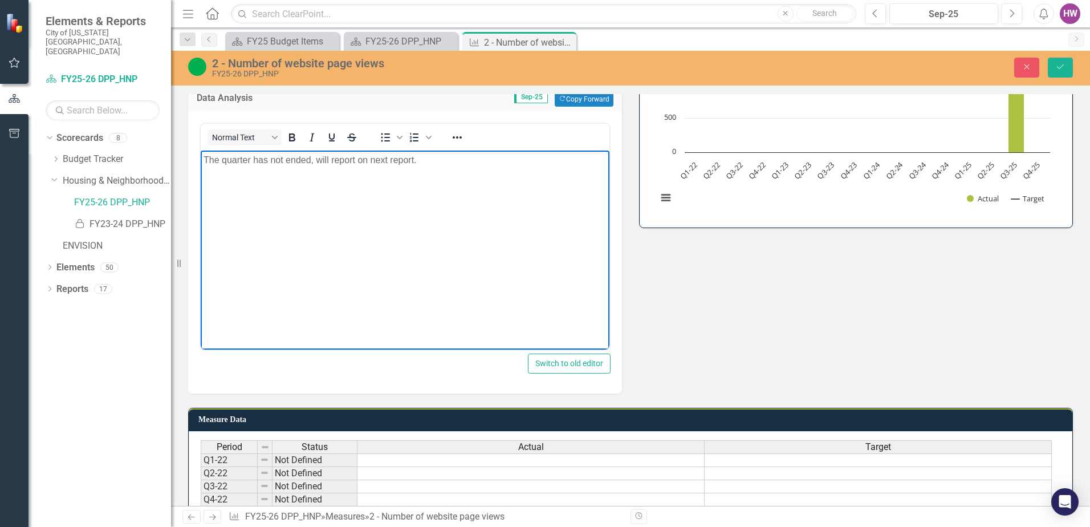
scroll to position [340, 0]
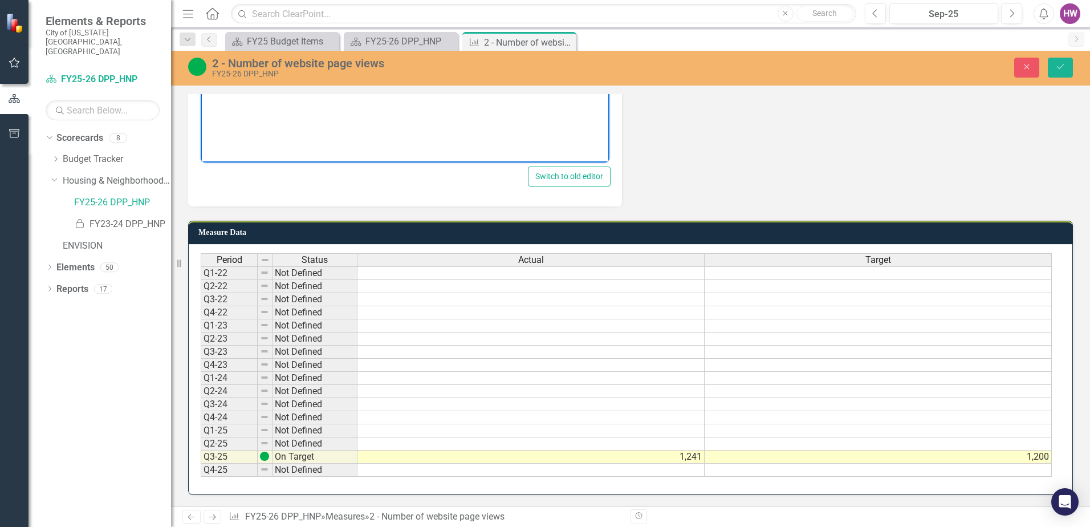
click at [691, 454] on td "1,241" at bounding box center [530, 456] width 347 height 13
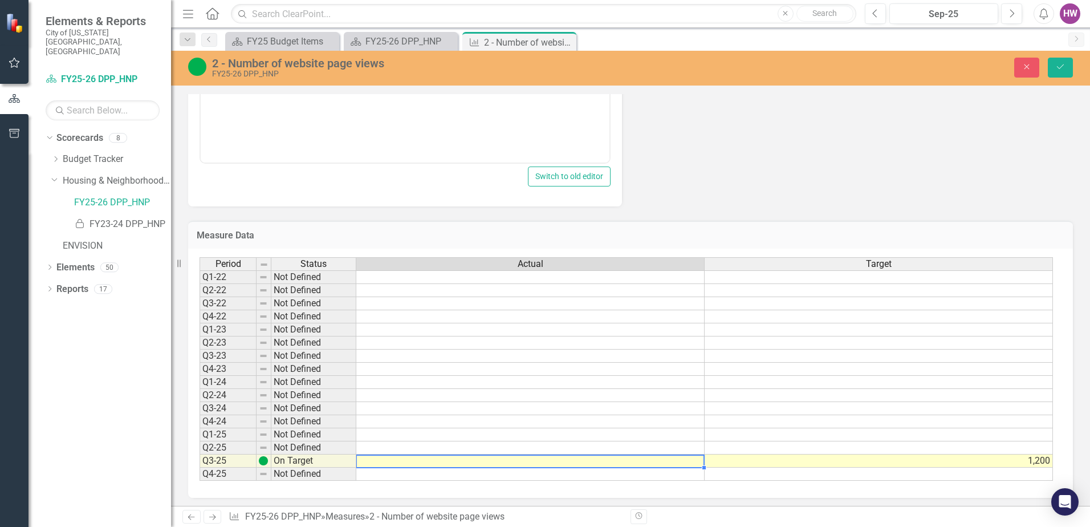
click at [1023, 460] on td "1,200" at bounding box center [879, 460] width 348 height 13
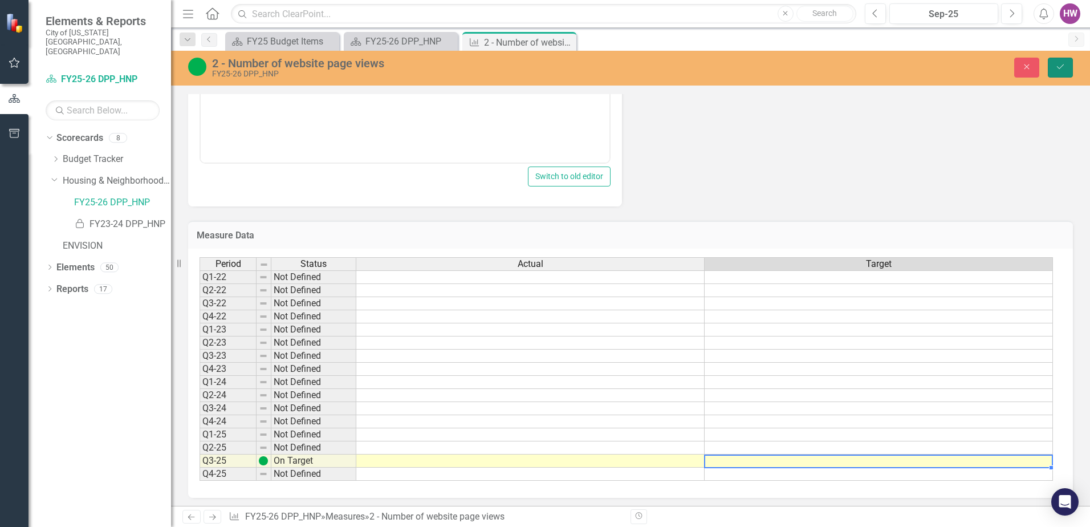
click at [1059, 68] on icon "Save" at bounding box center [1060, 67] width 10 height 8
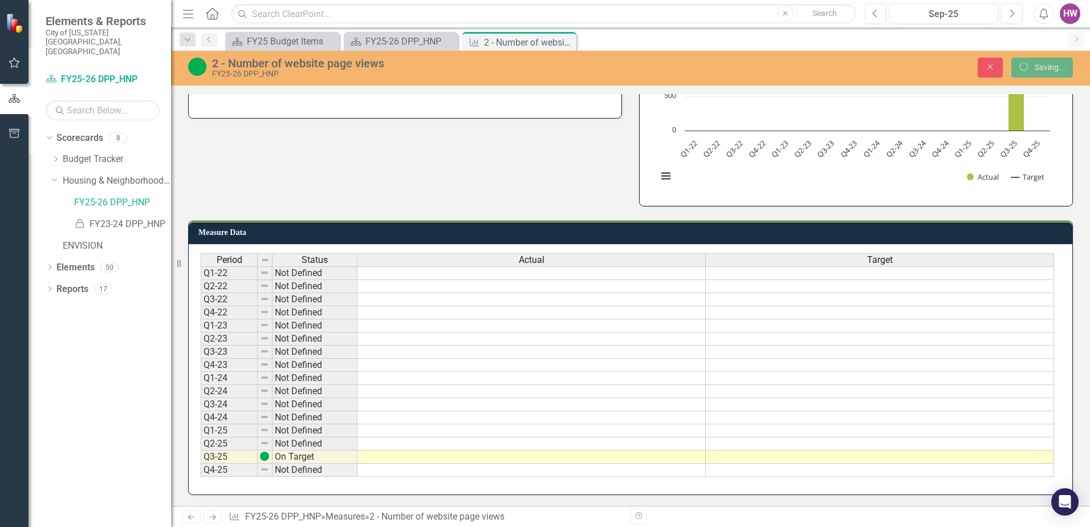
scroll to position [174, 0]
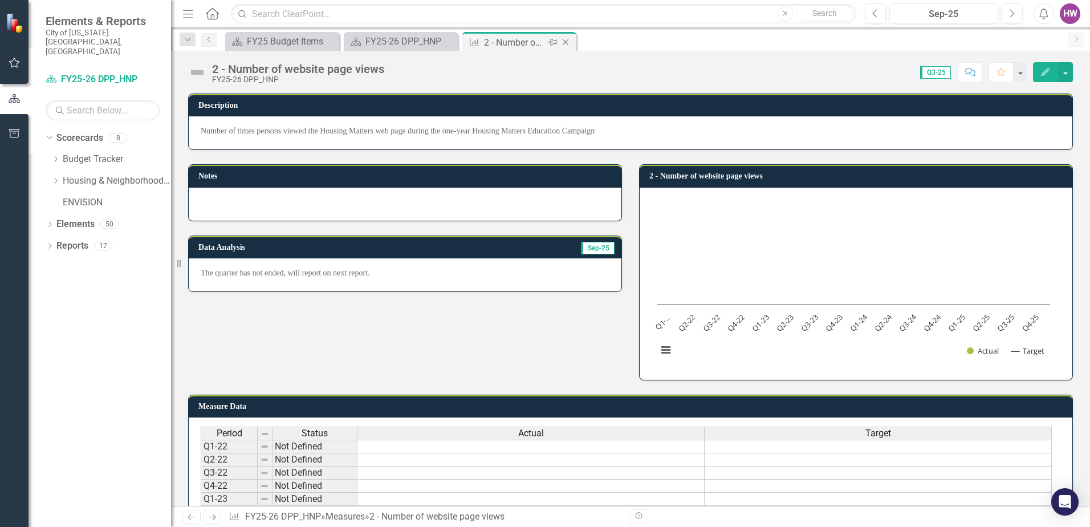
click at [567, 43] on icon "Close" at bounding box center [565, 42] width 11 height 9
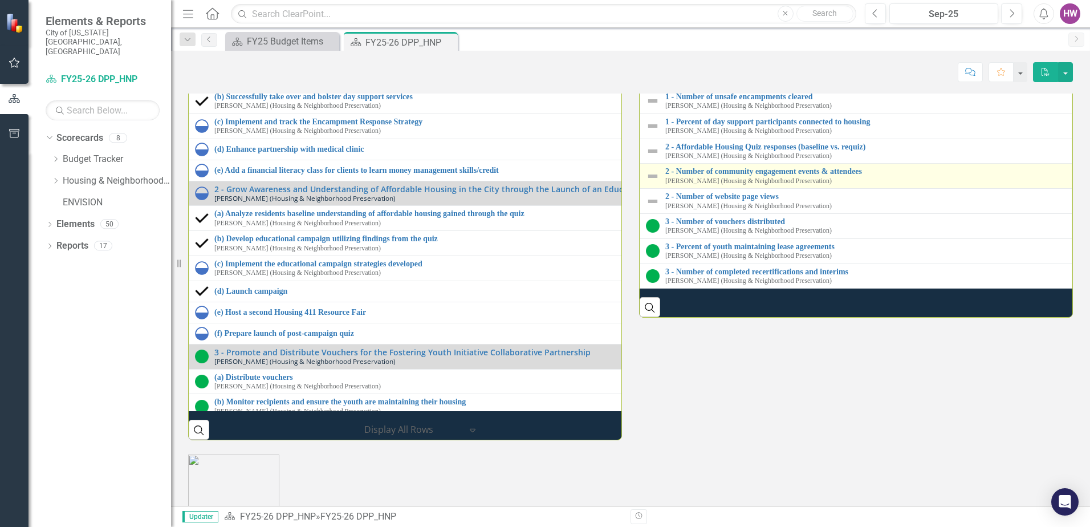
scroll to position [1482, 0]
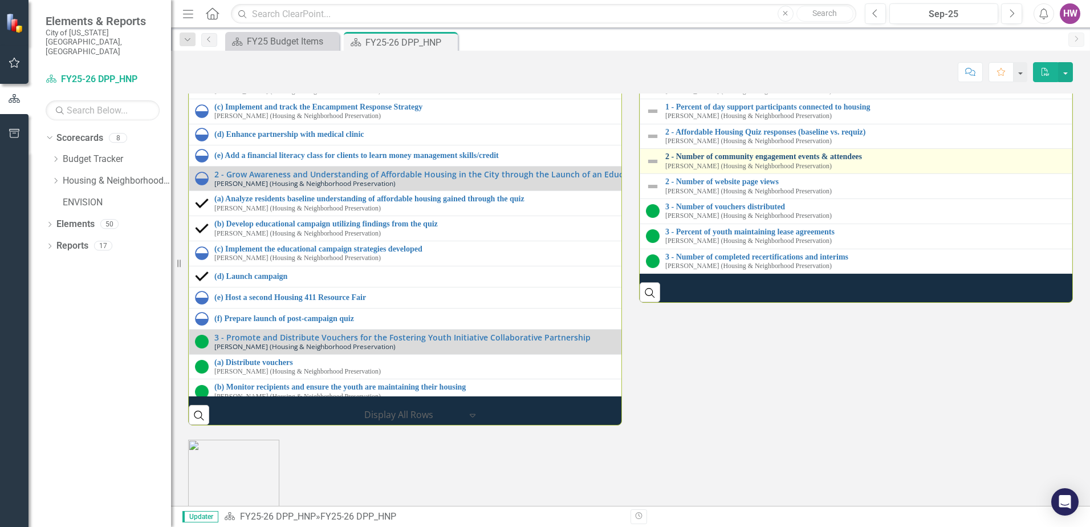
click at [714, 161] on link "2 - Number of community engagement events & attendees" at bounding box center [865, 156] width 401 height 9
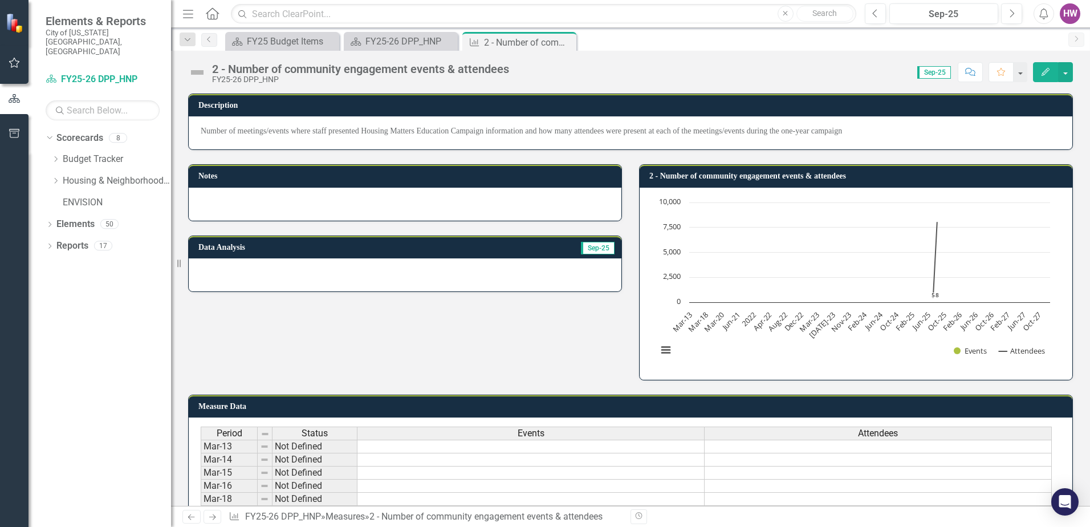
click at [230, 273] on div at bounding box center [405, 274] width 433 height 33
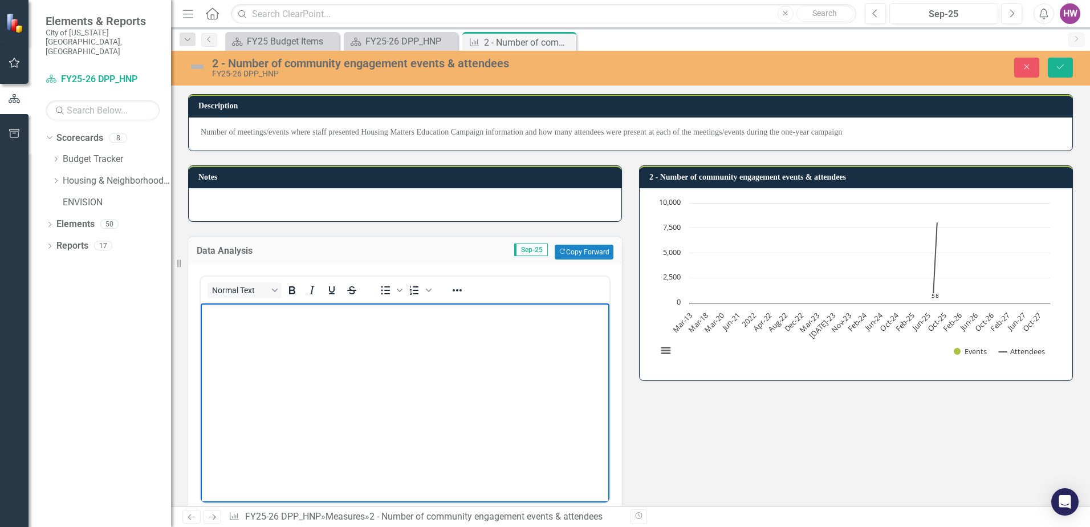
click at [242, 335] on body "Rich Text Area. Press ALT-0 for help." at bounding box center [405, 388] width 409 height 171
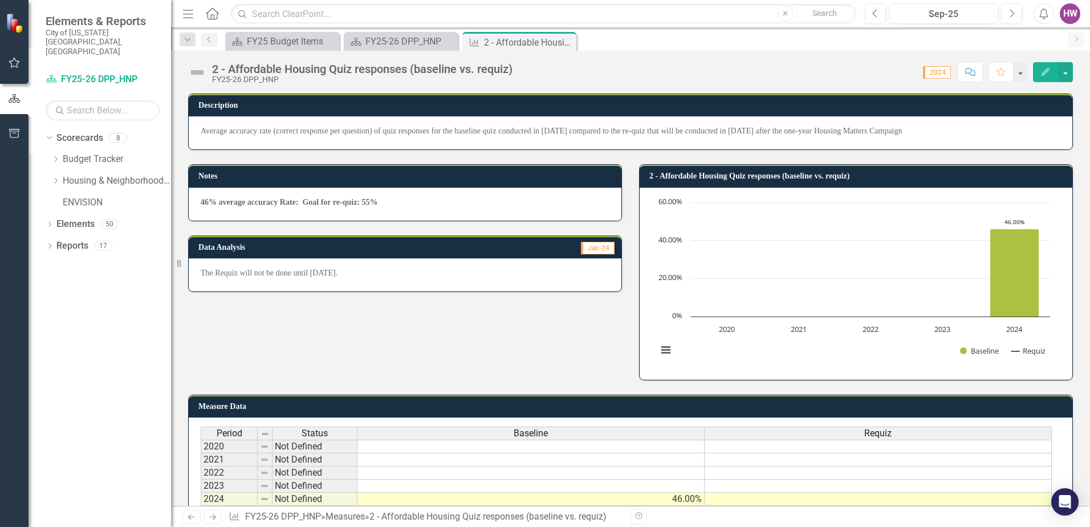
click at [0, 0] on icon at bounding box center [0, 0] width 0 height 0
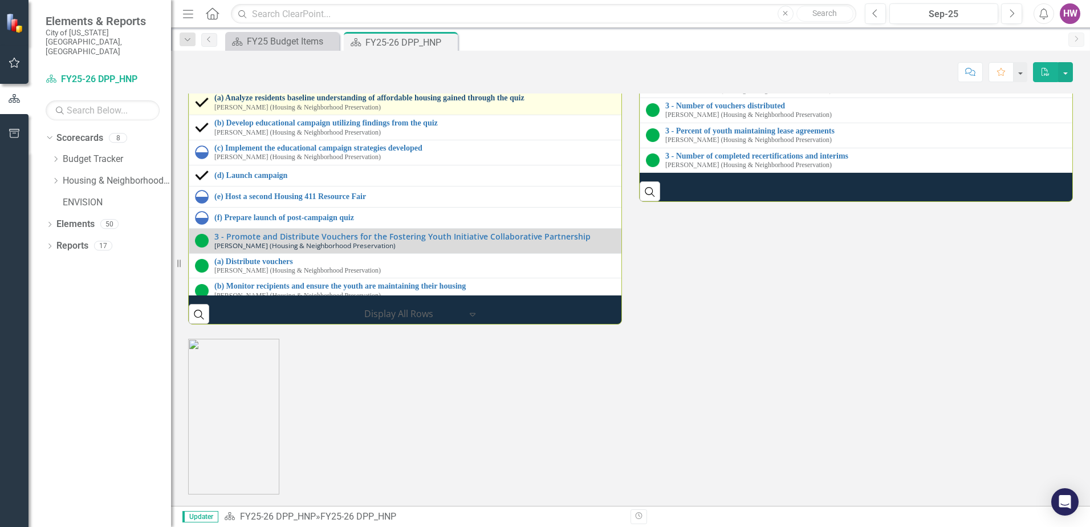
click at [255, 102] on link "(a) Analyze residents baseline understanding of affordable housing gained throu…" at bounding box center [639, 98] width 851 height 9
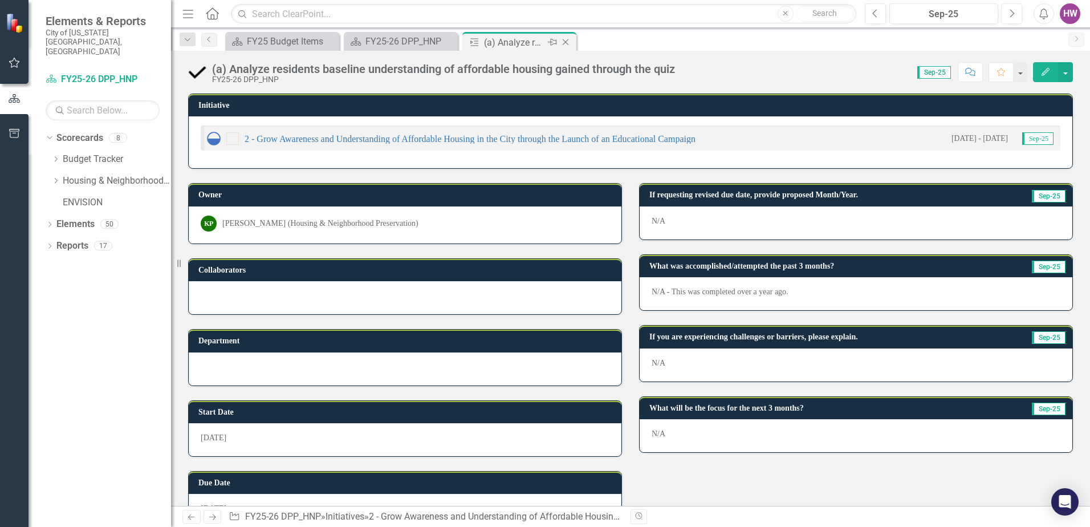
click at [566, 43] on icon "Close" at bounding box center [565, 42] width 11 height 9
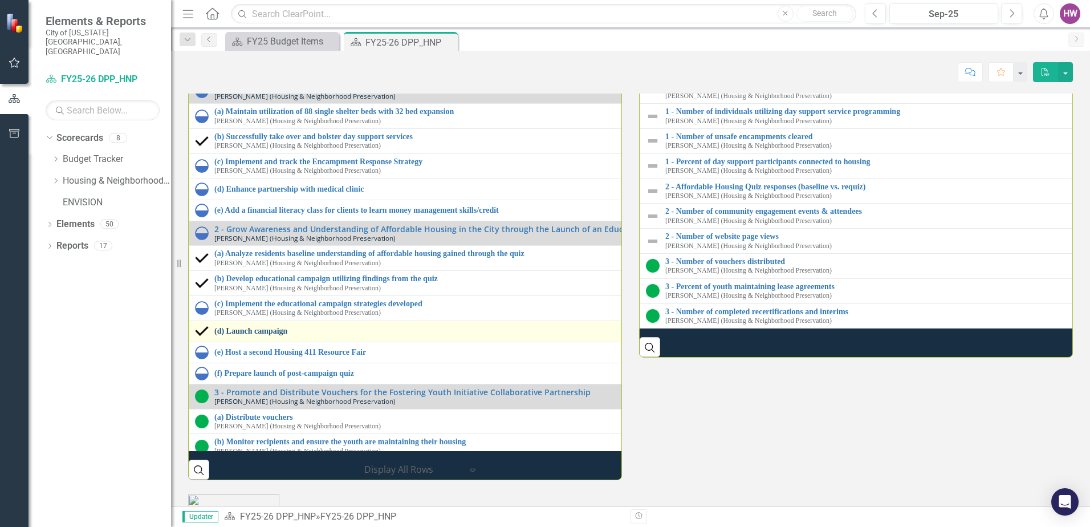
scroll to position [1596, 0]
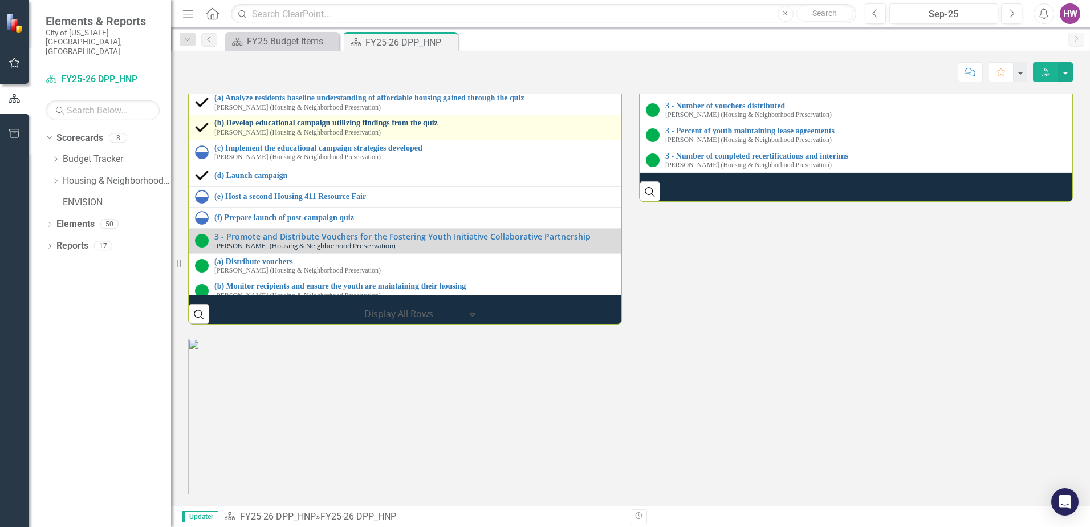
click at [276, 127] on link "(b) Develop educational campaign utilizing findings from the quiz" at bounding box center [633, 123] width 839 height 9
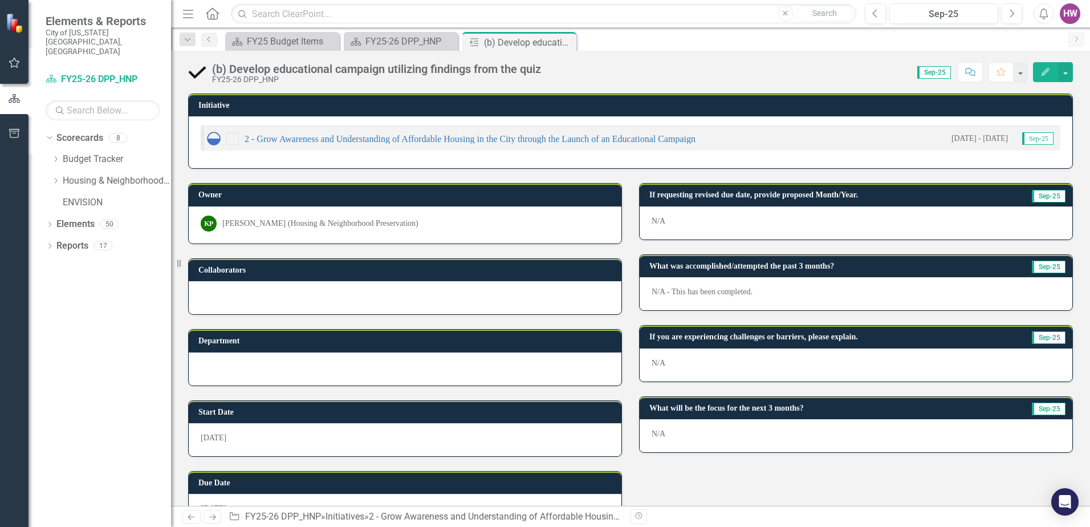
click at [0, 0] on icon "Close" at bounding box center [0, 0] width 0 height 0
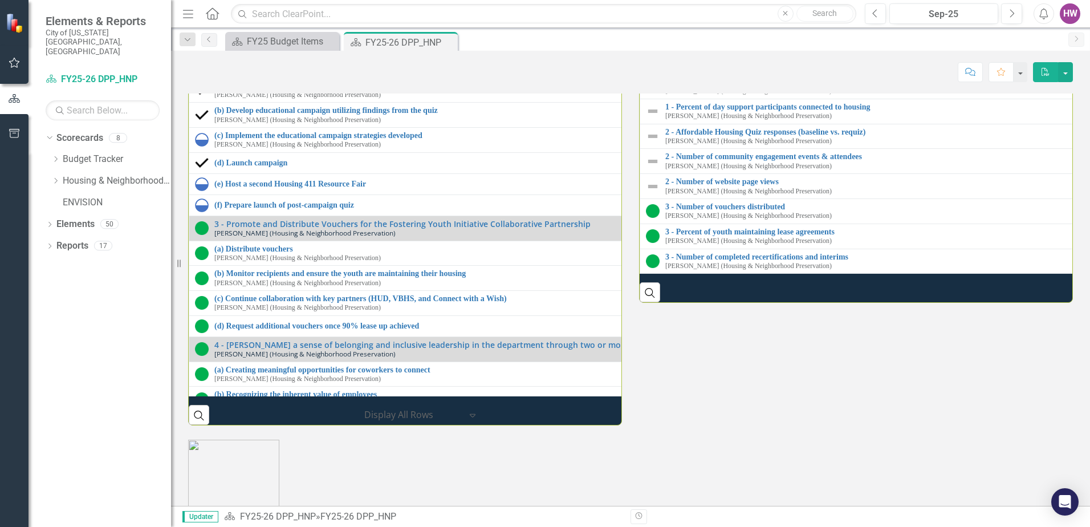
scroll to position [114, 0]
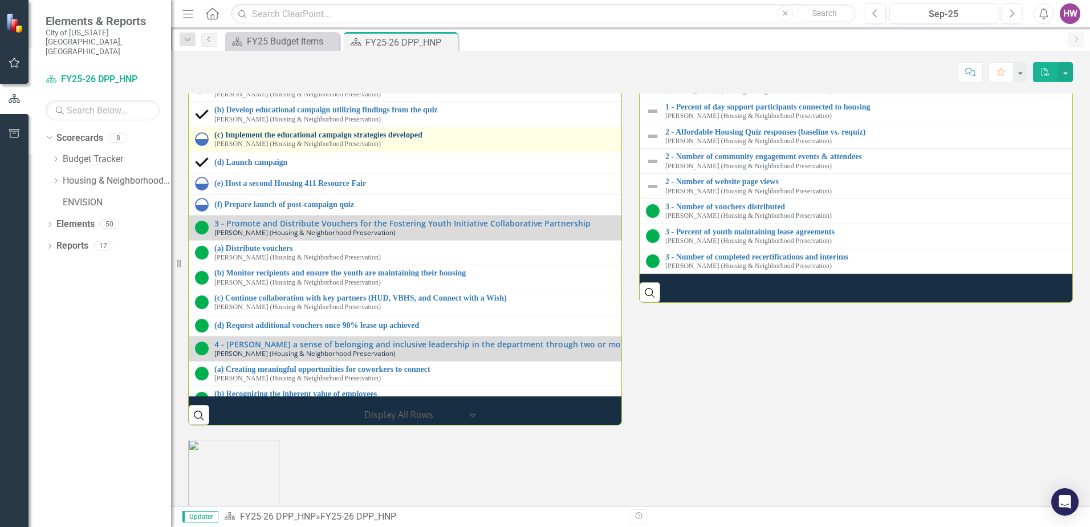
click at [235, 139] on link "(c) Implement the educational campaign strategies developed" at bounding box center [633, 135] width 838 height 9
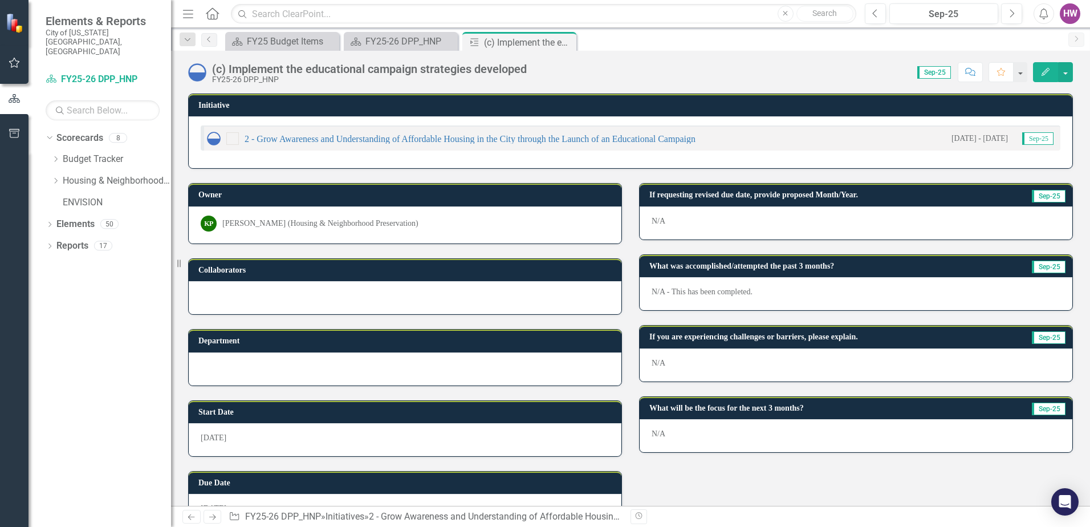
click at [0, 0] on icon "Close" at bounding box center [0, 0] width 0 height 0
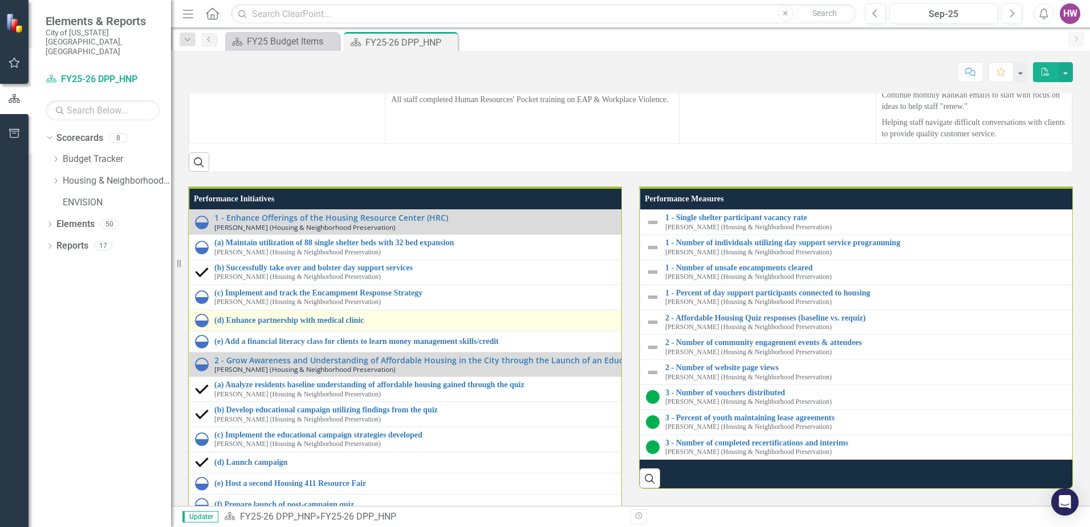
scroll to position [1653, 0]
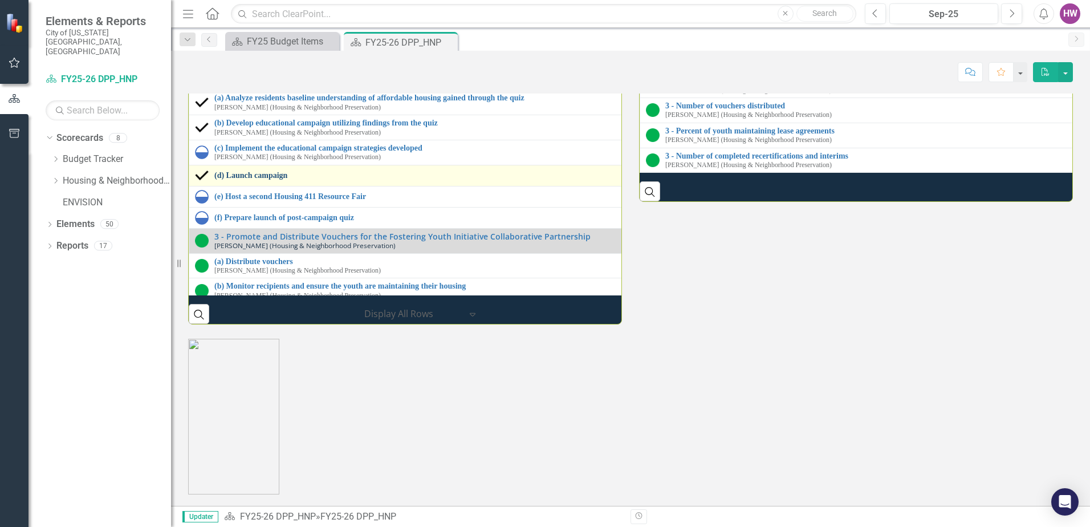
click at [263, 180] on link "(d) Launch campaign" at bounding box center [633, 175] width 838 height 9
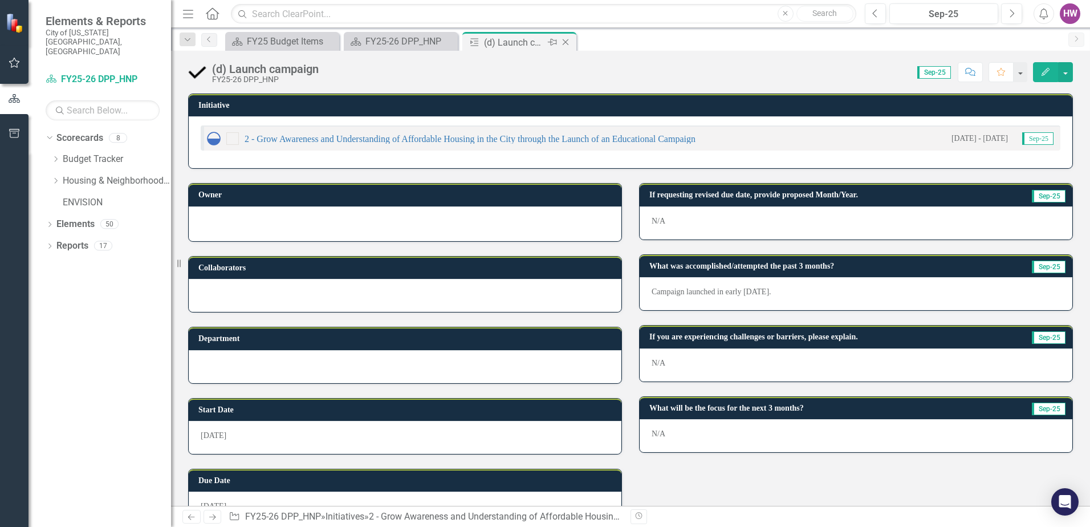
click at [566, 42] on icon "Close" at bounding box center [565, 42] width 11 height 9
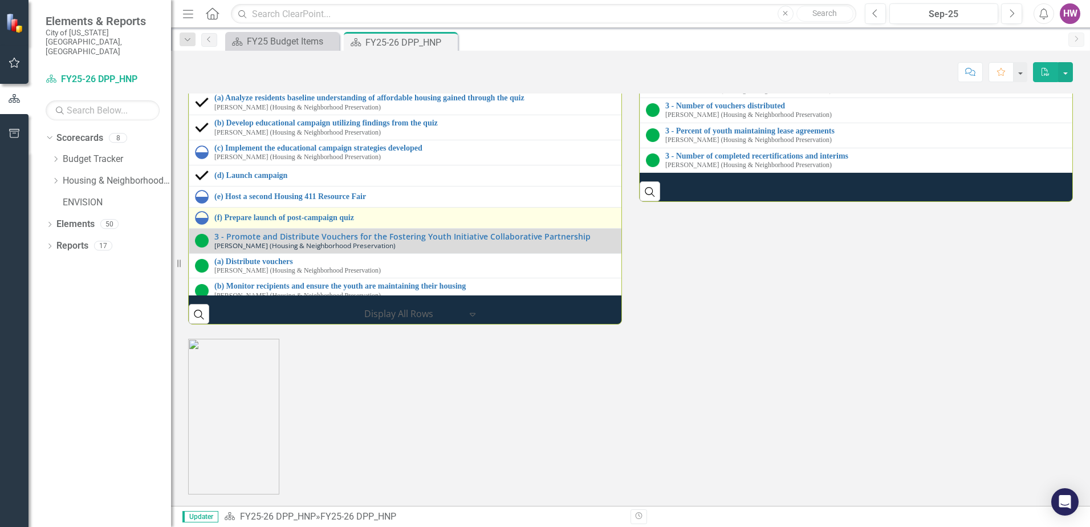
scroll to position [1596, 0]
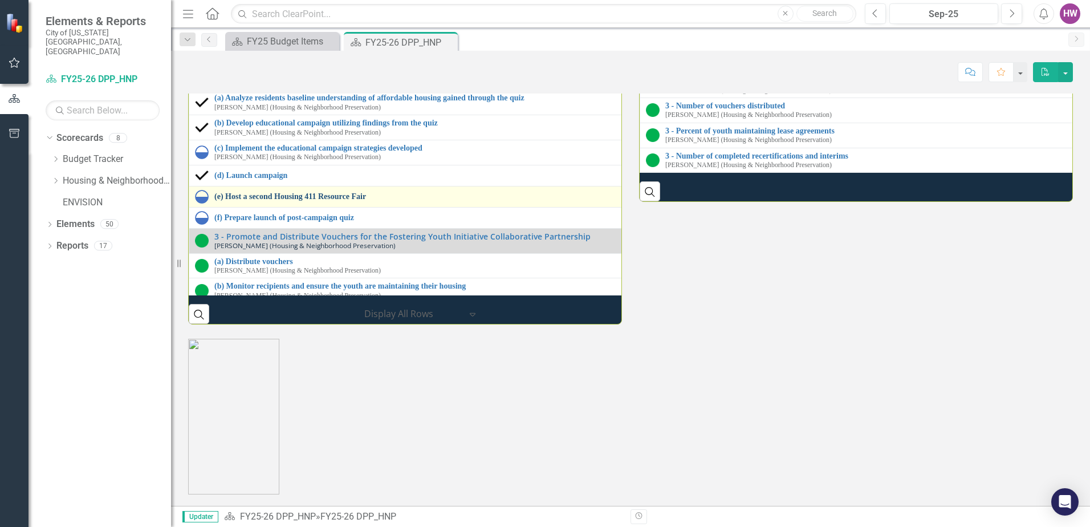
click at [238, 201] on link "(e) Host a second Housing 411 Resource Fair" at bounding box center [633, 196] width 838 height 9
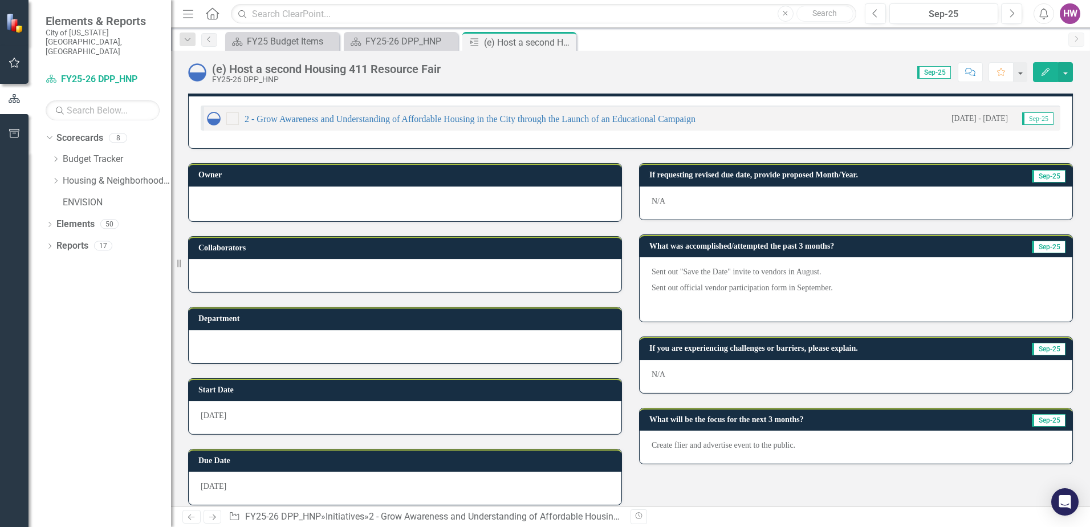
scroll to position [31, 0]
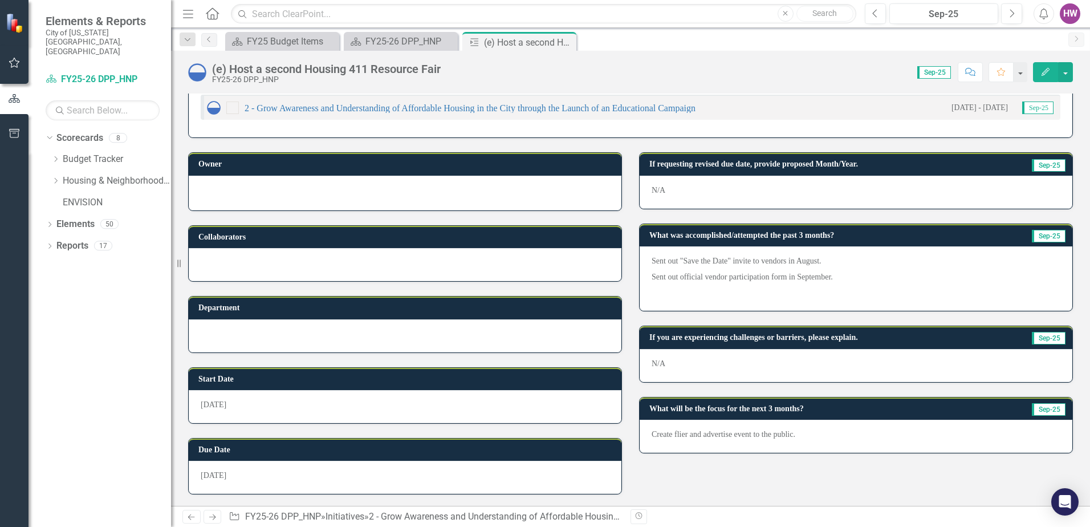
click at [666, 363] on p "N/A" at bounding box center [856, 363] width 409 height 11
click at [665, 362] on p "N/A" at bounding box center [856, 363] width 409 height 11
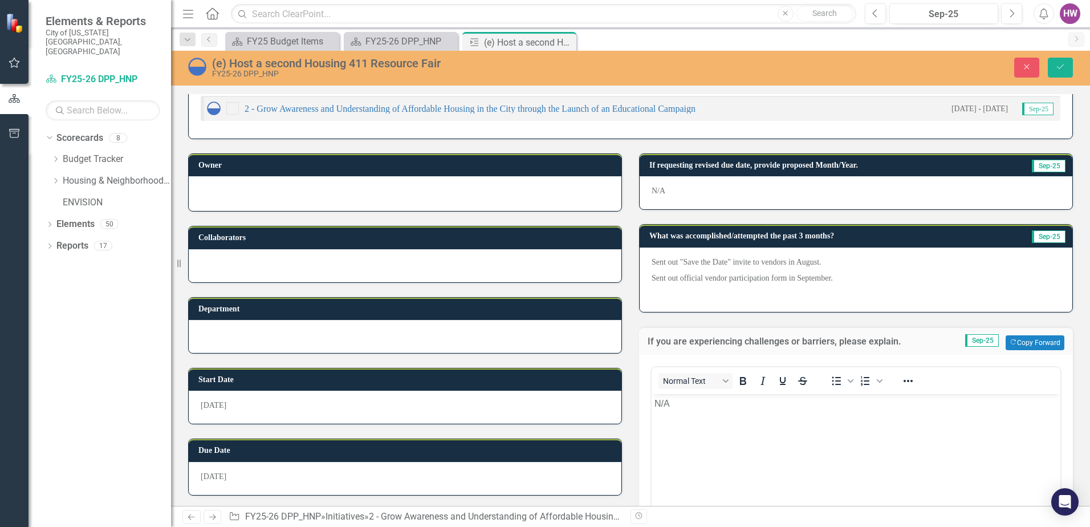
scroll to position [0, 0]
drag, startPoint x: 680, startPoint y: 399, endPoint x: 619, endPoint y: 400, distance: 61.6
click at [652, 400] on html "N/A" at bounding box center [856, 478] width 409 height 171
click at [1060, 68] on icon "Save" at bounding box center [1060, 67] width 10 height 8
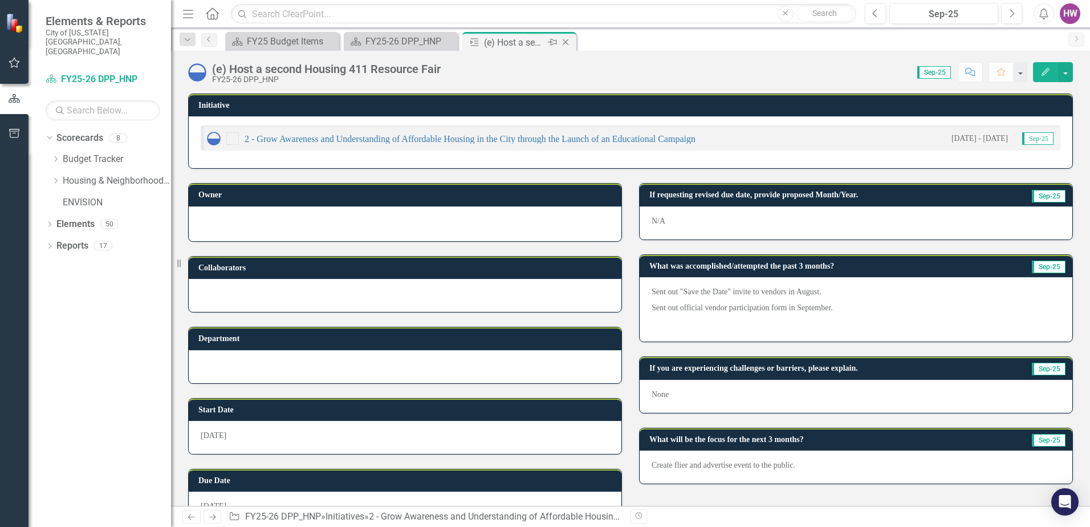
click at [569, 40] on icon "Close" at bounding box center [565, 42] width 11 height 9
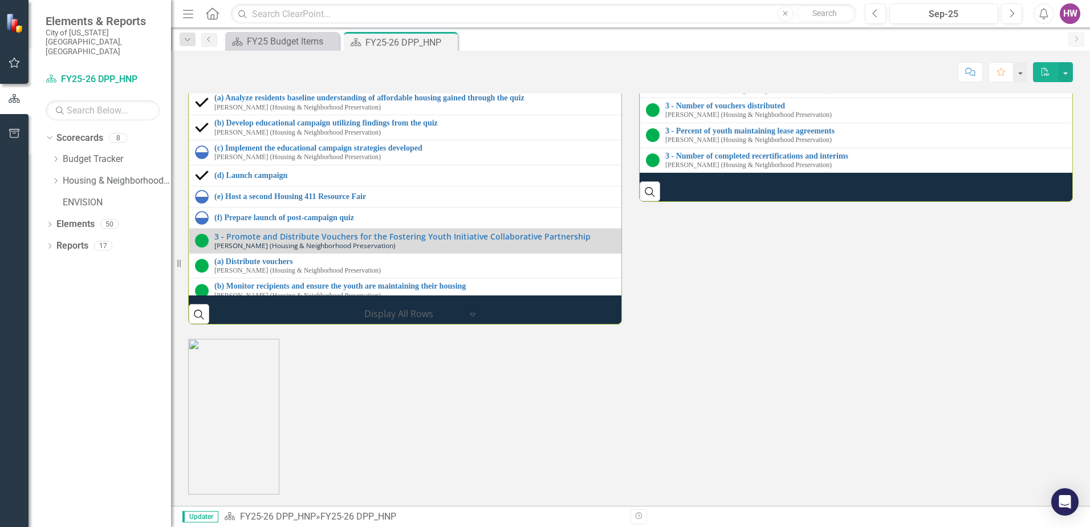
scroll to position [1710, 0]
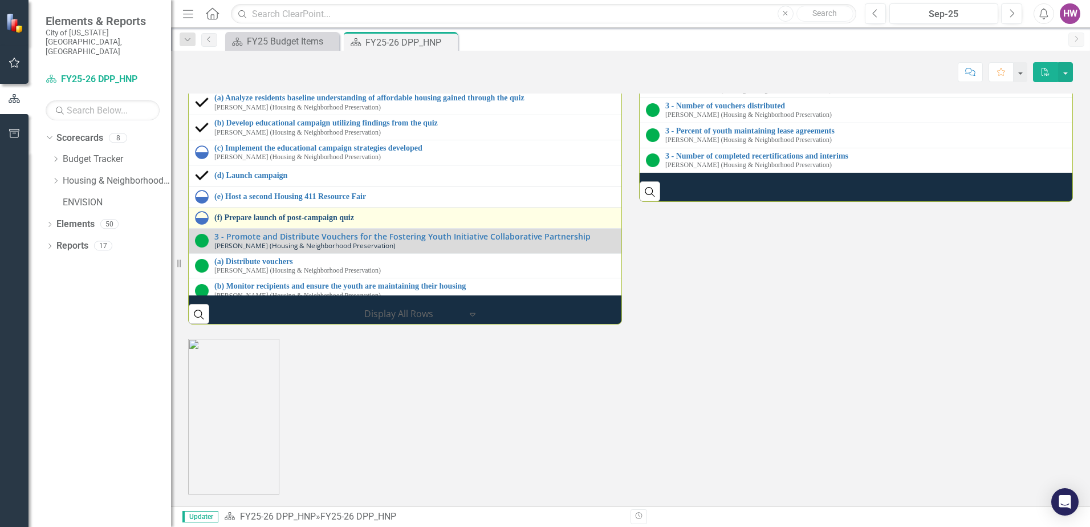
click at [244, 222] on link "(f) Prepare launch of post-campaign quiz" at bounding box center [641, 217] width 855 height 9
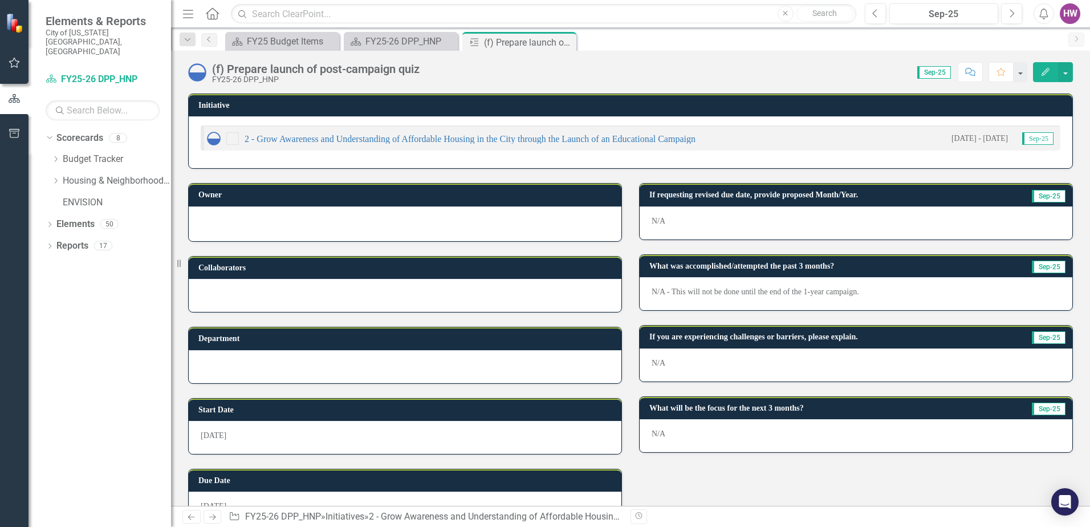
scroll to position [31, 0]
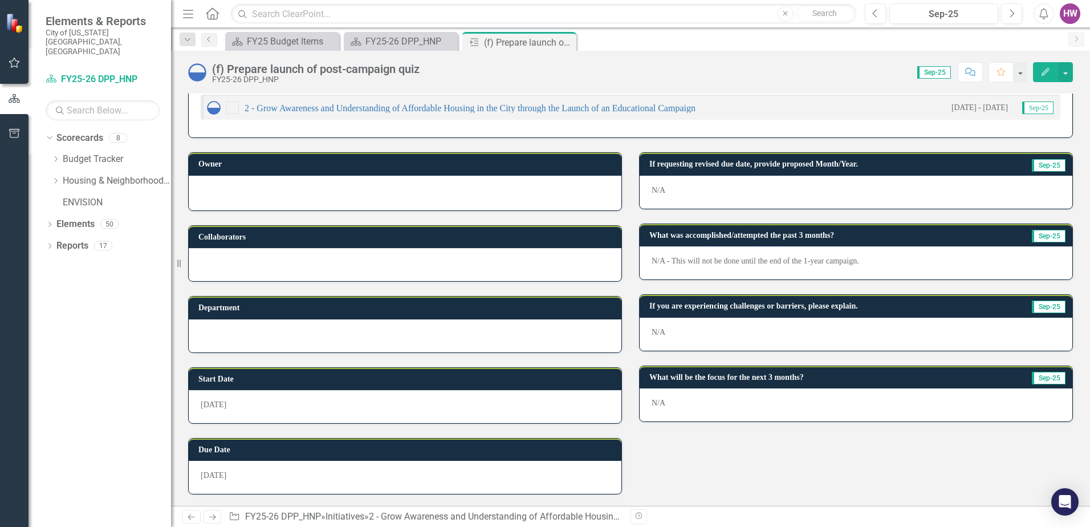
drag, startPoint x: 565, startPoint y: 42, endPoint x: 42, endPoint y: 311, distance: 588.3
click at [0, 0] on icon "Close" at bounding box center [0, 0] width 0 height 0
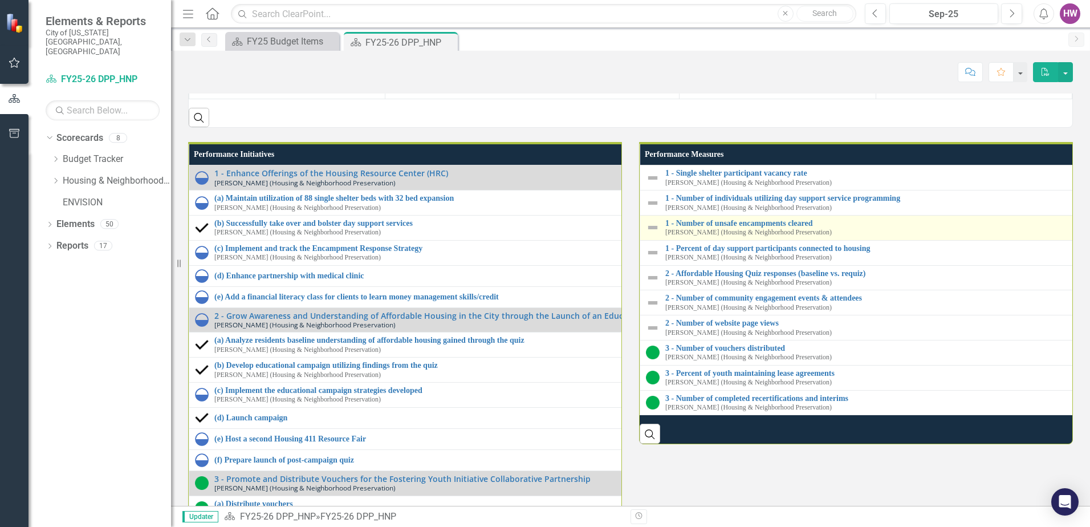
scroll to position [1539, 0]
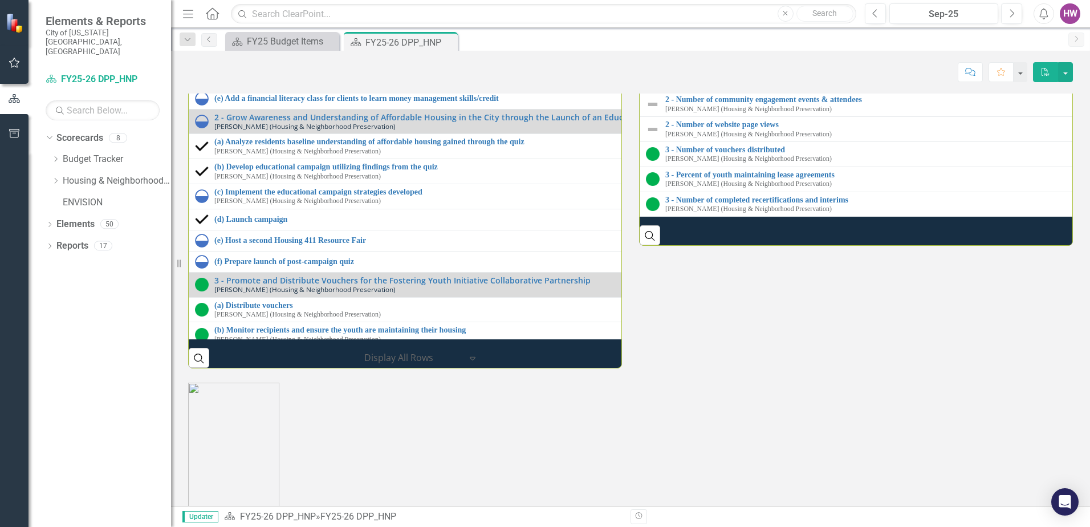
click at [731, 79] on link "2 - Affordable Housing Quiz responses (baseline vs. requiz)" at bounding box center [1088, 75] width 847 height 9
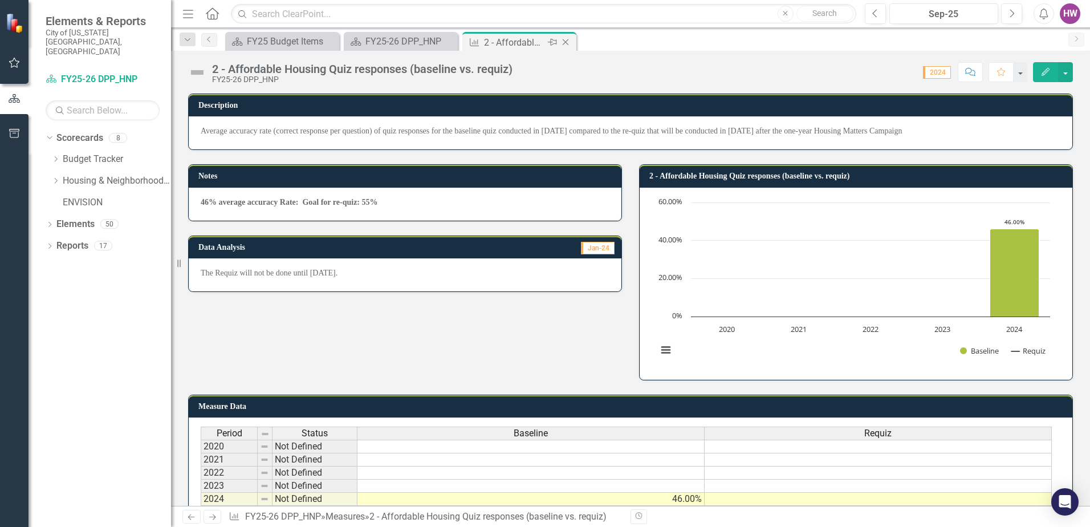
click at [567, 40] on icon "Close" at bounding box center [565, 42] width 11 height 9
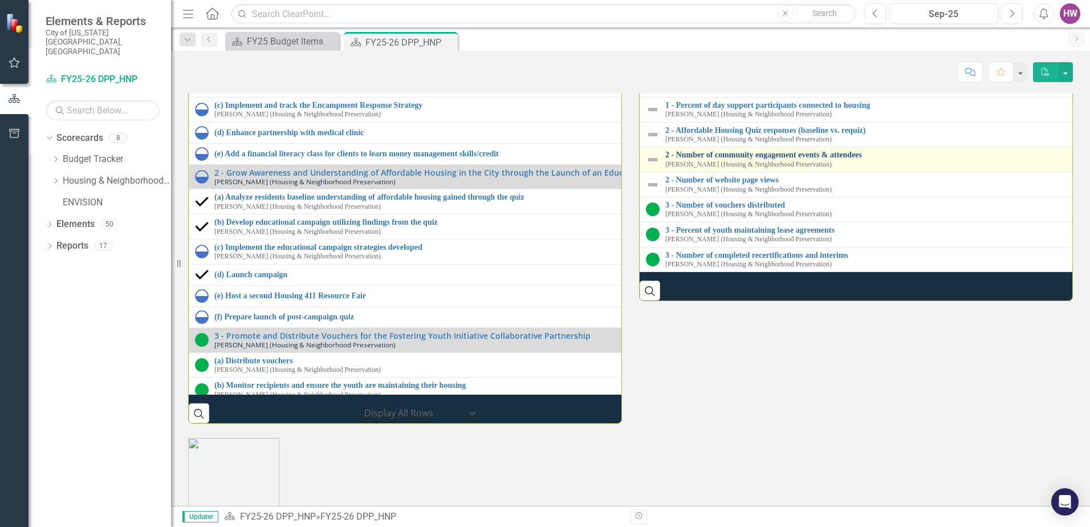
scroll to position [1596, 0]
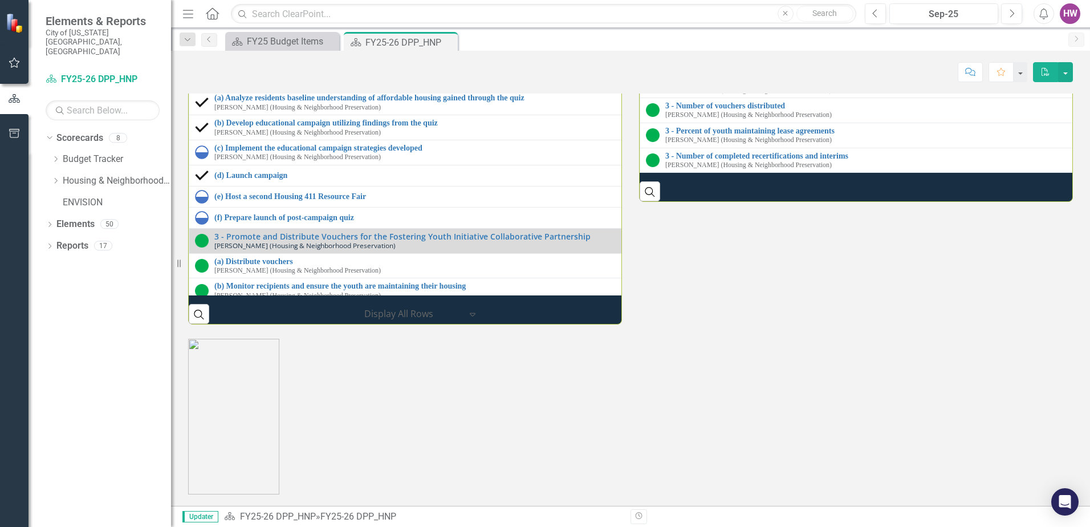
click at [717, 60] on link "2 - Number of community engagement events & attendees" at bounding box center [1088, 55] width 847 height 9
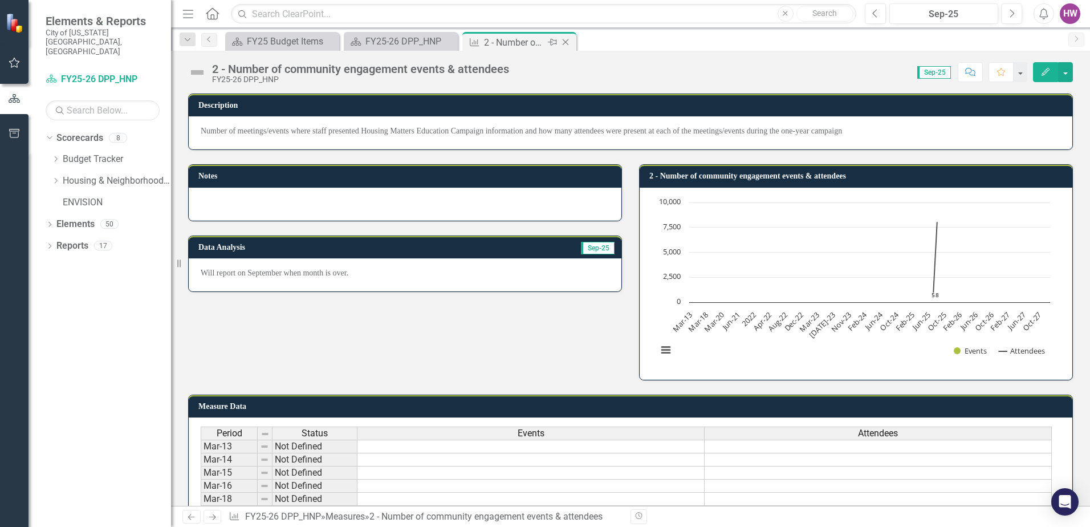
click at [563, 40] on icon "Close" at bounding box center [565, 42] width 11 height 9
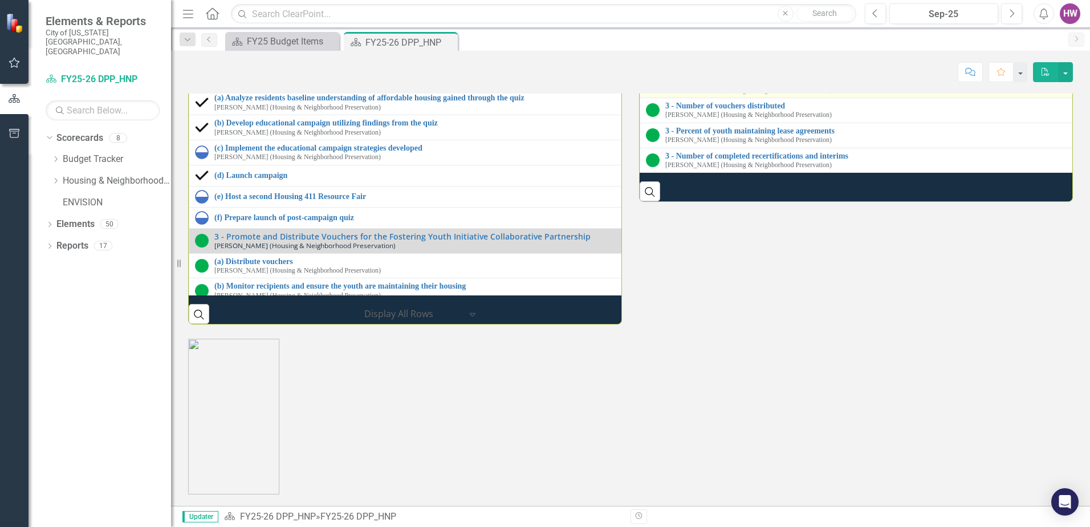
scroll to position [1596, 0]
click at [726, 85] on link "2 - Number of website page views" at bounding box center [1088, 80] width 847 height 9
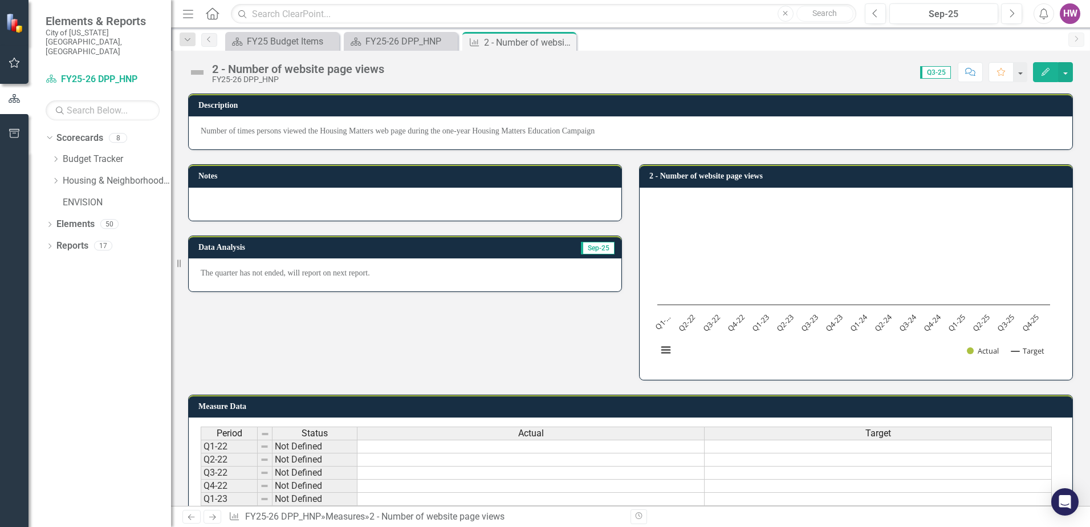
click at [216, 276] on p "The quarter has not ended, will report on next report." at bounding box center [405, 272] width 409 height 11
click at [212, 277] on p "The quarter has not ended, will report on next report." at bounding box center [405, 272] width 409 height 11
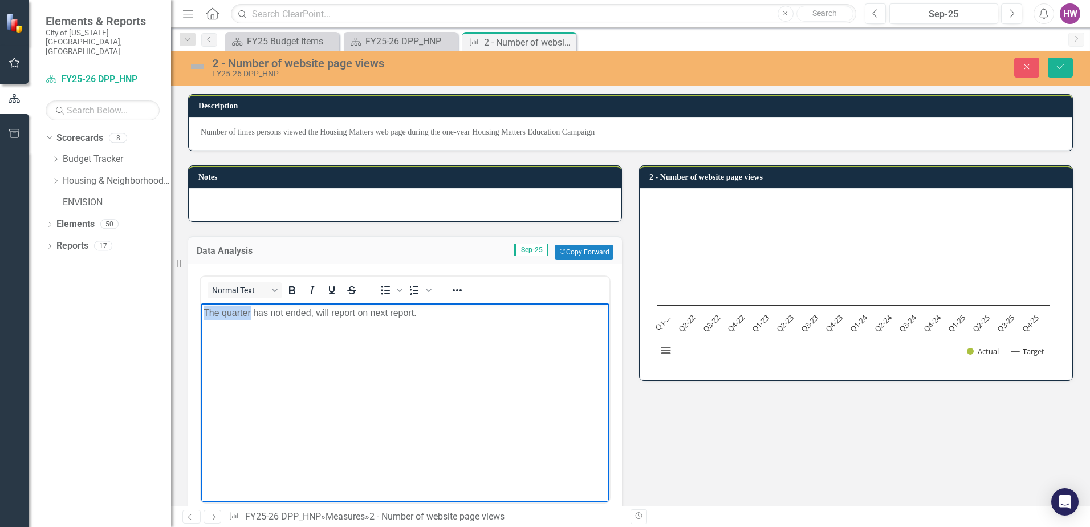
drag, startPoint x: 251, startPoint y: 311, endPoint x: 201, endPoint y: 313, distance: 49.6
click at [201, 313] on body "The quarter has not ended, will report on next report." at bounding box center [405, 388] width 409 height 171
click at [1056, 69] on icon "Save" at bounding box center [1060, 67] width 10 height 8
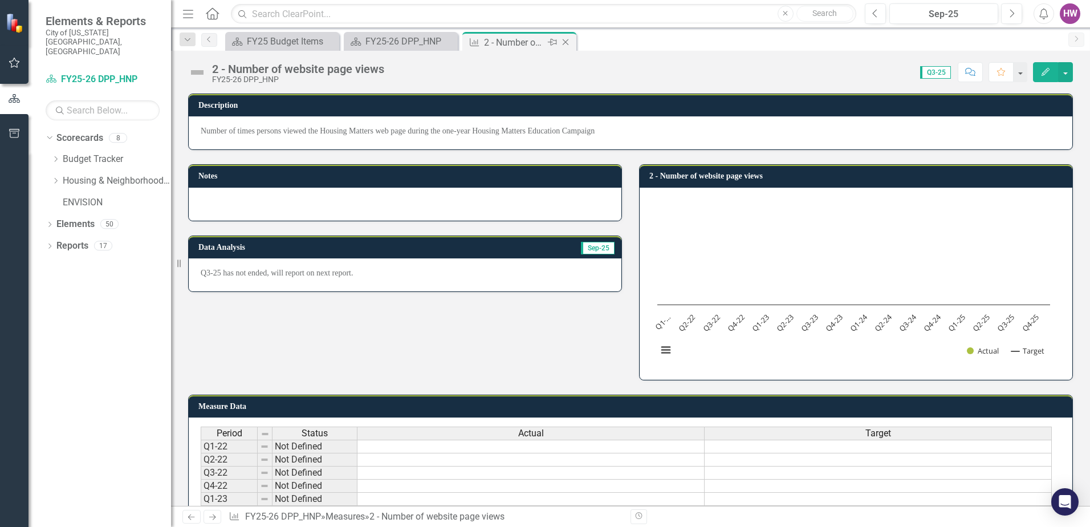
click at [563, 40] on icon "Close" at bounding box center [565, 42] width 11 height 9
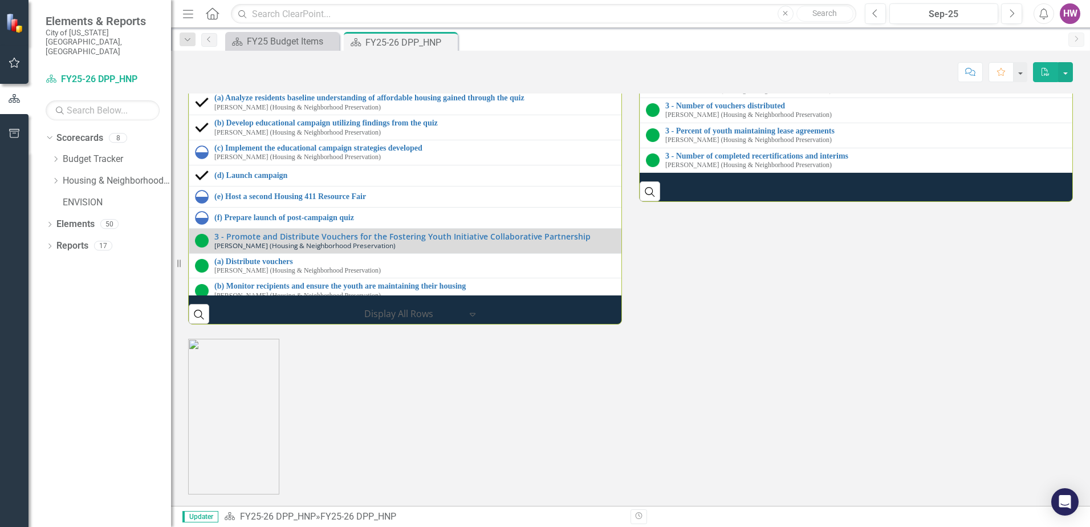
click at [648, 42] on img at bounding box center [653, 36] width 14 height 14
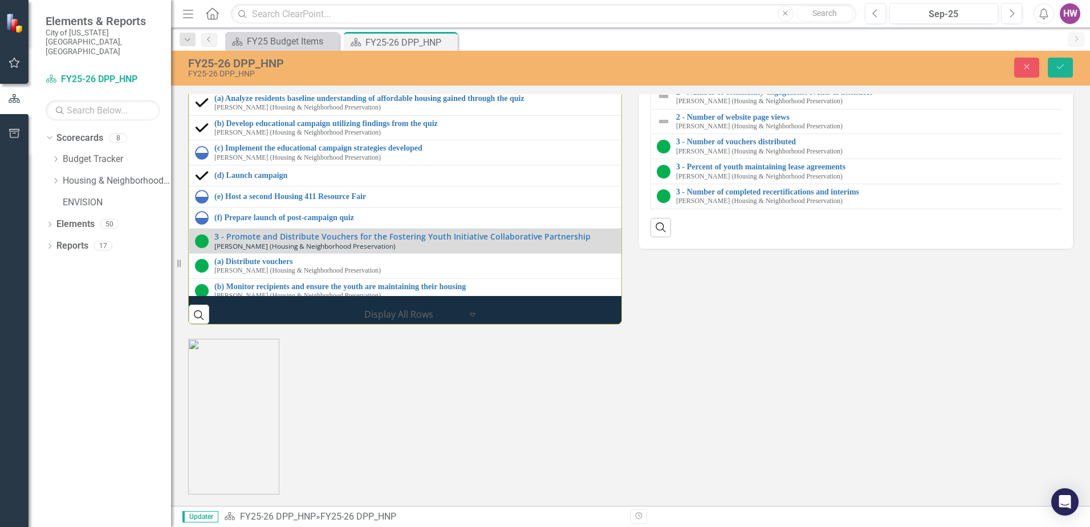
click at [658, 54] on img at bounding box center [664, 47] width 14 height 14
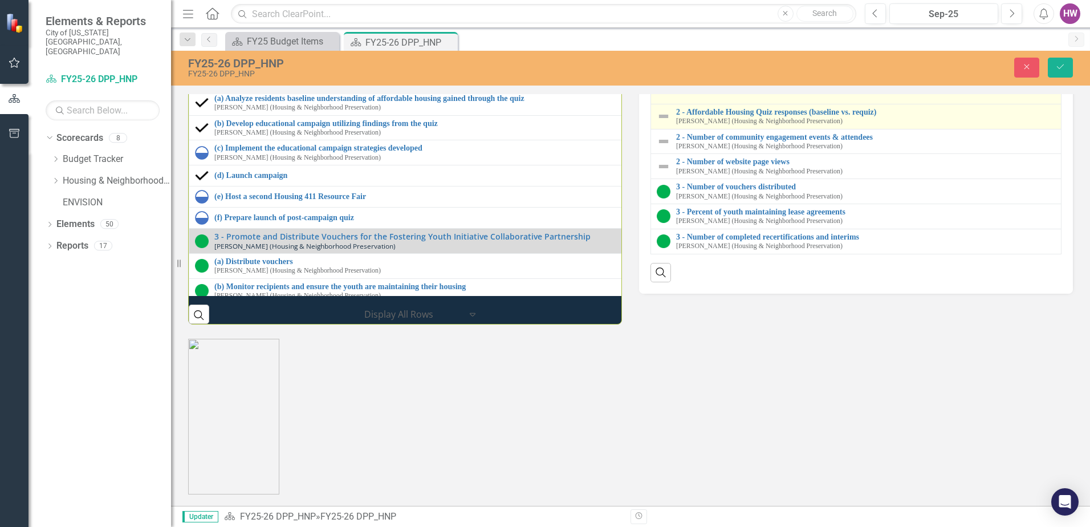
click at [657, 123] on img at bounding box center [664, 116] width 14 height 14
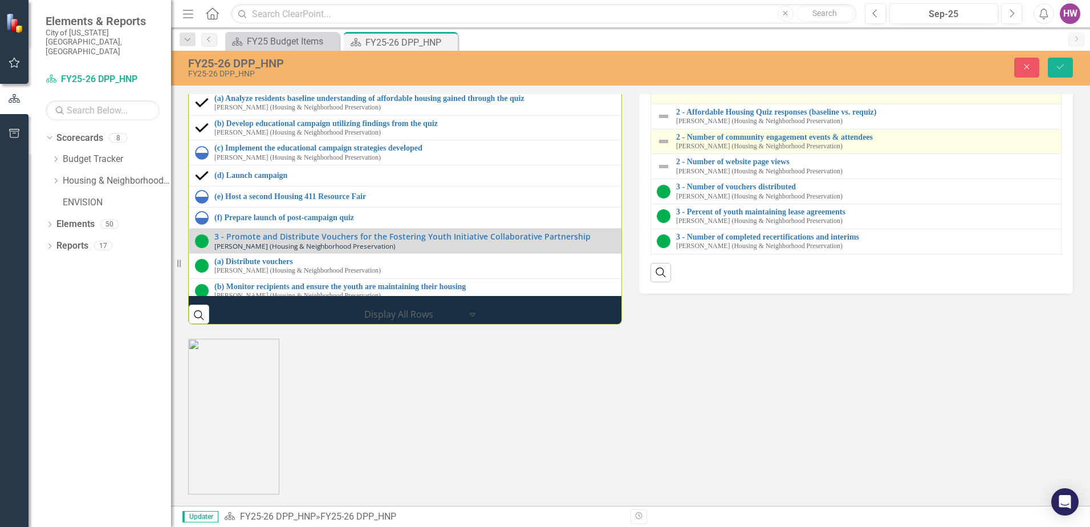
click at [657, 148] on img at bounding box center [664, 142] width 14 height 14
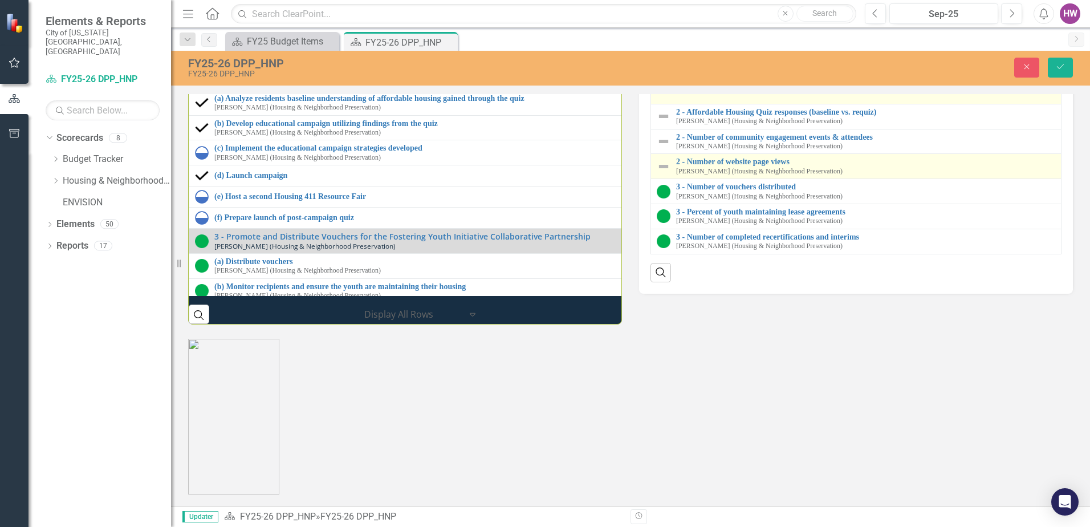
click at [658, 173] on img at bounding box center [664, 167] width 14 height 14
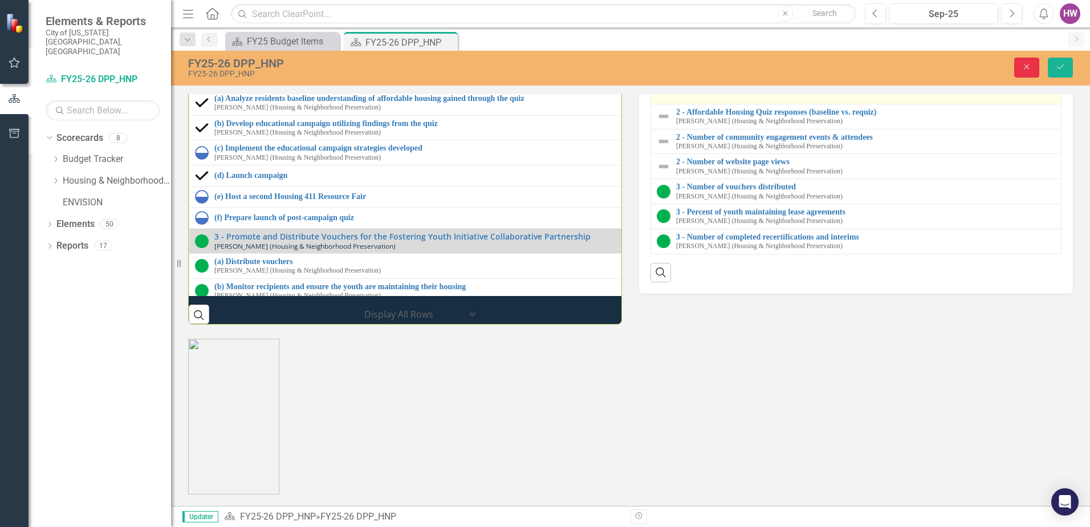
click at [1026, 67] on icon "Close" at bounding box center [1027, 67] width 10 height 8
